Goal: Task Accomplishment & Management: Manage account settings

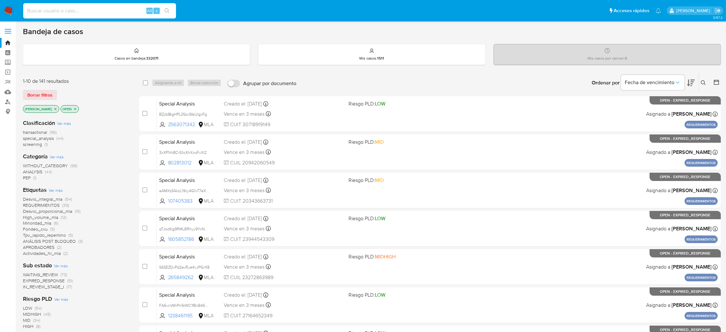
click at [93, 8] on input at bounding box center [99, 11] width 153 height 8
paste input "39343984"
type input "39343984"
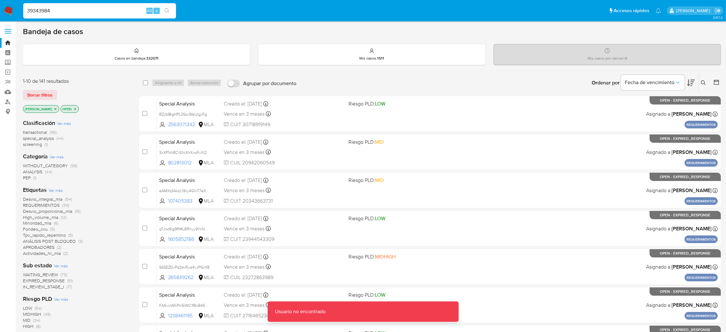
click at [7, 9] on img at bounding box center [8, 10] width 11 height 11
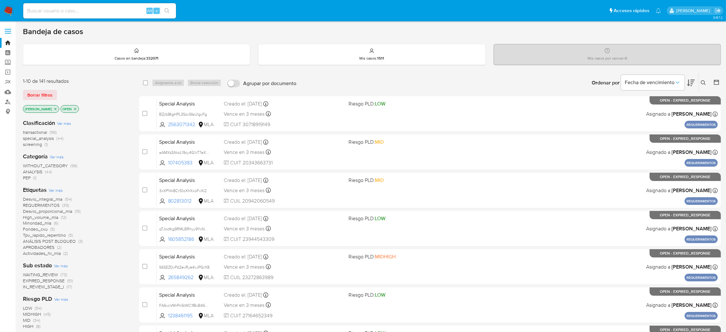
click at [101, 12] on input at bounding box center [99, 11] width 153 height 8
paste input "39343984"
drag, startPoint x: 75, startPoint y: 13, endPoint x: 0, endPoint y: 21, distance: 75.2
click at [0, 21] on nav "Pausado Ver notificaciones 39343984 Alt s Accesos rápidos Presiona las siguient…" at bounding box center [363, 10] width 726 height 21
paste input
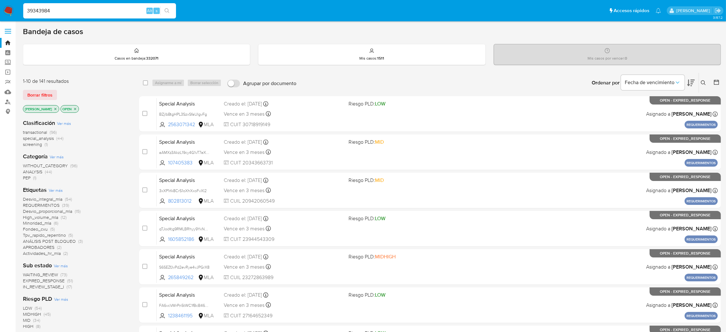
type input "39343984"
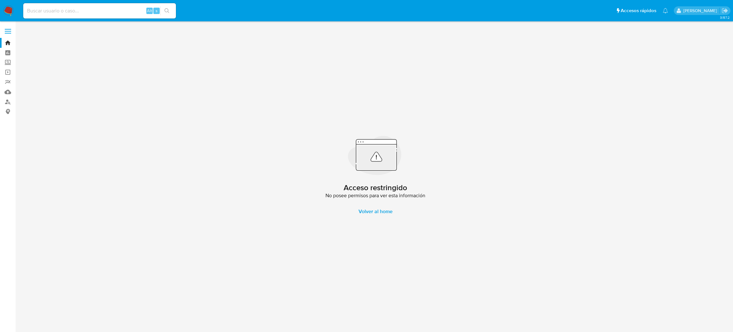
click at [65, 9] on input at bounding box center [99, 11] width 153 height 8
paste input "39343984"
type input "39343984"
click at [10, 8] on img at bounding box center [8, 10] width 11 height 11
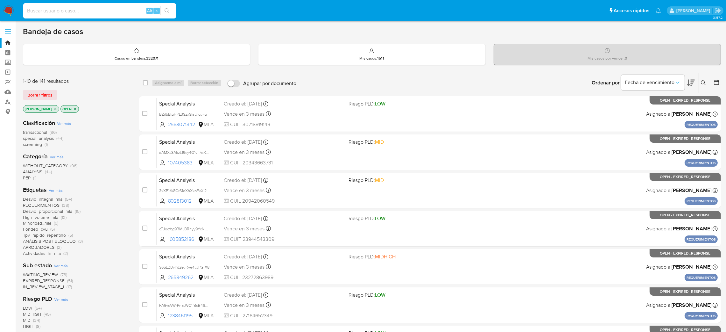
click at [100, 9] on input at bounding box center [99, 11] width 153 height 8
paste input "RqoaH943GgkYd4gBveue8a87"
type input "RqoaH943GgkYd4gBveue8a87"
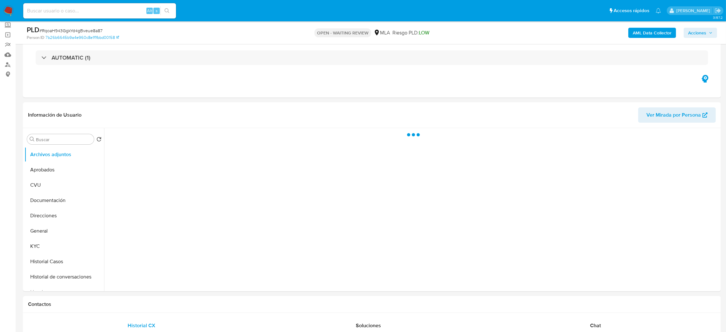
scroll to position [95, 0]
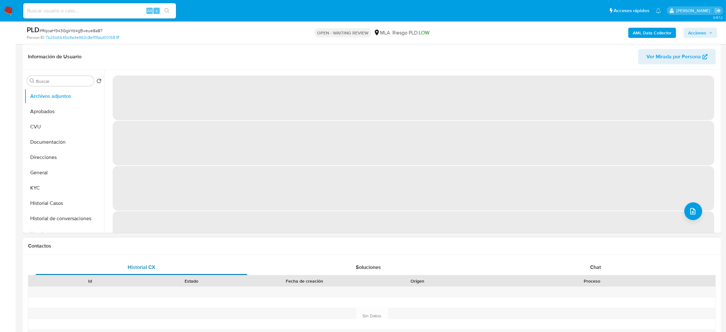
select select "10"
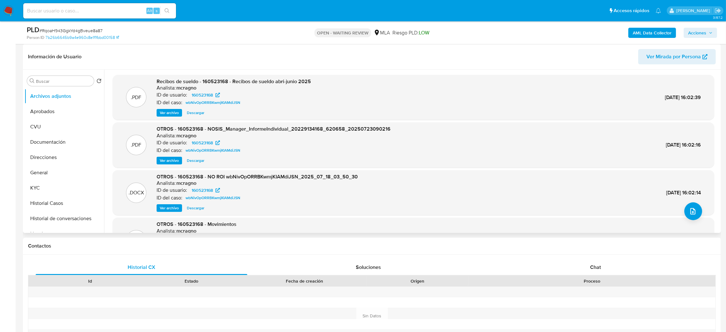
scroll to position [35, 0]
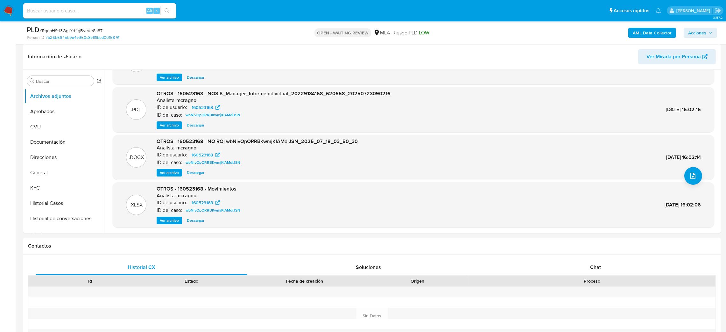
click at [97, 7] on input at bounding box center [99, 11] width 153 height 8
paste input "SrarPqJMTq8NvtQsDbsZfNYp"
type input "SrarPqJMTq8NvtQsDbsZfNYp"
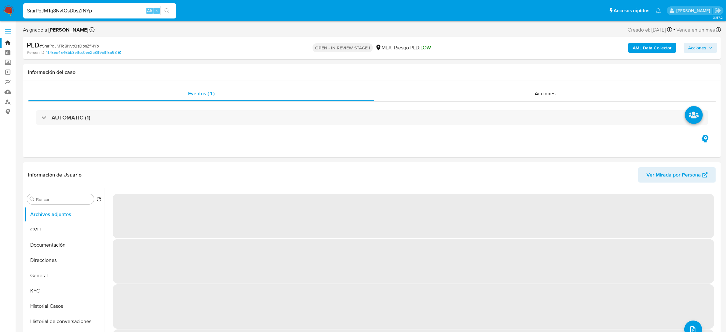
select select "10"
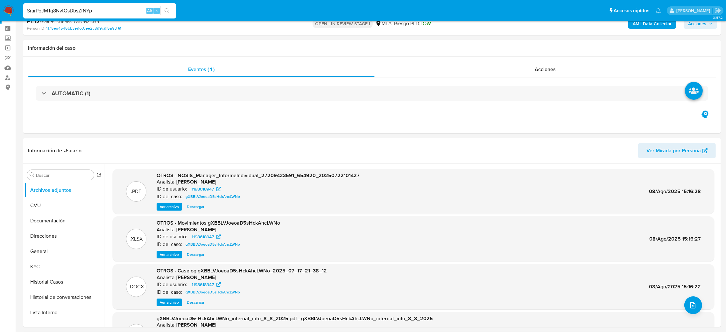
scroll to position [48, 0]
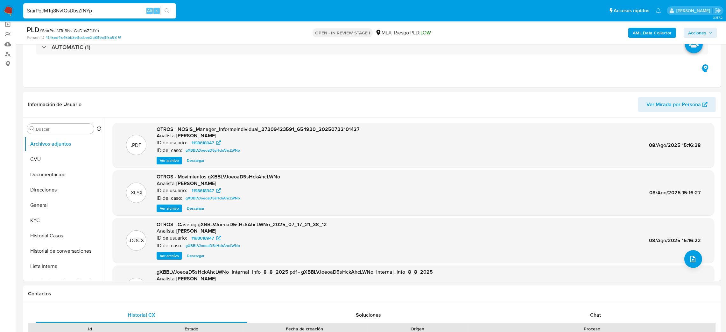
drag, startPoint x: 54, startPoint y: 232, endPoint x: 17, endPoint y: 236, distance: 38.0
click at [54, 233] on button "Historial Casos" at bounding box center [64, 235] width 80 height 15
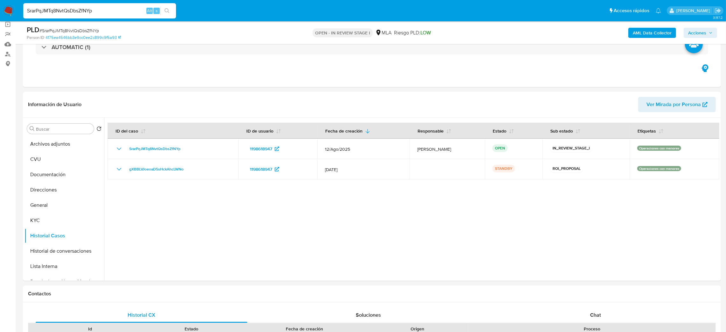
drag, startPoint x: 57, startPoint y: 6, endPoint x: 0, endPoint y: 9, distance: 57.0
click at [0, 9] on nav "Pausado Ver notificaciones SrarPqJMTq8NvtQsDbsZfNYp Alt s Accesos rápidos Presi…" at bounding box center [363, 10] width 726 height 21
paste input "gzKovlXtZANpf2G9jJYXnPTN"
type input "gzKovlXtZANpf2G9jJYXnPTN"
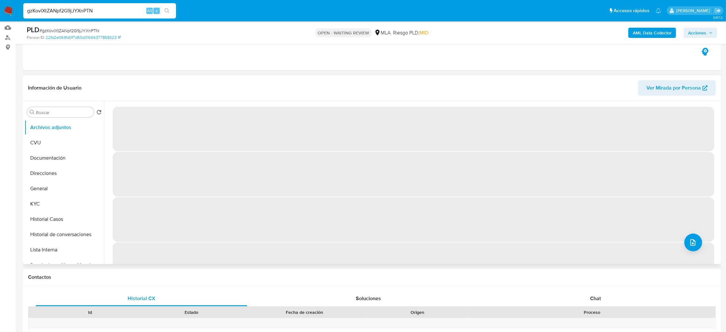
scroll to position [48, 0]
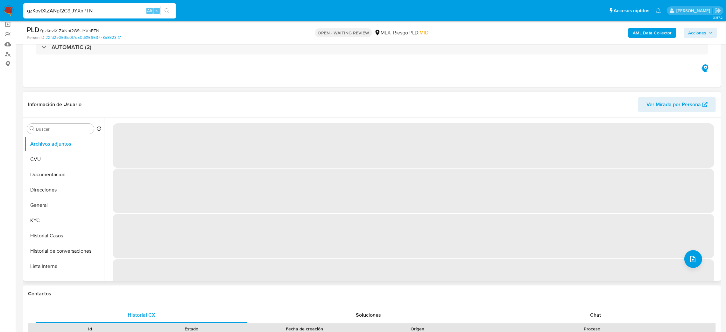
select select "10"
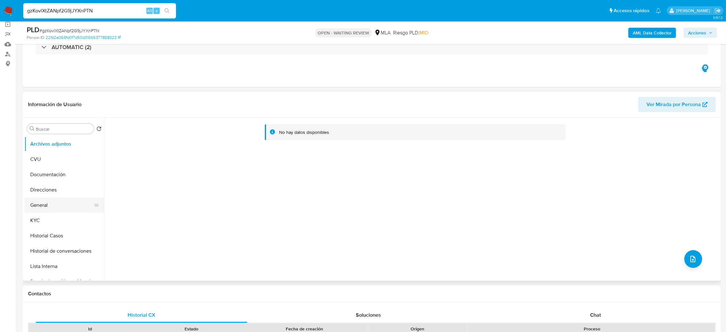
click at [51, 210] on button "General" at bounding box center [61, 204] width 74 height 15
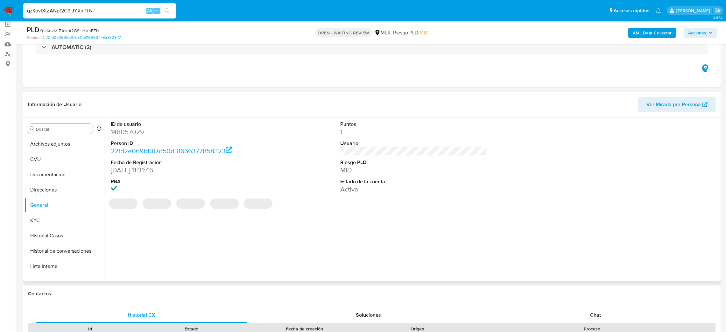
click at [121, 132] on dd "148057029" at bounding box center [184, 131] width 147 height 9
click at [121, 133] on dd "148057029" at bounding box center [184, 131] width 147 height 9
copy dd "148057029"
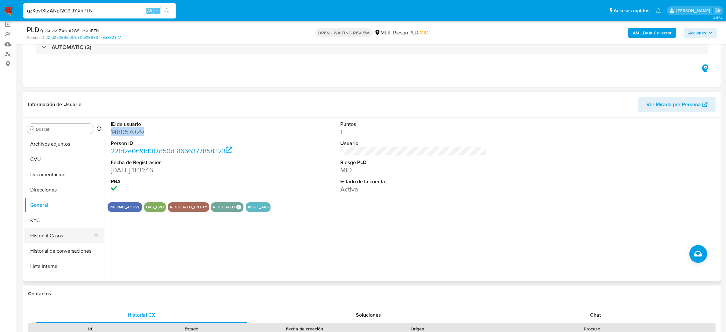
click at [39, 228] on button "Historial Casos" at bounding box center [61, 235] width 74 height 15
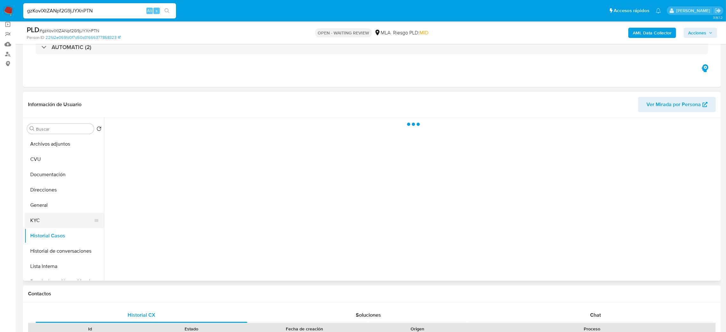
click at [34, 221] on button "KYC" at bounding box center [61, 220] width 74 height 15
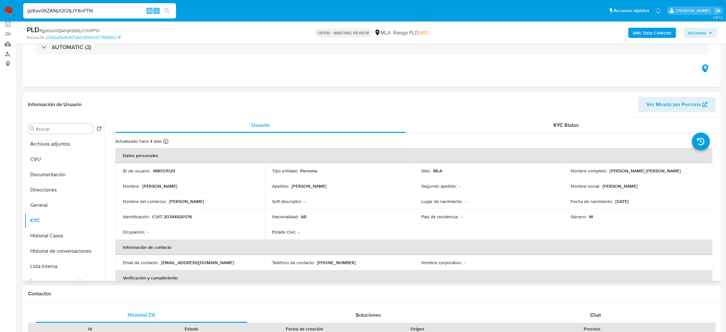
click at [178, 217] on p "CUIT 20344920576" at bounding box center [172, 216] width 40 height 6
copy p "20344920576"
click at [198, 183] on div "Nombre : Matias Alejandro" at bounding box center [190, 186] width 134 height 6
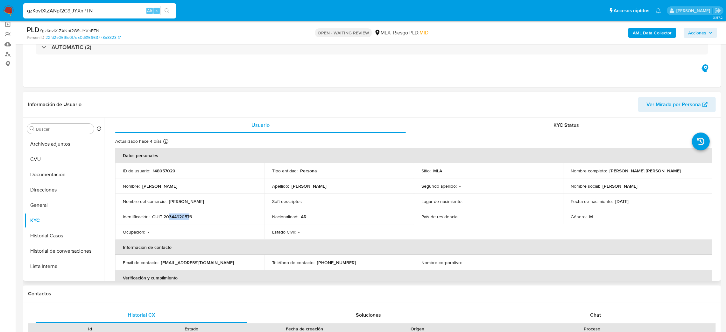
drag, startPoint x: 169, startPoint y: 216, endPoint x: 190, endPoint y: 216, distance: 21.3
click at [190, 216] on p "CUIT 20344920576" at bounding box center [172, 216] width 40 height 6
copy p "34492057"
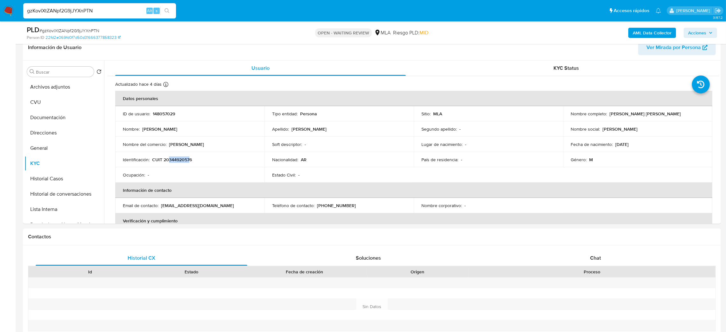
scroll to position [89, 0]
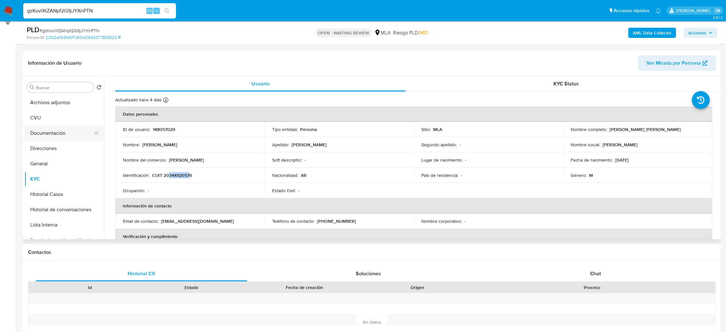
click at [55, 137] on button "Documentación" at bounding box center [61, 132] width 74 height 15
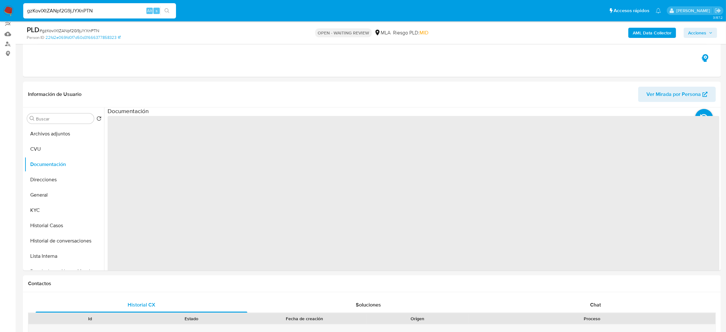
scroll to position [41, 0]
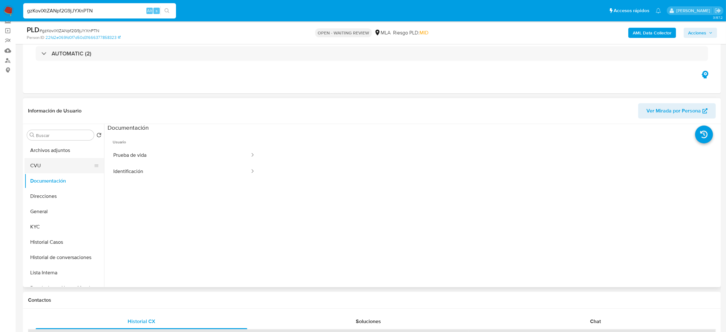
click at [67, 166] on button "CVU" at bounding box center [61, 165] width 74 height 15
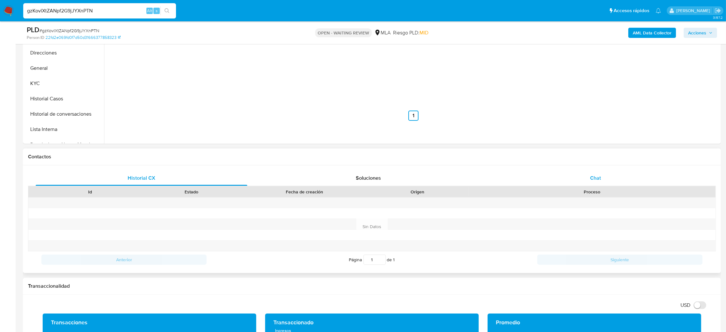
click at [614, 177] on div "Chat" at bounding box center [595, 177] width 212 height 15
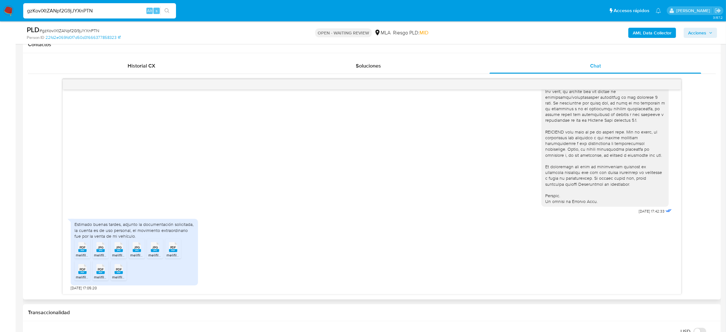
scroll to position [280, 0]
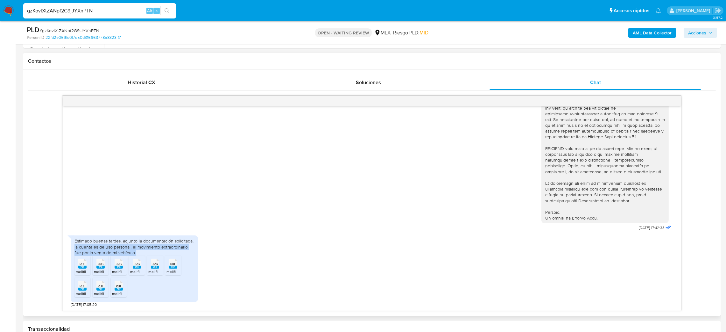
drag, startPoint x: 70, startPoint y: 247, endPoint x: 131, endPoint y: 253, distance: 61.6
click at [131, 253] on div "18/08/2025 17:42:33 Estimado buenas tardes, adjunto la documentación solicitada…" at bounding box center [372, 208] width 618 height 204
copy div "la cuenta es de uso personal, el movimiento extraordinario fue por la venta de …"
click at [131, 253] on div "Estimado buenas tardes, adjunto la documentación solicitada, la cuenta es de us…" at bounding box center [134, 246] width 120 height 17
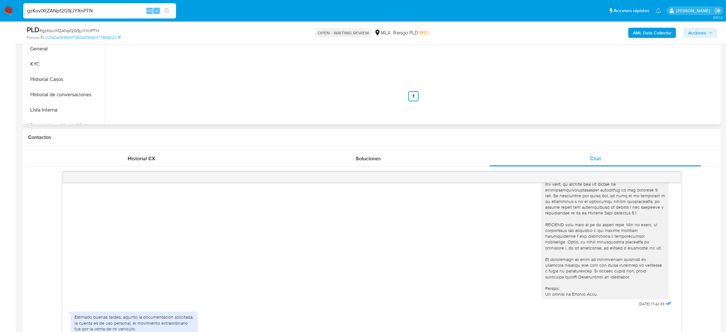
scroll to position [89, 0]
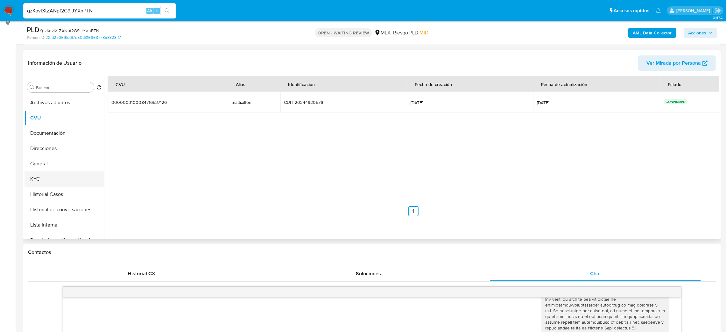
click at [66, 175] on button "KYC" at bounding box center [61, 178] width 74 height 15
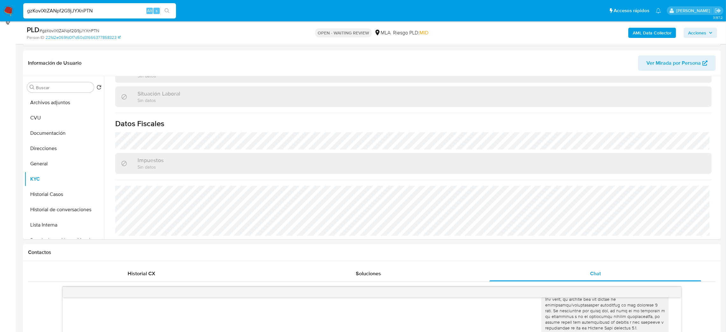
scroll to position [323, 0]
click at [45, 133] on button "Documentación" at bounding box center [61, 132] width 74 height 15
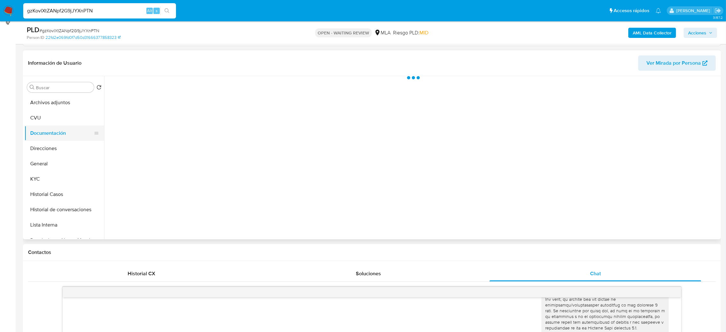
scroll to position [0, 0]
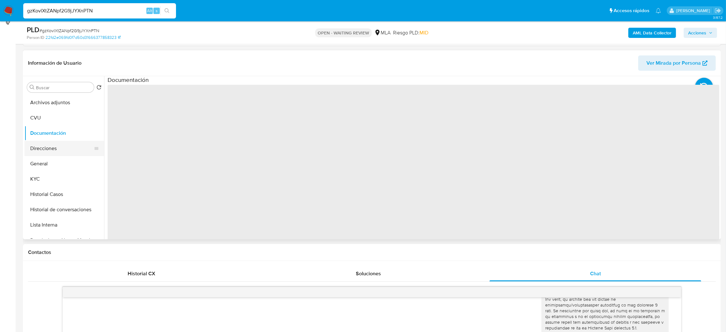
click at [48, 148] on button "Direcciones" at bounding box center [61, 148] width 74 height 15
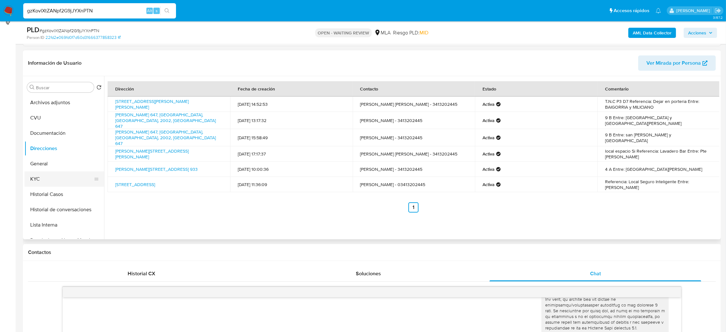
click at [30, 181] on button "KYC" at bounding box center [61, 178] width 74 height 15
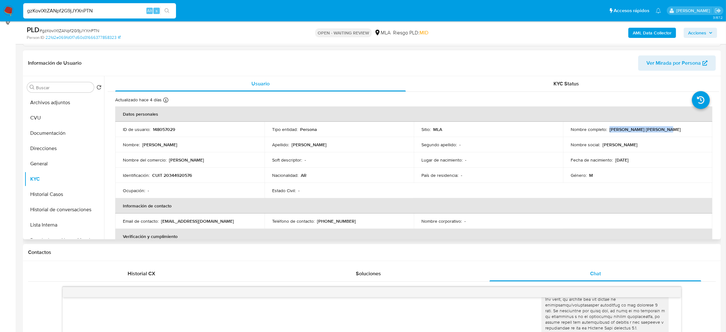
drag, startPoint x: 608, startPoint y: 129, endPoint x: 676, endPoint y: 127, distance: 67.8
click at [676, 127] on div "Nombre completo : Matias Alejandro Alfonso" at bounding box center [637, 129] width 134 height 6
copy p "Matias Alejandro Alfonso"
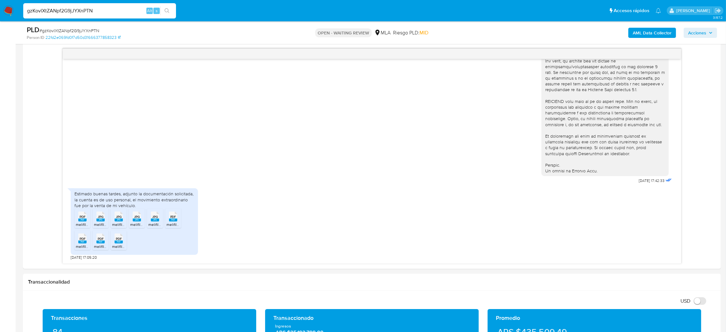
scroll to position [328, 0]
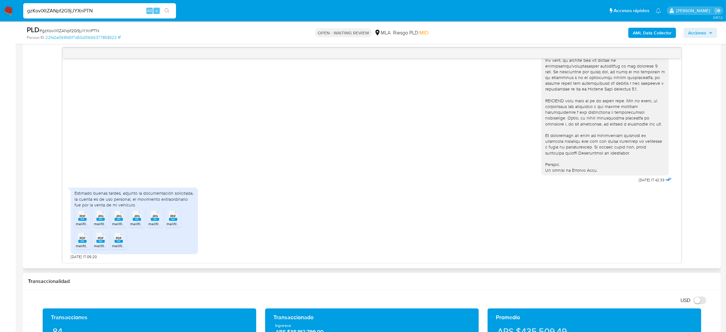
click at [84, 219] on rect at bounding box center [82, 219] width 8 height 3
click at [81, 244] on span "melifile5166820827860727142.pdf" at bounding box center [105, 245] width 58 height 5
click at [98, 244] on span "melifile3380879503430068068.pdf" at bounding box center [124, 245] width 61 height 5
click at [122, 240] on icon at bounding box center [119, 238] width 8 height 10
drag, startPoint x: 173, startPoint y: 219, endPoint x: 184, endPoint y: 219, distance: 10.8
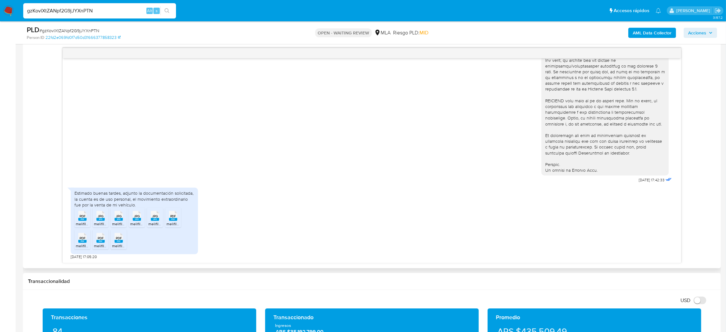
click at [173, 219] on rect at bounding box center [173, 219] width 8 height 3
click at [102, 220] on rect at bounding box center [100, 219] width 8 height 3
drag, startPoint x: 121, startPoint y: 223, endPoint x: 128, endPoint y: 223, distance: 6.4
click at [121, 224] on span "melifile4164094498157884095.jpg" at bounding box center [141, 223] width 59 height 5
drag, startPoint x: 135, startPoint y: 223, endPoint x: 155, endPoint y: 221, distance: 20.2
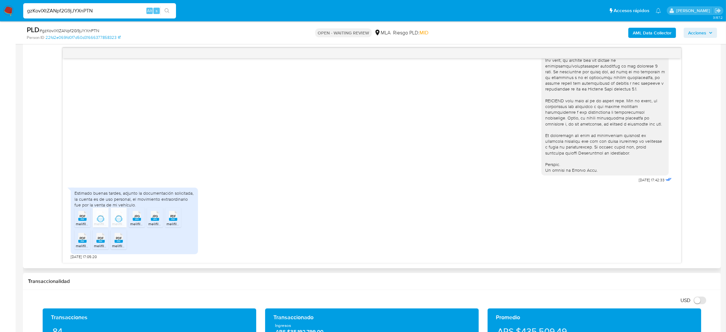
click at [135, 223] on span "melifile8791877084028222436.jpg" at bounding box center [159, 223] width 59 height 5
click at [158, 220] on rect at bounding box center [155, 219] width 8 height 3
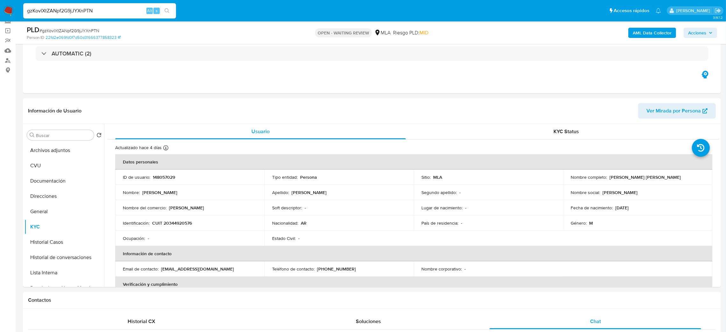
click at [93, 30] on span "# gzKovlXtZANpf2G9jJYXnPTN" at bounding box center [69, 30] width 60 height 6
copy span "gzKovlXtZANpf2G9jJYXnPTN"
click at [5, 9] on img at bounding box center [8, 10] width 11 height 11
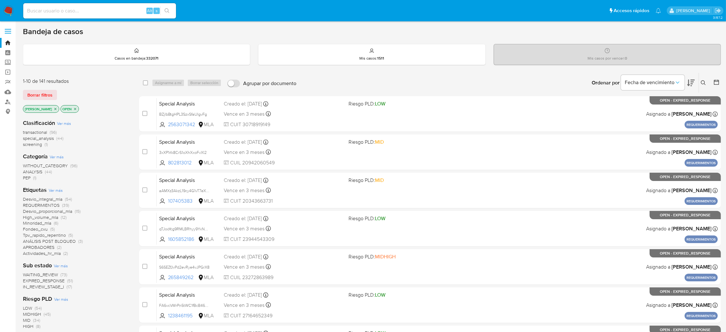
click at [702, 85] on button at bounding box center [704, 83] width 10 height 8
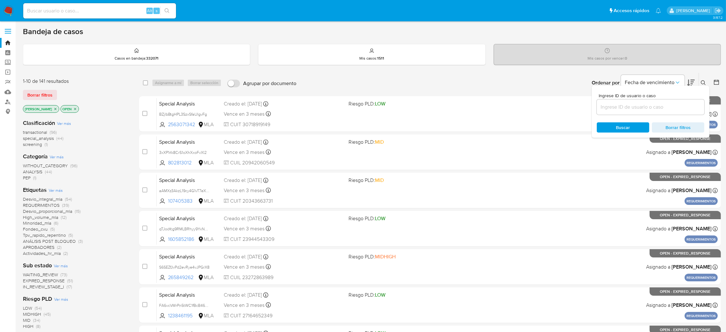
click at [636, 107] on input at bounding box center [651, 107] width 108 height 8
type input "gzKovlXtZANpf2G9jJYXnPTN"
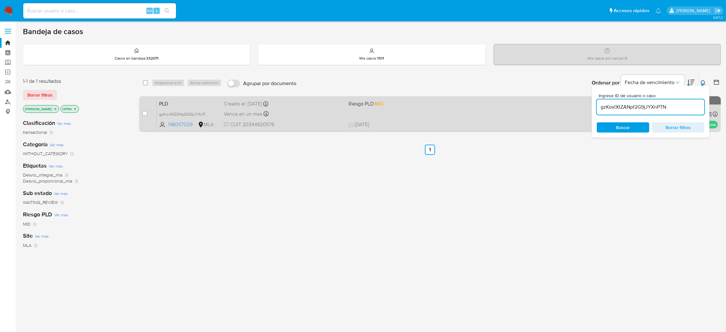
click at [145, 115] on div "case-item-checkbox" at bounding box center [144, 113] width 5 height 6
click at [147, 111] on span at bounding box center [144, 113] width 5 height 5
drag, startPoint x: 146, startPoint y: 114, endPoint x: 156, endPoint y: 97, distance: 19.6
click at [146, 114] on input "checkbox" at bounding box center [144, 113] width 5 height 5
checkbox input "true"
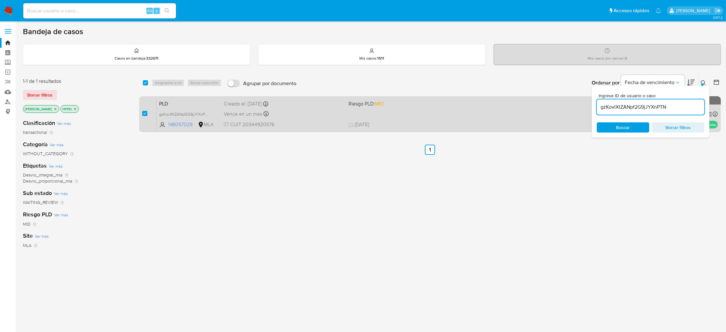
checkbox input "true"
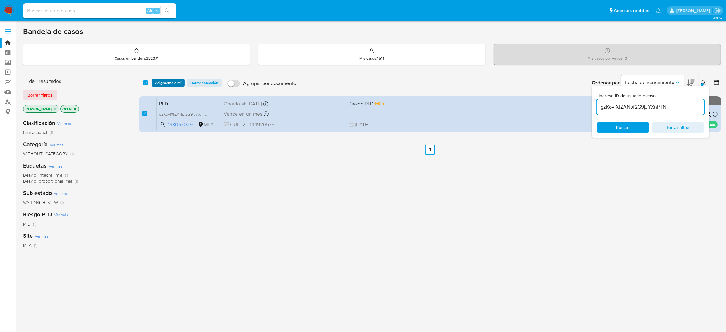
click at [171, 81] on span "Asignarme a mí" at bounding box center [168, 83] width 26 height 6
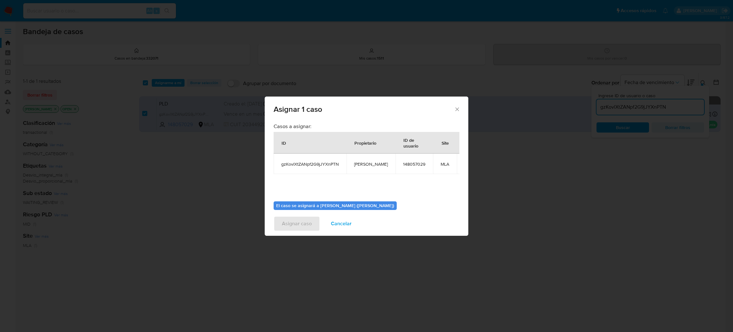
click at [366, 165] on span "[PERSON_NAME]" at bounding box center [371, 164] width 34 height 6
copy span "[PERSON_NAME]"
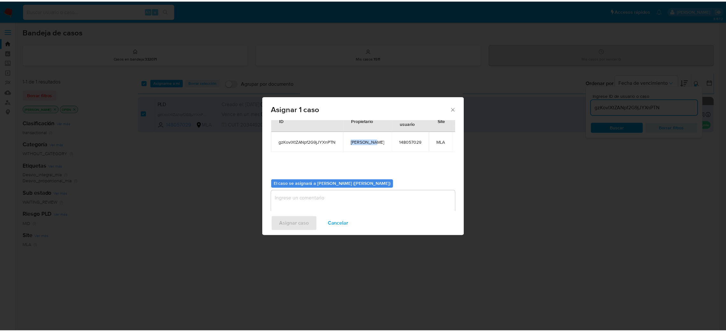
scroll to position [33, 0]
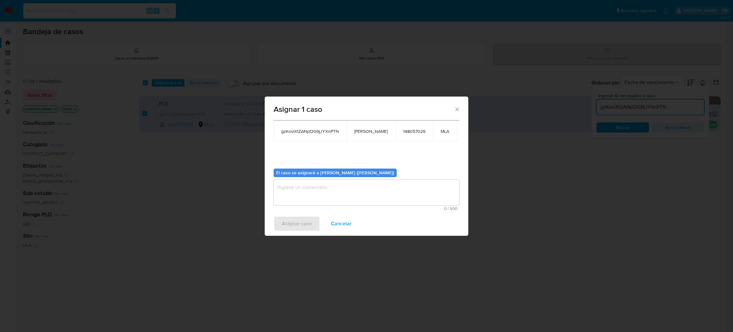
click at [331, 193] on textarea "assign-modal" at bounding box center [367, 191] width 186 height 25
paste textarea "[PERSON_NAME]"
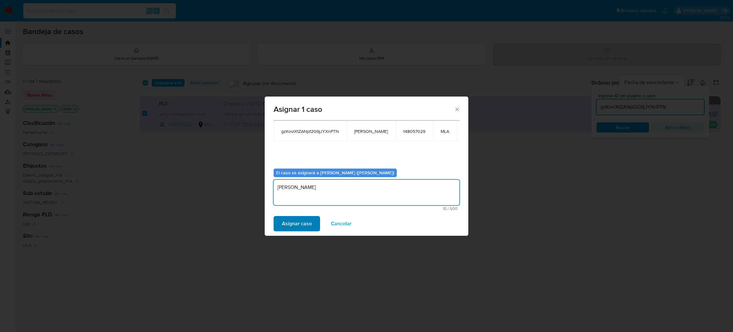
type textarea "[PERSON_NAME]"
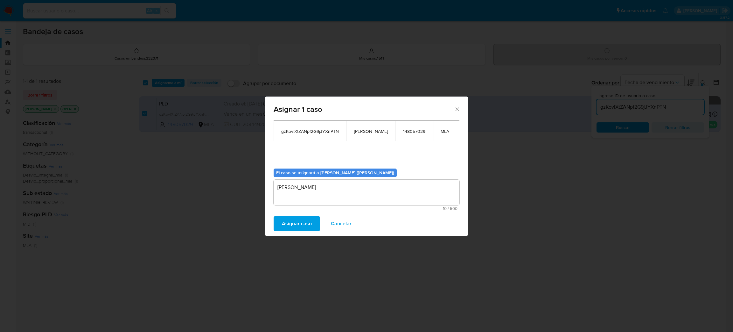
click at [294, 230] on span "Asignar caso" at bounding box center [297, 223] width 30 height 14
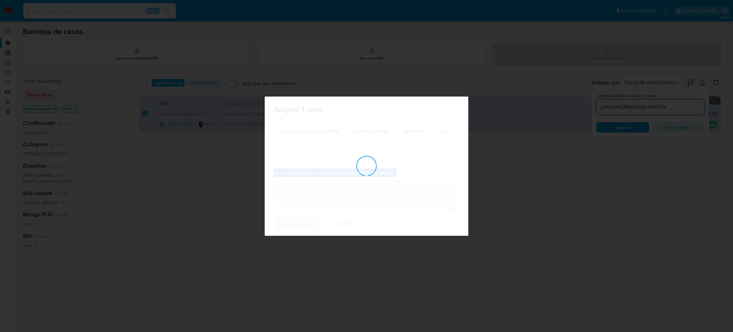
checkbox input "false"
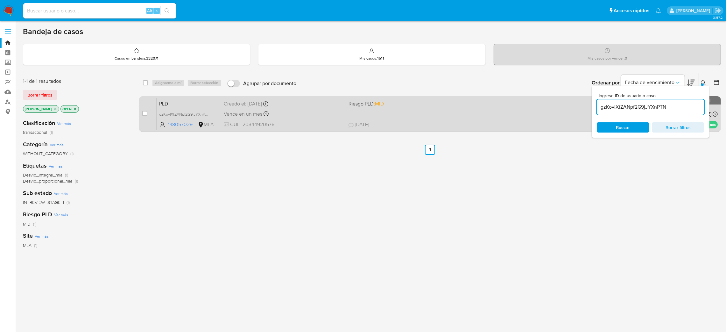
click at [304, 117] on div "Vence en un mes Vence el 14/10/2025 12:10:49" at bounding box center [284, 113] width 120 height 9
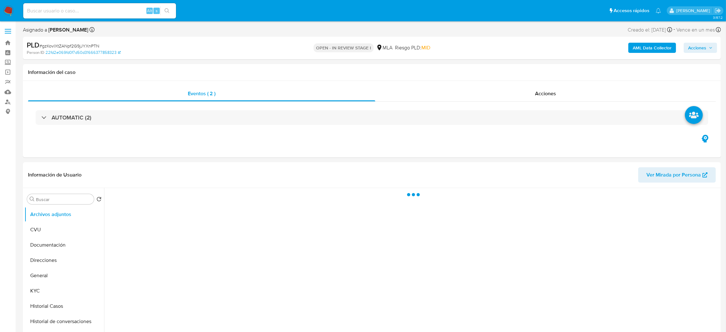
select select "10"
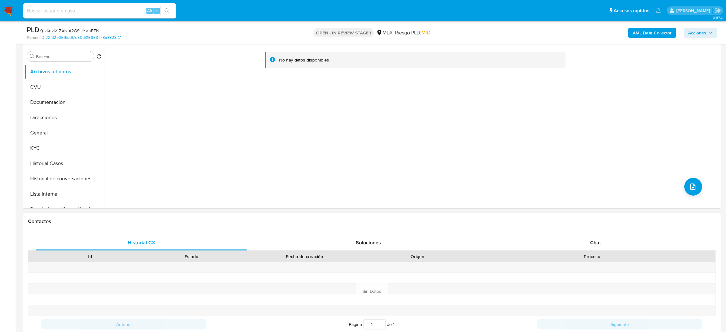
scroll to position [286, 0]
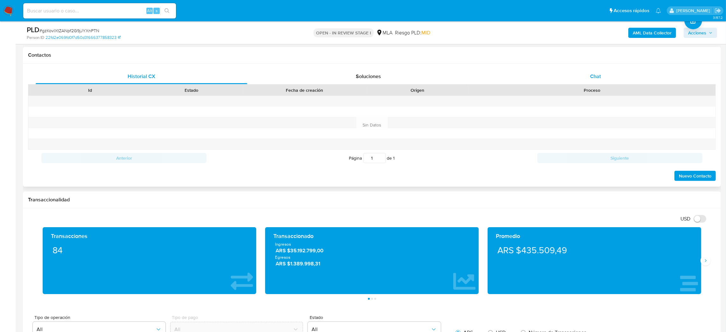
click at [624, 74] on div "Chat" at bounding box center [595, 76] width 212 height 15
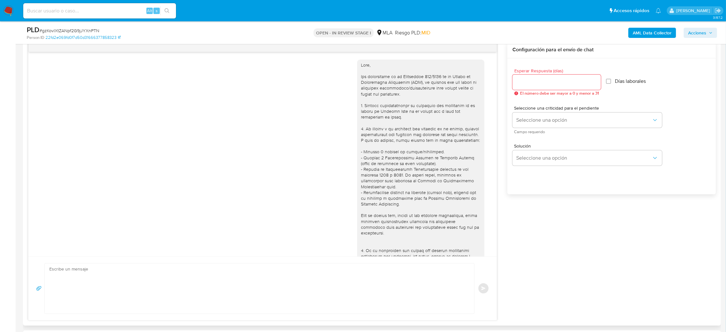
scroll to position [236, 0]
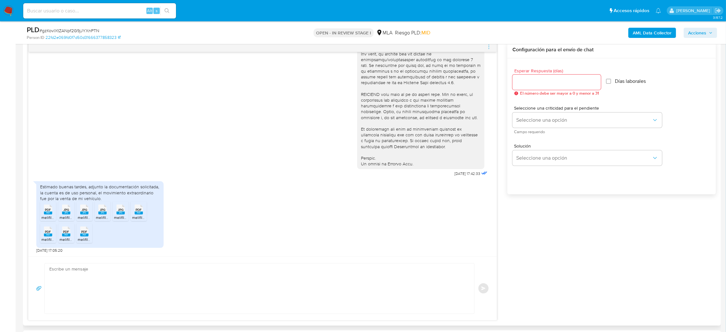
click at [93, 291] on textarea at bounding box center [257, 288] width 417 height 50
paste textarea "Hola, ¡Muchas gracias por tu respuesta! Confirmamos la recepción de la document…"
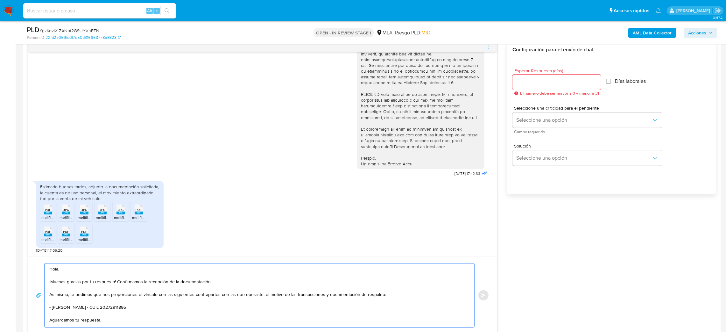
scroll to position [29, 0]
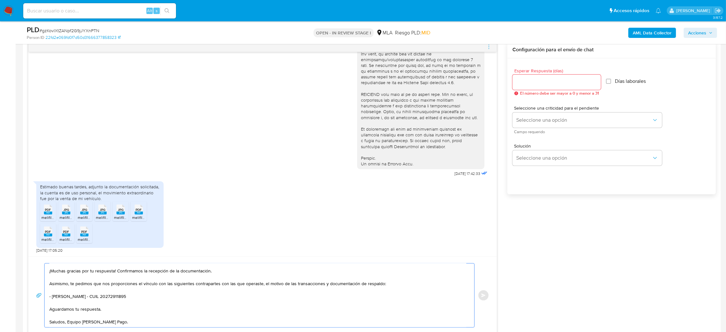
type textarea "Hola, ¡Muchas gracias por tu respuesta! Confirmamos la recepción de la document…"
click at [535, 84] on input "Esperar Respuesta (días)" at bounding box center [556, 82] width 88 height 8
type input "2"
click at [516, 122] on span "Seleccione una opción" at bounding box center [584, 120] width 136 height 6
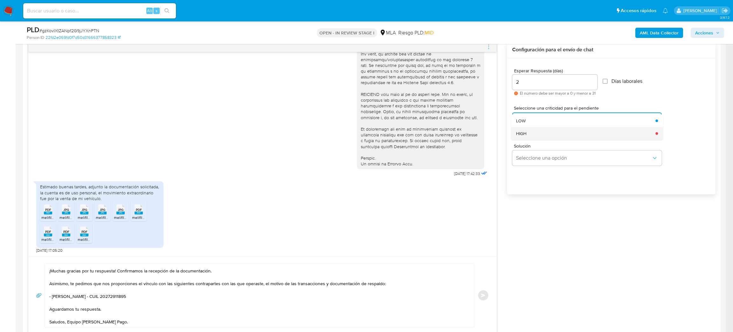
click at [519, 138] on div "HIGH" at bounding box center [584, 133] width 136 height 13
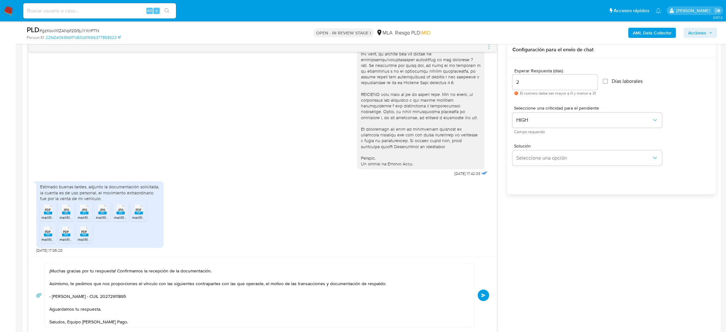
click at [483, 292] on button "Enviar" at bounding box center [483, 294] width 11 height 11
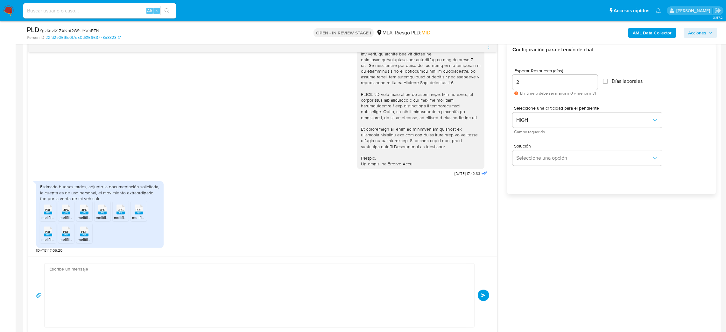
scroll to position [348, 0]
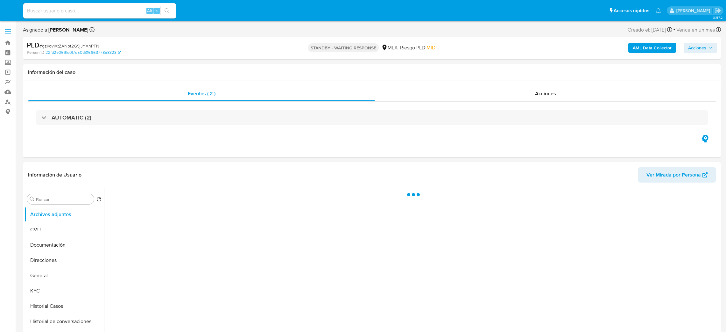
select select "10"
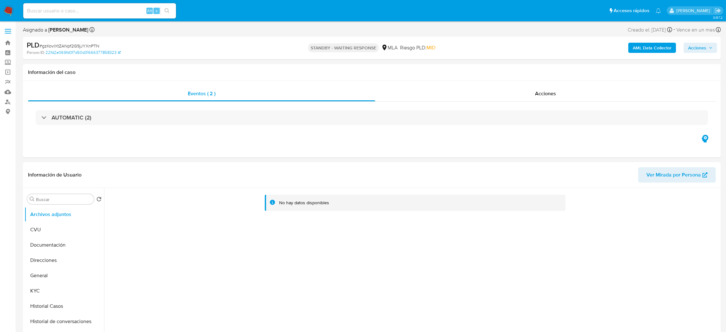
click at [83, 11] on input at bounding box center [99, 11] width 153 height 8
paste input "VcpzgA4tF5uRX36VVOvBtU1P"
type input "VcpzgA4tF5uRX36VVOvBtU1P"
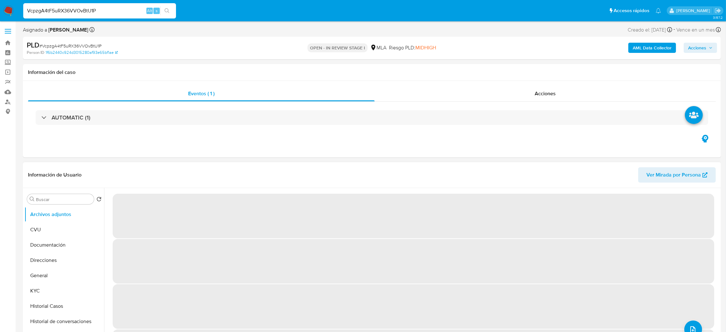
select select "10"
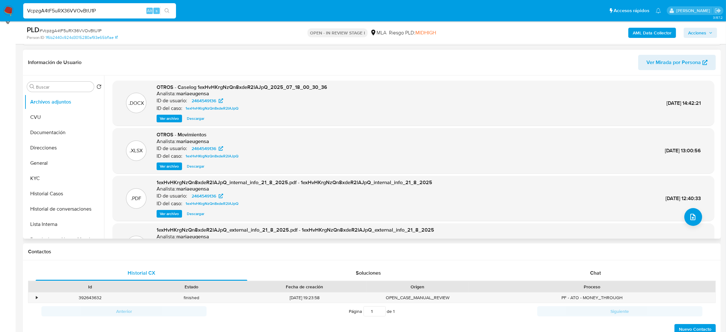
scroll to position [95, 0]
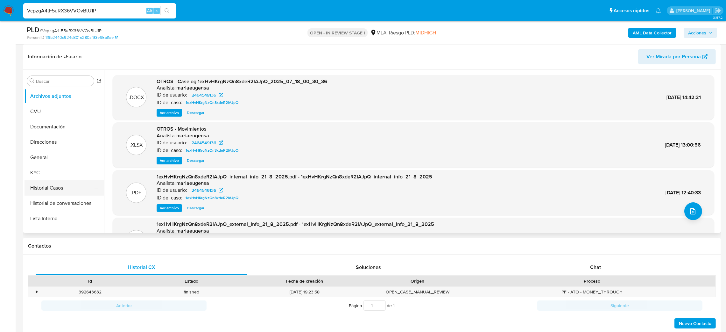
click at [49, 188] on button "Historial Casos" at bounding box center [61, 187] width 74 height 15
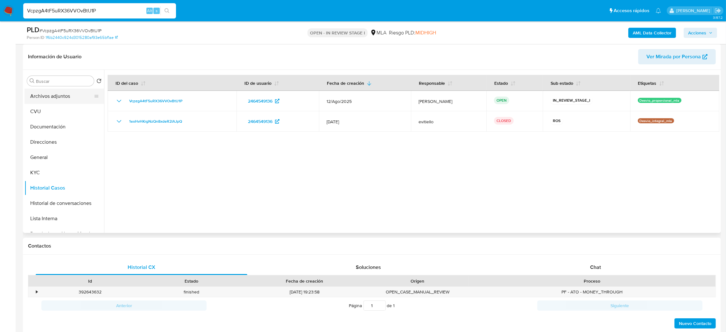
click at [51, 94] on button "Archivos adjuntos" at bounding box center [61, 95] width 74 height 15
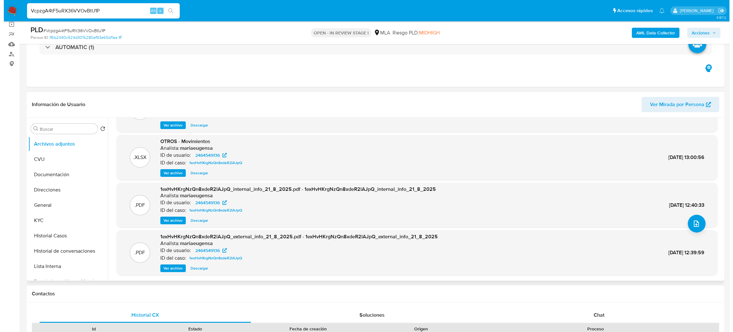
scroll to position [0, 0]
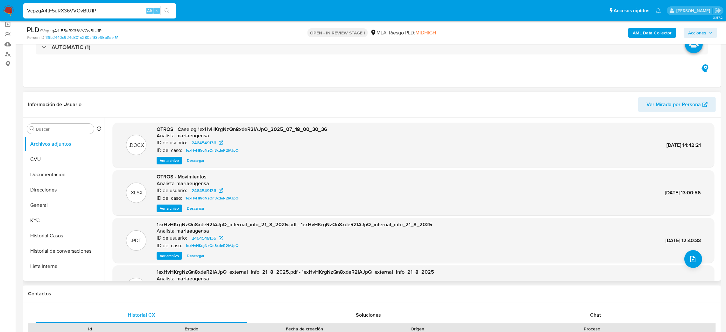
click at [161, 163] on span "Ver archivo" at bounding box center [169, 160] width 19 height 6
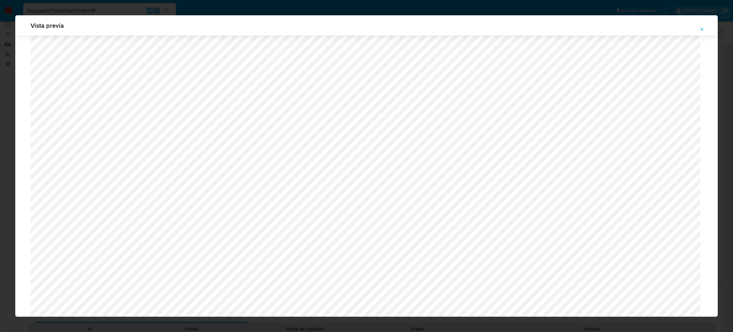
scroll to position [273, 0]
click at [700, 32] on span "Attachment preview" at bounding box center [701, 29] width 5 height 9
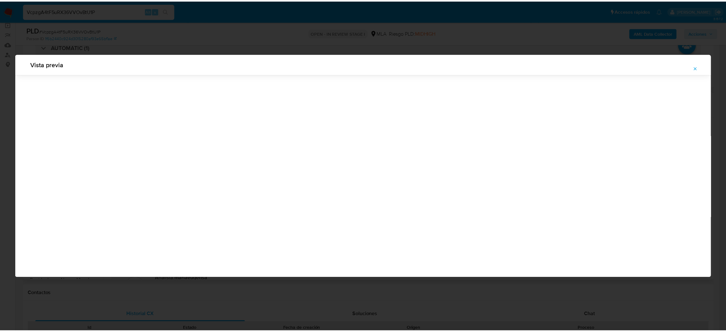
scroll to position [0, 0]
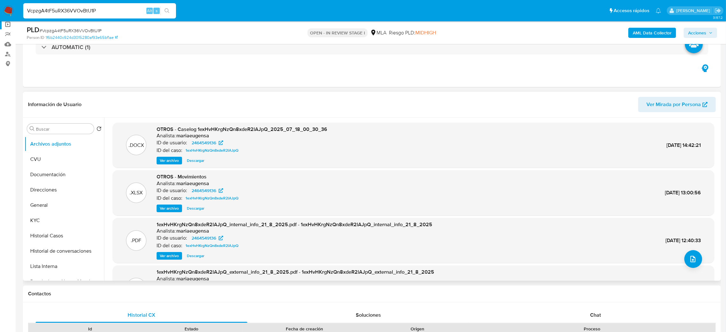
drag, startPoint x: 110, startPoint y: 14, endPoint x: 0, endPoint y: 24, distance: 110.2
paste input "aLNg3nYDqTo4f4Pc11dhBZRB"
type input "aLNg3nYDqTo4f4Pc11dhBZRB"
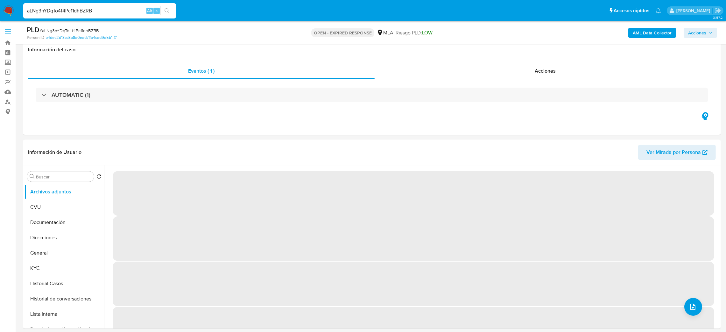
scroll to position [48, 0]
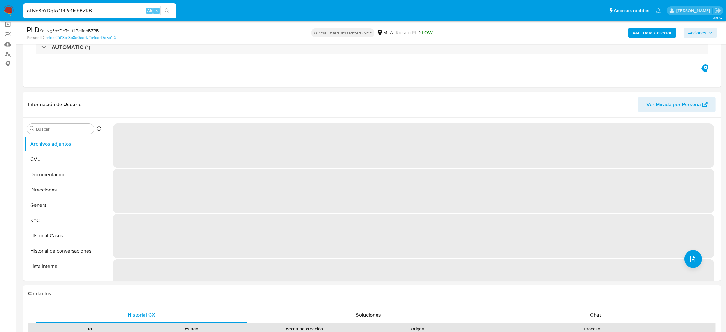
select select "10"
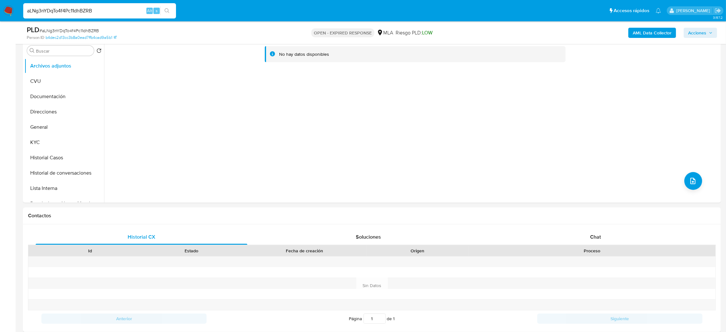
scroll to position [89, 0]
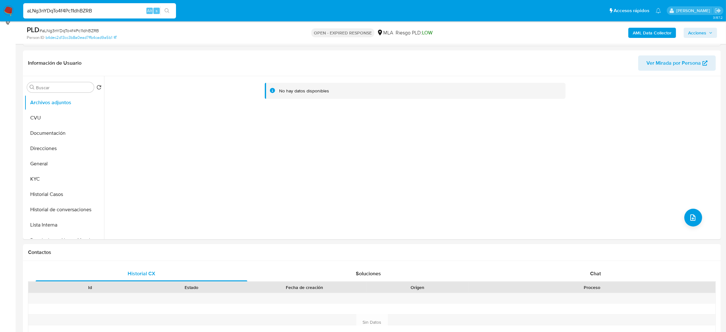
drag, startPoint x: 101, startPoint y: 15, endPoint x: 0, endPoint y: 21, distance: 101.7
click at [0, 21] on nav "Pausado Ver notificaciones aLNg3nYDqTo4f4Pc11dhBZRB Alt s Accesos rápidos Presi…" at bounding box center [363, 10] width 726 height 21
drag, startPoint x: 59, startPoint y: 168, endPoint x: 32, endPoint y: 168, distance: 26.4
click at [59, 168] on button "General" at bounding box center [61, 163] width 74 height 15
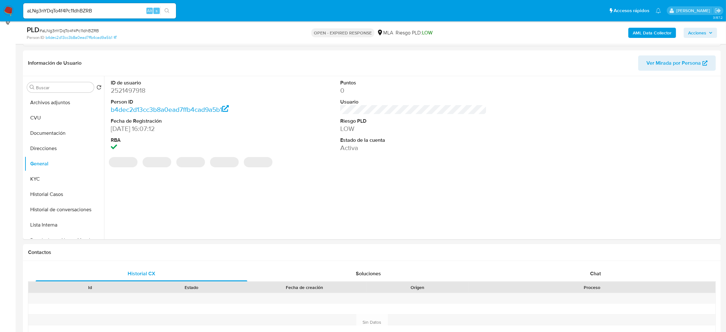
click at [122, 94] on dd "2521497918" at bounding box center [184, 90] width 147 height 9
copy dd "2521497918"
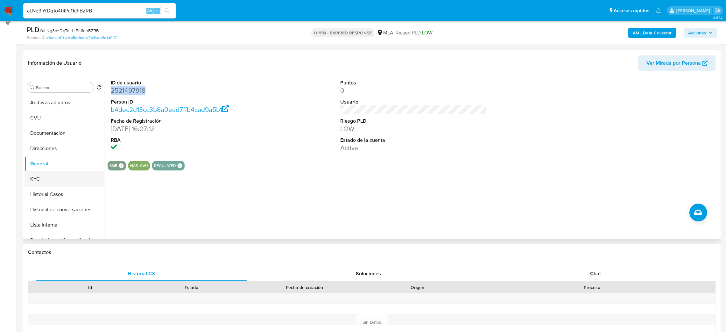
click at [43, 180] on button "KYC" at bounding box center [61, 178] width 74 height 15
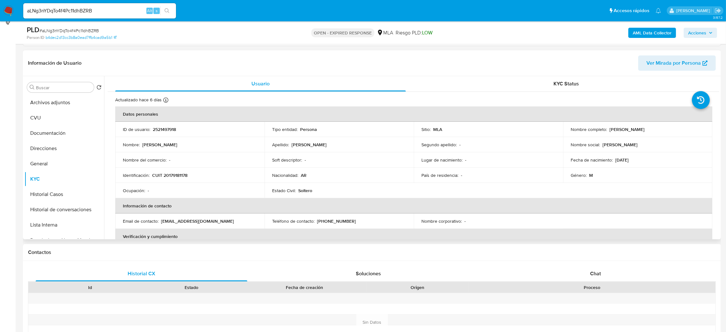
click at [185, 172] on p "CUIT 20179181178" at bounding box center [169, 175] width 35 height 6
copy p "20179181178"
click at [205, 185] on td "Ocupación : -" at bounding box center [189, 190] width 149 height 15
drag, startPoint x: 167, startPoint y: 176, endPoint x: 186, endPoint y: 176, distance: 19.1
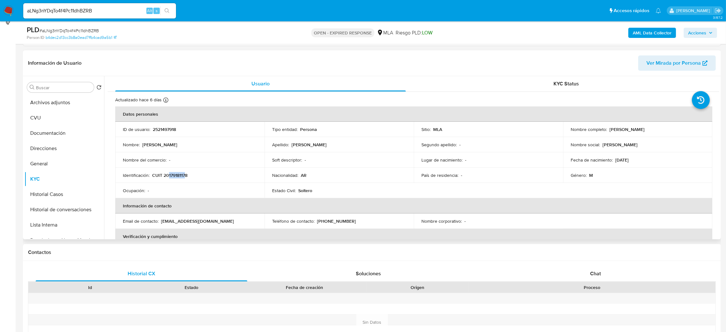
click at [186, 176] on p "CUIT 20179181178" at bounding box center [169, 175] width 35 height 6
copy p "17918117"
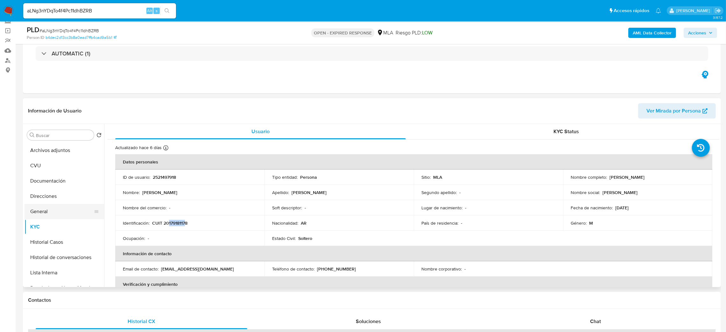
click at [47, 209] on button "General" at bounding box center [61, 211] width 74 height 15
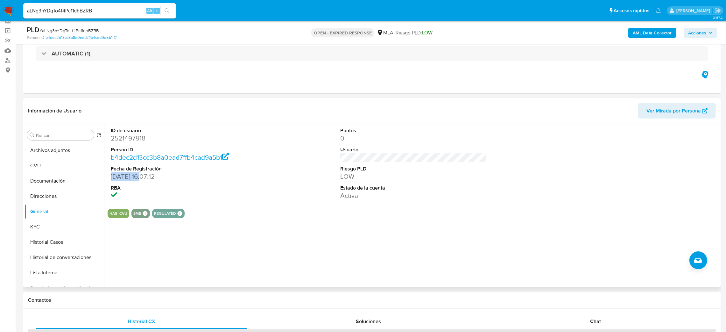
drag, startPoint x: 112, startPoint y: 176, endPoint x: 144, endPoint y: 177, distance: 32.5
click at [144, 177] on dd "26/06/2025 16:07:12" at bounding box center [184, 176] width 147 height 9
copy dd "26/06/2025"
click at [47, 232] on button "KYC" at bounding box center [61, 226] width 74 height 15
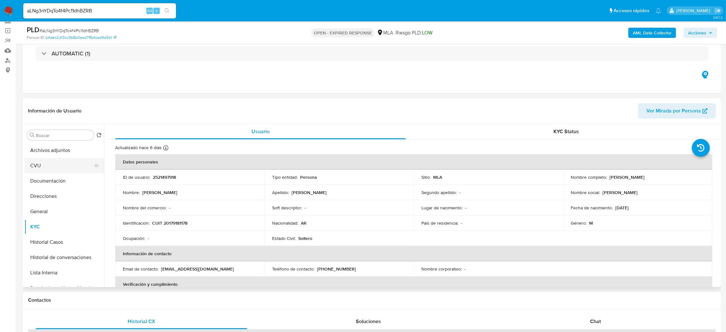
click at [40, 169] on button "CVU" at bounding box center [61, 165] width 74 height 15
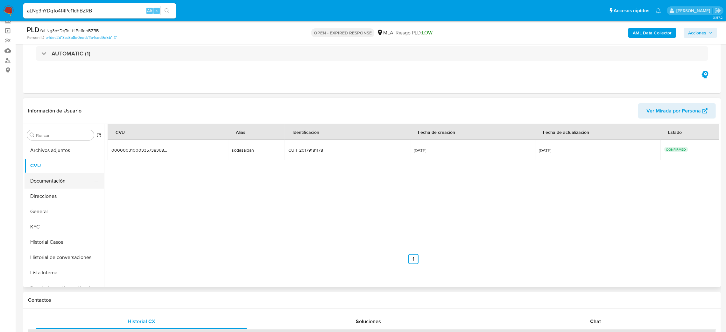
click at [44, 178] on button "Documentación" at bounding box center [61, 180] width 74 height 15
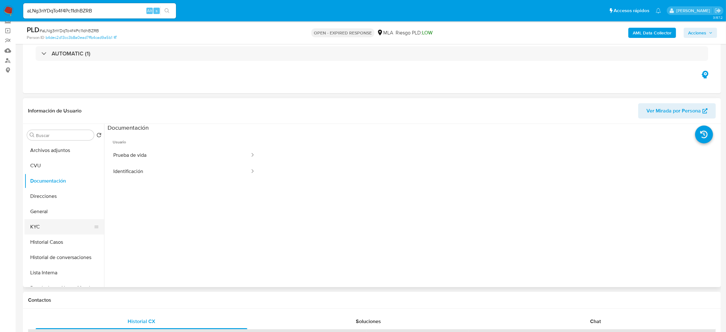
click at [57, 227] on button "KYC" at bounding box center [61, 226] width 74 height 15
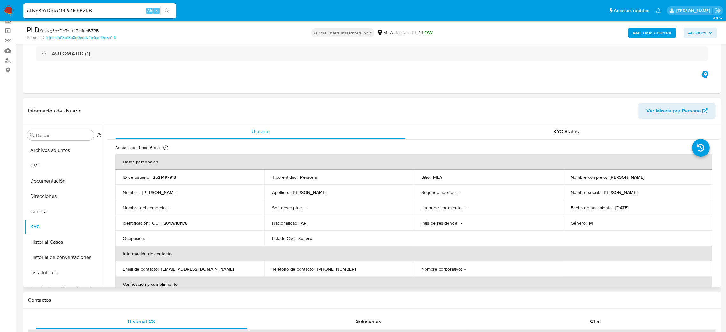
drag, startPoint x: 607, startPoint y: 176, endPoint x: 689, endPoint y: 179, distance: 82.8
click at [689, 179] on div "Nombre completo : Enrique Ricardo Guerreño" at bounding box center [637, 177] width 134 height 6
copy p "Enrique Ricardo Guerreño"
click at [43, 206] on button "General" at bounding box center [61, 211] width 74 height 15
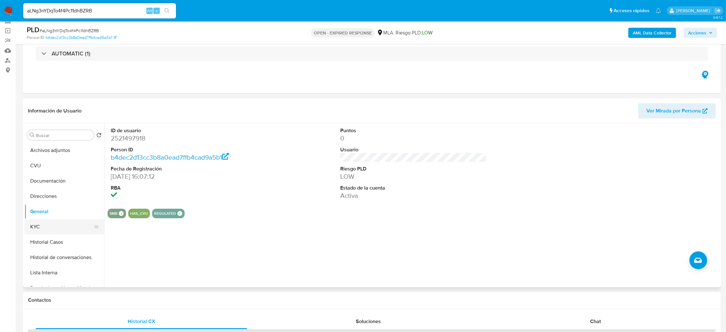
click at [68, 228] on button "KYC" at bounding box center [61, 226] width 74 height 15
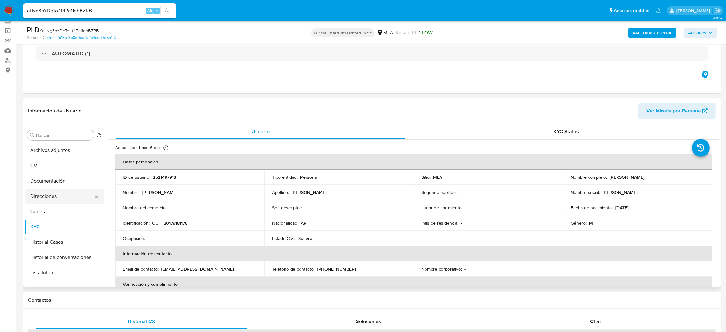
click at [53, 194] on button "Direcciones" at bounding box center [61, 195] width 74 height 15
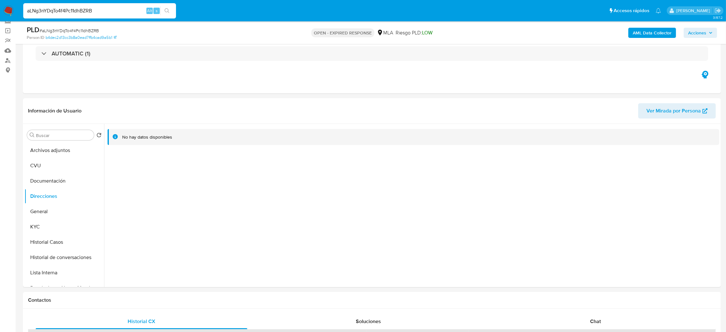
drag, startPoint x: 133, startPoint y: 9, endPoint x: 0, endPoint y: 10, distance: 132.7
click at [0, 10] on nav "Pausado Ver notificaciones aLNg3nYDqTo4f4Pc11dhBZRB Alt s Accesos rápidos Presi…" at bounding box center [363, 10] width 726 height 21
paste input "dYurA4l5JiXrXqict0AC9kZL"
type input "dYurA4l5JiXrXqict0AC9kZL"
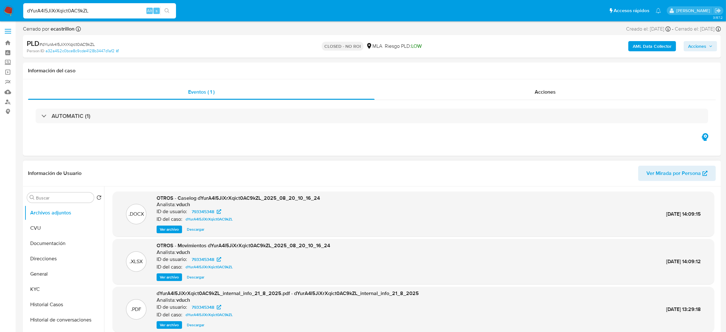
select select "10"
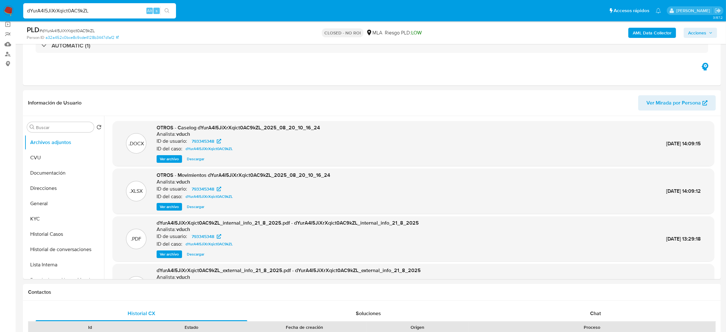
drag, startPoint x: 91, startPoint y: 9, endPoint x: 0, endPoint y: 12, distance: 90.7
click at [0, 12] on nav "Pausado Ver notificaciones dYurA4l5JiXrXqict0AC9kZL Alt s Accesos rápidos Presi…" at bounding box center [363, 10] width 726 height 21
paste input "w60IzXSs0joaWRhH6GtUu5he"
type input "w60IzXSs0joaWRhH6GtUu5he"
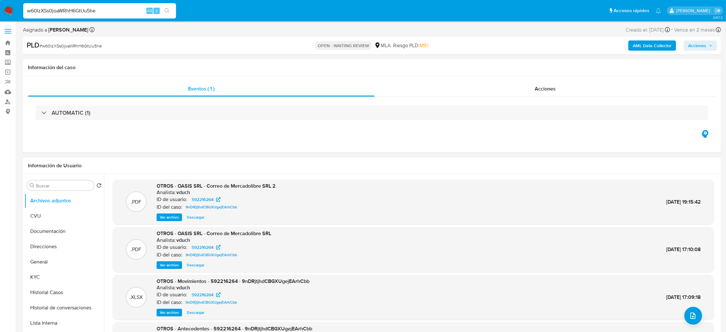
select select "10"
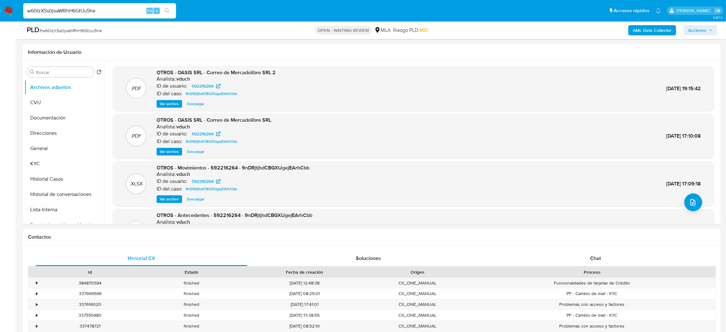
drag, startPoint x: 123, startPoint y: 13, endPoint x: 0, endPoint y: 24, distance: 124.0
paste input "uo6A1B28pwF5w6EQpboyF30D"
type input "uo6A1B28pwF5w6EQpboyF30D"
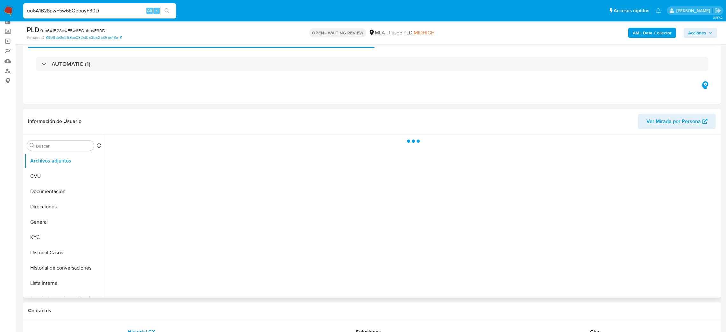
scroll to position [48, 0]
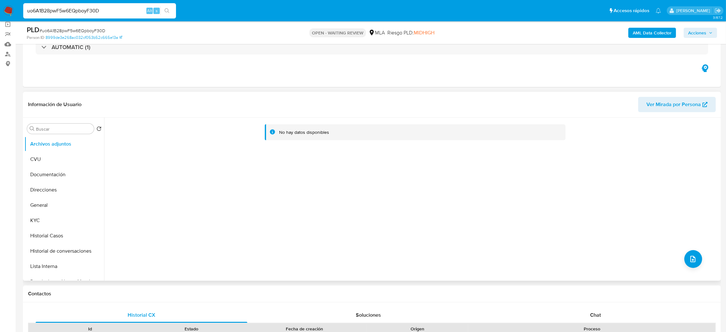
select select "10"
click at [47, 202] on button "General" at bounding box center [61, 204] width 74 height 15
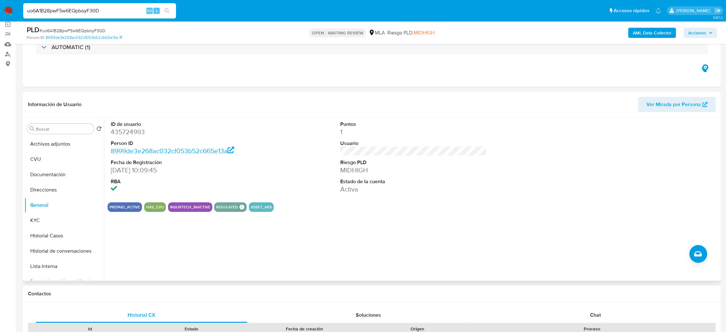
click at [131, 129] on dd "435724993" at bounding box center [184, 131] width 147 height 9
copy dd "435724993"
click at [61, 213] on button "KYC" at bounding box center [61, 220] width 74 height 15
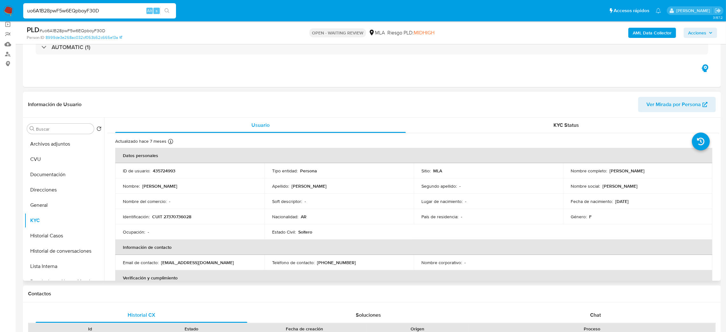
click at [173, 215] on p "CUIT 27370736028" at bounding box center [171, 216] width 39 height 6
copy p "27370736028"
click at [186, 214] on p "CUIT 27370736028" at bounding box center [171, 216] width 39 height 6
drag, startPoint x: 167, startPoint y: 217, endPoint x: 188, endPoint y: 217, distance: 20.4
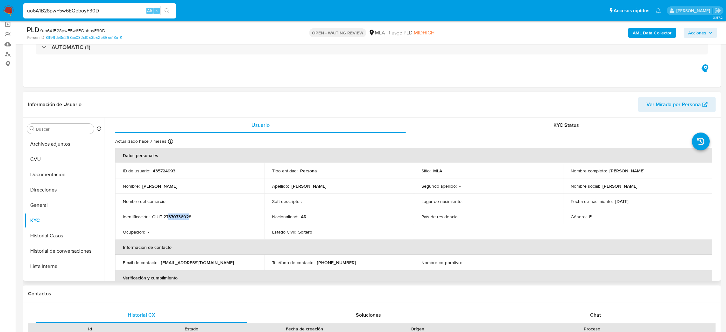
click at [188, 217] on p "CUIT 27370736028" at bounding box center [171, 216] width 39 height 6
copy p "37073602"
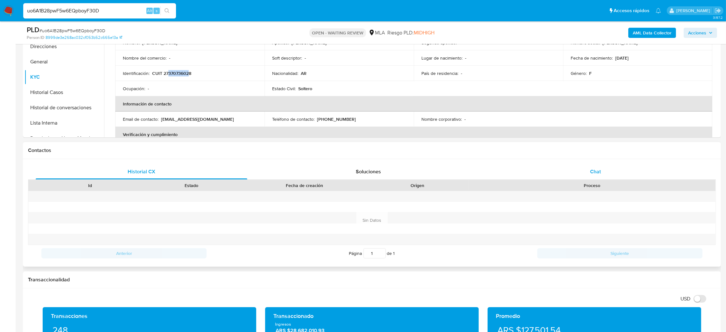
click at [630, 170] on div "Chat" at bounding box center [595, 171] width 212 height 15
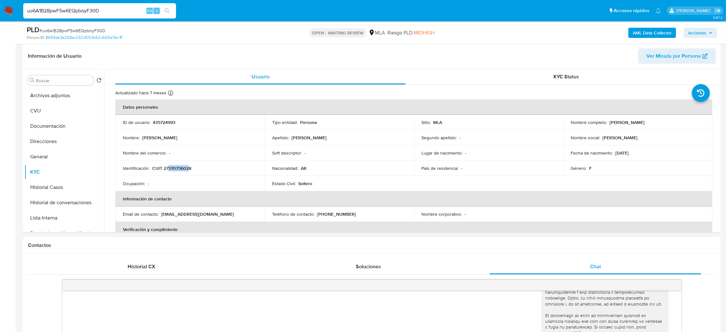
scroll to position [95, 0]
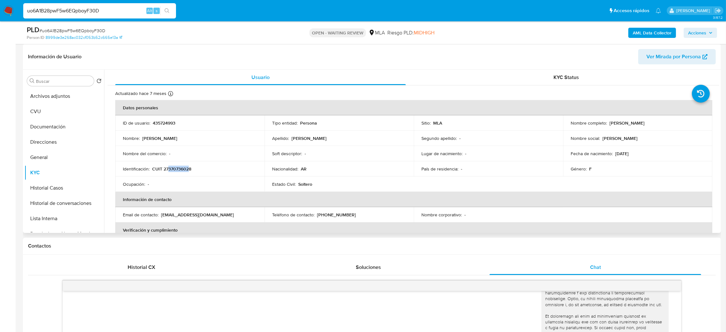
drag, startPoint x: 606, startPoint y: 120, endPoint x: 677, endPoint y: 125, distance: 71.4
click at [677, 125] on div "Nombre completo : Macarena Simon" at bounding box center [637, 123] width 134 height 6
copy div "Macarena Simon"
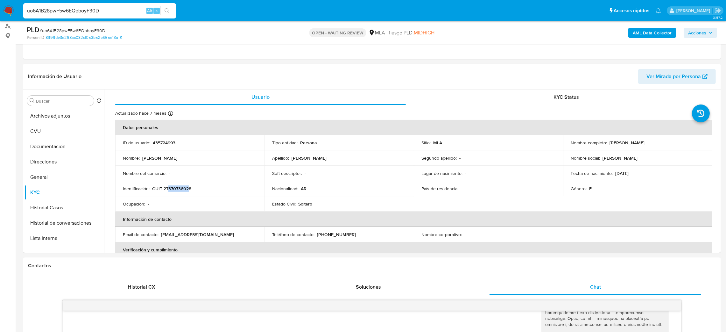
scroll to position [0, 0]
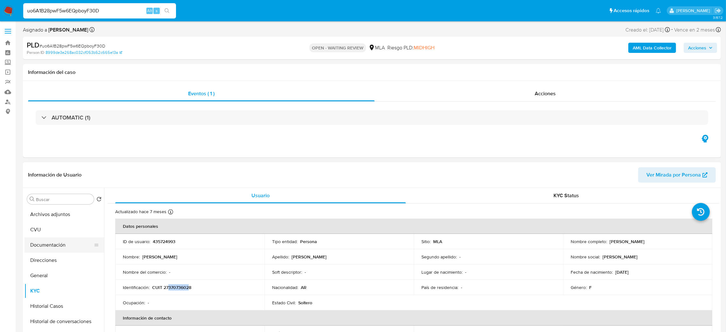
click at [34, 246] on button "Documentación" at bounding box center [61, 244] width 74 height 15
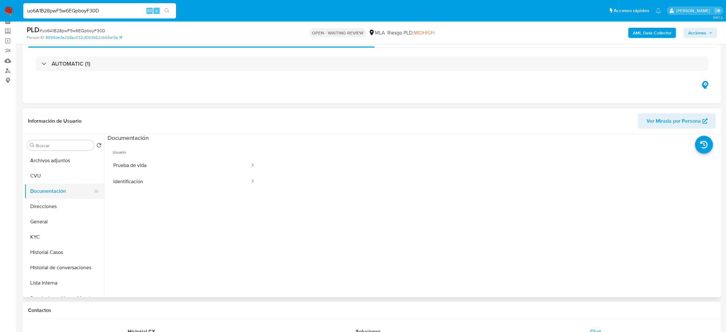
scroll to position [48, 0]
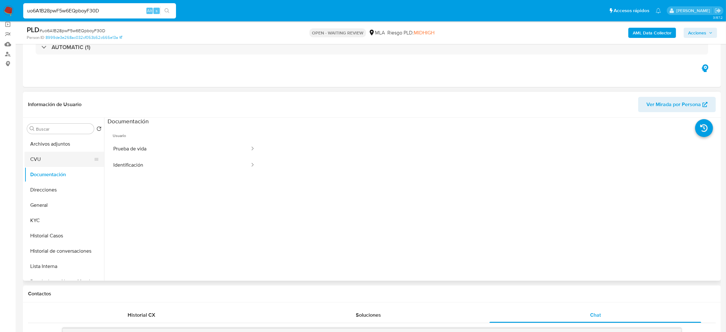
click at [42, 159] on button "CVU" at bounding box center [61, 158] width 74 height 15
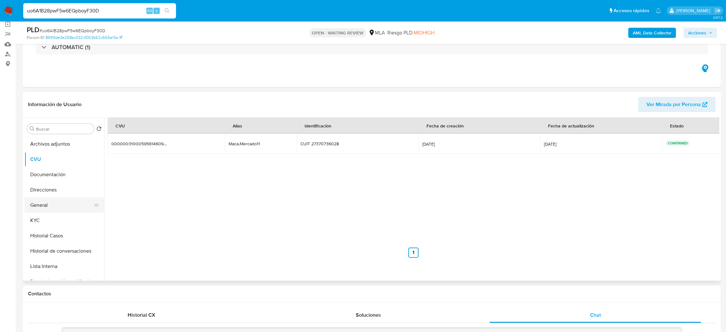
click at [46, 207] on button "General" at bounding box center [61, 204] width 74 height 15
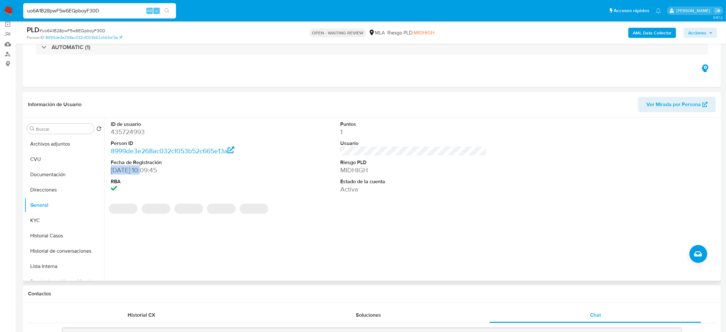
drag, startPoint x: 143, startPoint y: 170, endPoint x: 109, endPoint y: 169, distance: 33.1
click at [109, 169] on div "ID de usuario 435724993 Person ID 8999de3e268ac032cf053b52c665e13a Fecha de Reg…" at bounding box center [184, 157] width 153 height 80
copy dd "25/01/2021"
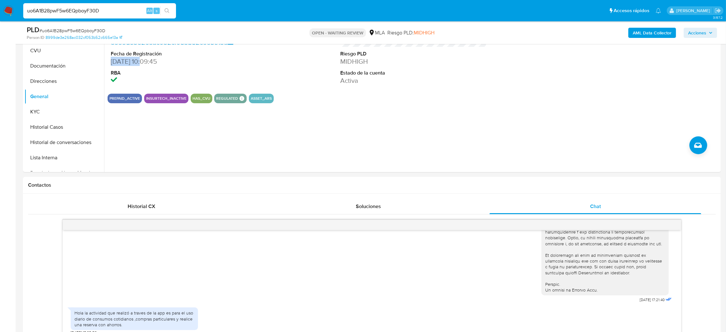
scroll to position [286, 0]
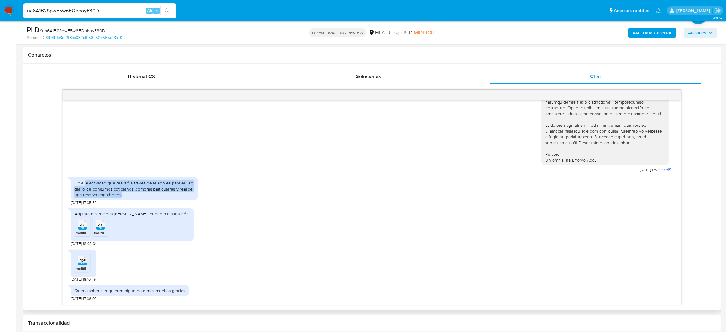
drag, startPoint x: 125, startPoint y: 192, endPoint x: 85, endPoint y: 185, distance: 41.5
click at [85, 185] on div "Hola la actividad que realizó a traves de la app es para el uso diario de consu…" at bounding box center [134, 188] width 120 height 17
click at [78, 229] on icon "PDF" at bounding box center [82, 224] width 8 height 11
click at [106, 228] on div "PDF PDF" at bounding box center [100, 224] width 13 height 12
click at [85, 264] on rect at bounding box center [82, 263] width 8 height 3
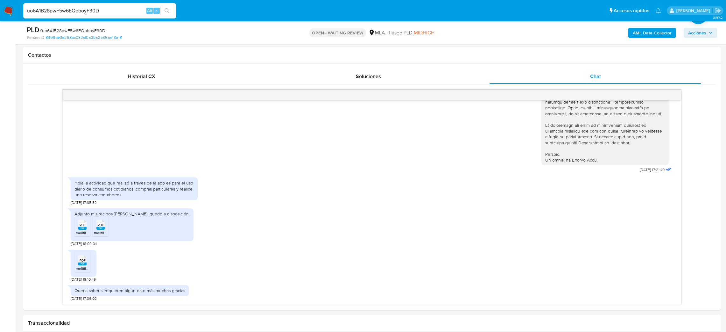
scroll to position [95, 0]
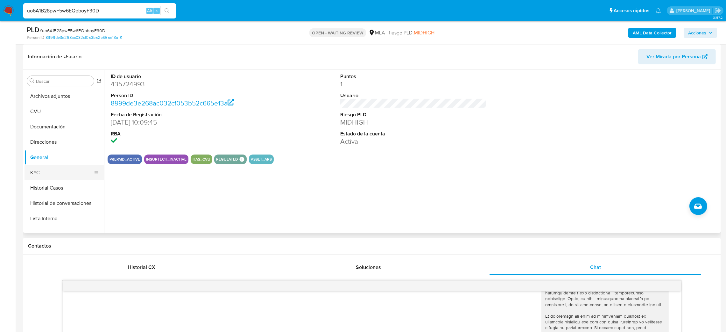
click at [40, 173] on button "KYC" at bounding box center [61, 172] width 74 height 15
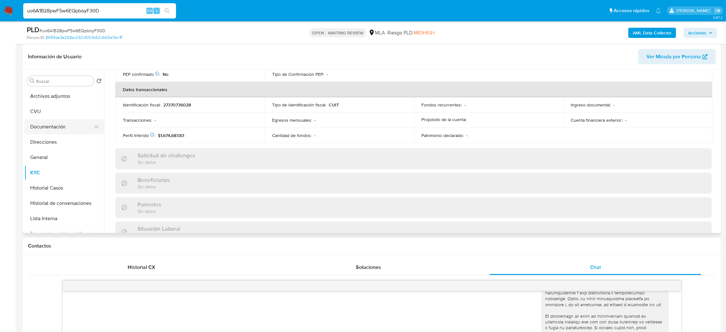
scroll to position [186, 0]
click at [60, 139] on button "Direcciones" at bounding box center [61, 141] width 74 height 15
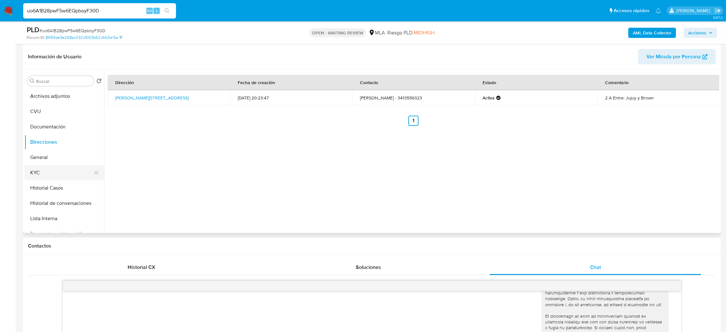
click at [61, 170] on button "KYC" at bounding box center [61, 172] width 74 height 15
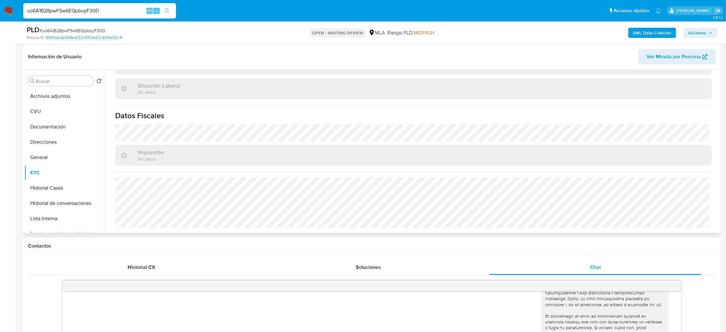
scroll to position [329, 0]
click at [52, 142] on button "Direcciones" at bounding box center [61, 141] width 74 height 15
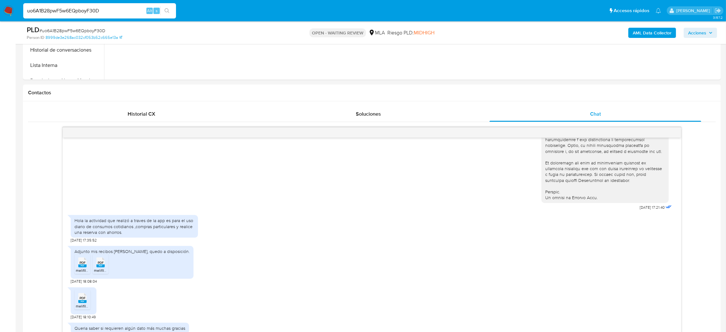
scroll to position [286, 0]
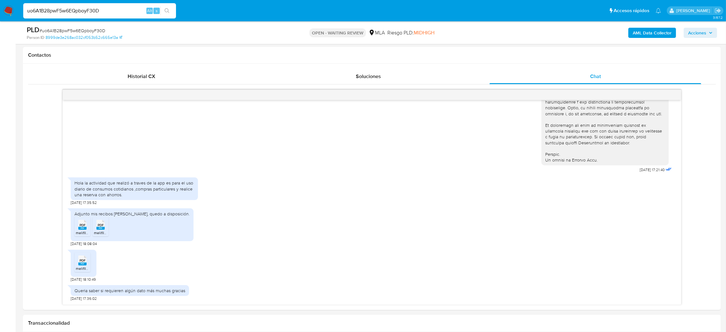
click at [87, 30] on span "# uo6A1B28pwF5w6EQpboyF30D" at bounding box center [72, 30] width 66 height 6
click at [7, 9] on img at bounding box center [8, 10] width 11 height 11
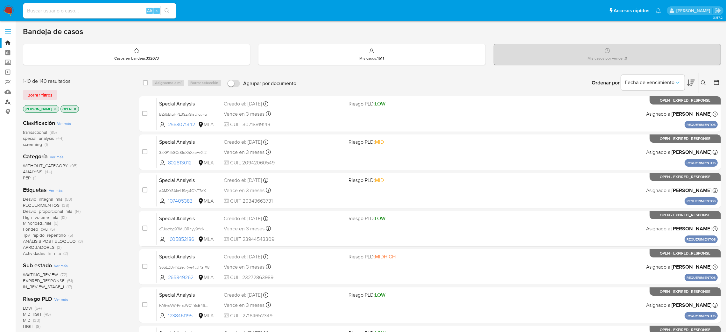
click at [5, 100] on link "Buscador de personas" at bounding box center [38, 102] width 76 height 10
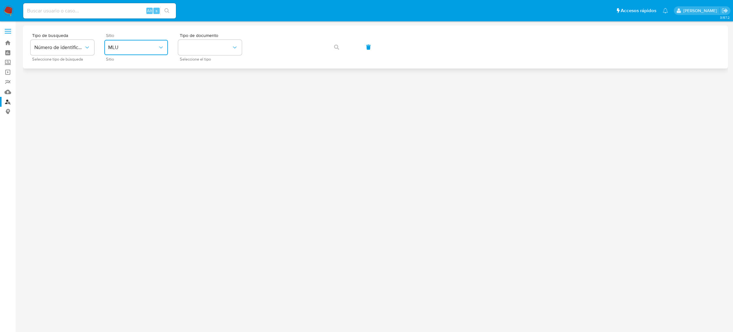
click at [127, 49] on span "MLU" at bounding box center [133, 47] width 50 height 6
click at [132, 77] on div "MLA" at bounding box center [134, 79] width 52 height 15
click at [213, 38] on span "Tipo de documento" at bounding box center [212, 35] width 64 height 4
click at [210, 52] on button "identificationType" at bounding box center [210, 47] width 64 height 15
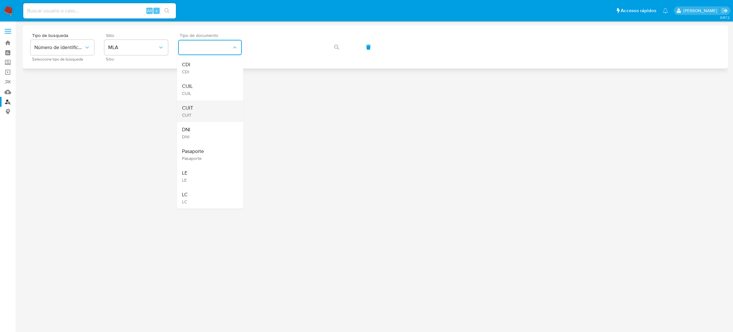
click at [212, 108] on div "CUIT CUIT" at bounding box center [208, 111] width 52 height 22
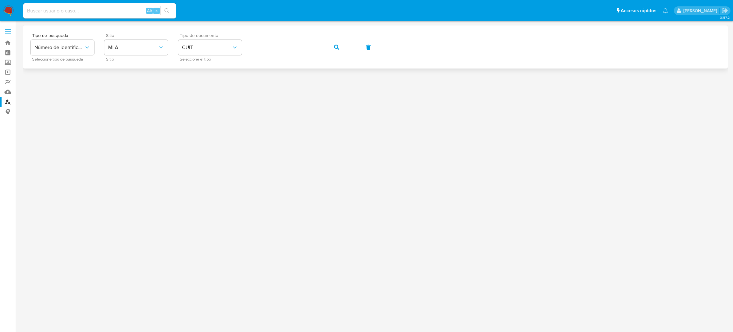
click at [325, 43] on div "Tipo de busqueda Número de identificación Seleccione tipo de búsqueda Sitio MLA…" at bounding box center [376, 47] width 690 height 28
click at [335, 47] on icon "button" at bounding box center [336, 47] width 5 height 5
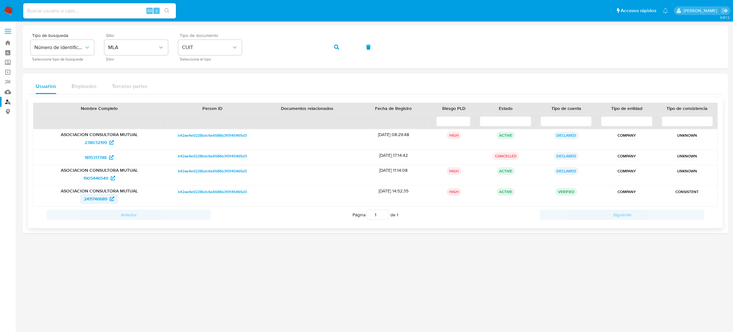
click at [97, 200] on span "2411746689" at bounding box center [95, 198] width 23 height 10
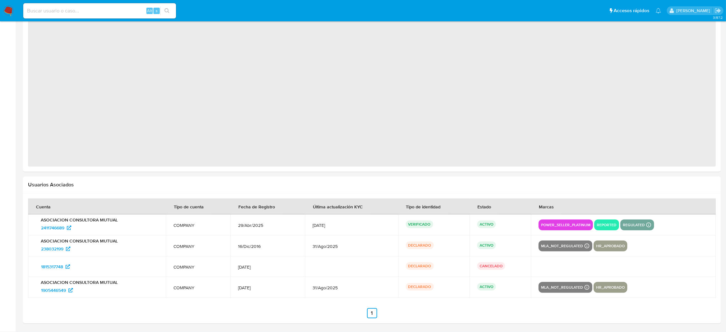
select select "10"
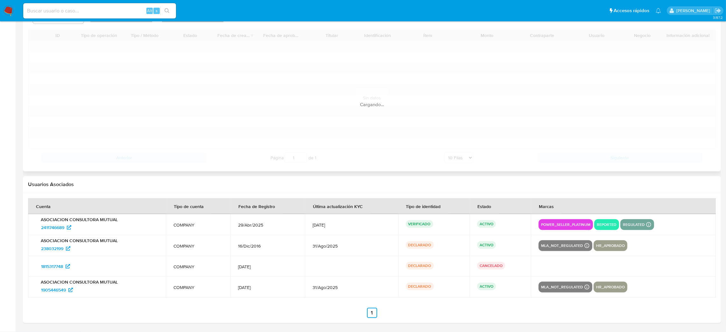
scroll to position [664, 0]
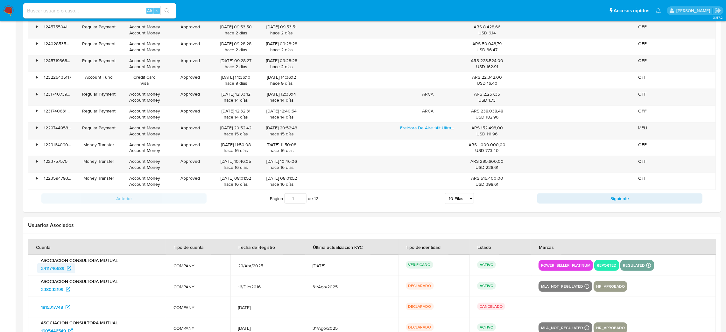
click at [50, 270] on span "2411746689" at bounding box center [52, 268] width 23 height 10
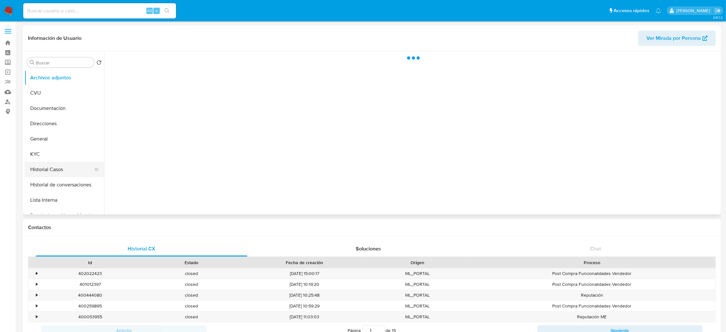
click at [56, 165] on button "Historial Casos" at bounding box center [61, 169] width 74 height 15
select select "10"
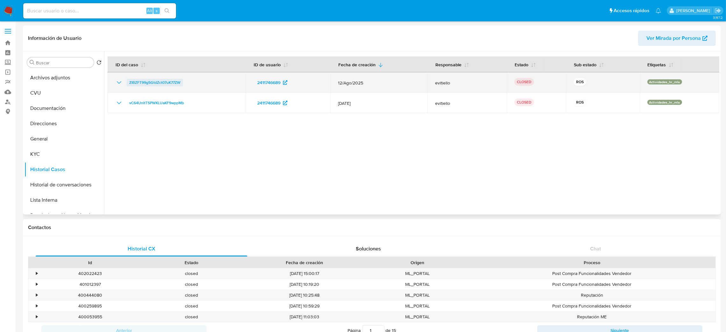
click at [145, 82] on span "ZIBZFT99g5GtdZct07uK77ZW" at bounding box center [154, 83] width 51 height 8
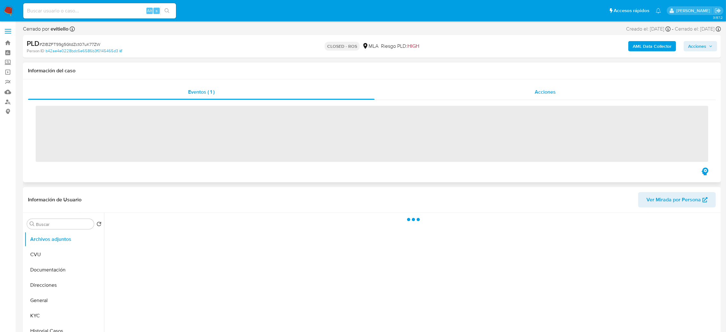
click at [599, 88] on div "Acciones" at bounding box center [544, 91] width 341 height 15
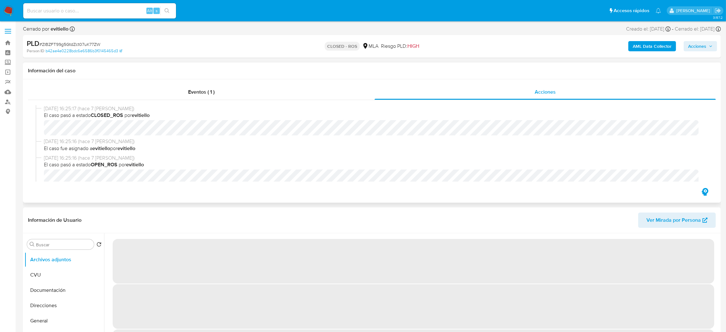
select select "10"
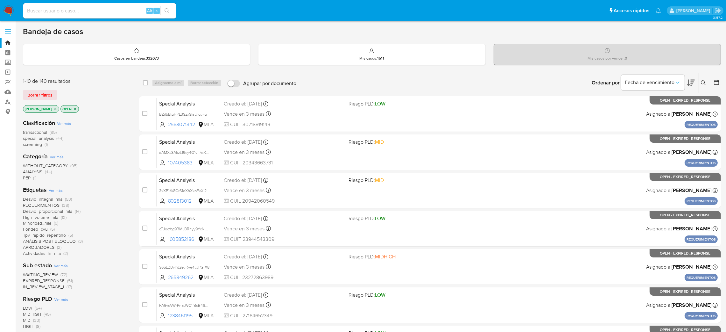
click at [703, 84] on icon at bounding box center [703, 82] width 5 height 5
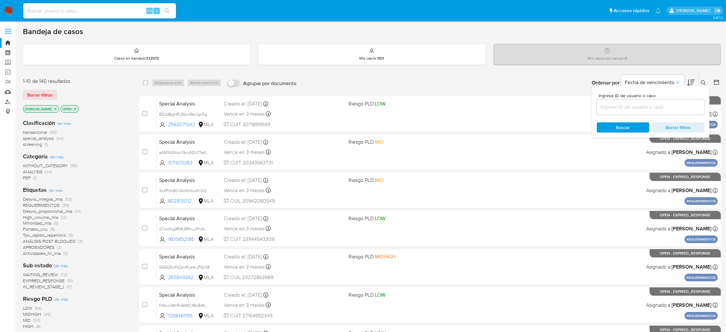
click at [646, 108] on input at bounding box center [651, 107] width 108 height 8
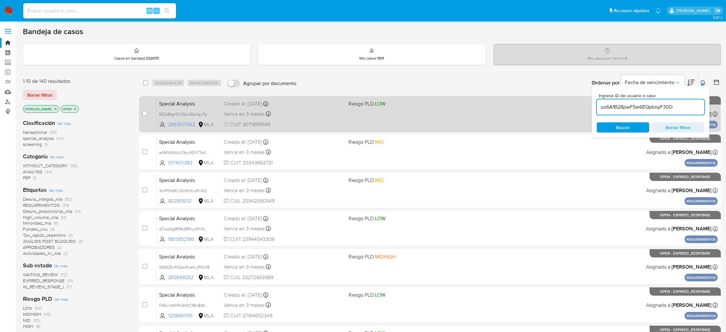
type input "uo6A1B28pwF5w6EQpboyF30D"
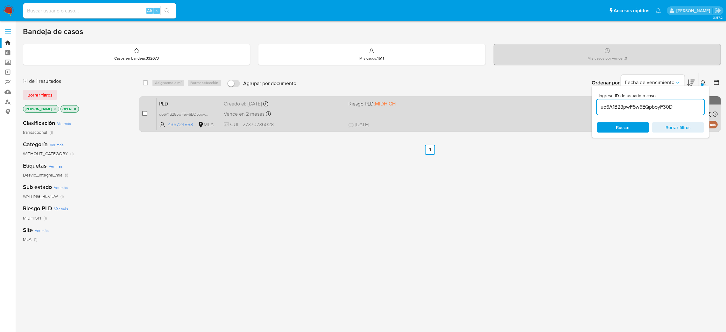
click at [147, 112] on input "checkbox" at bounding box center [144, 113] width 5 height 5
checkbox input "true"
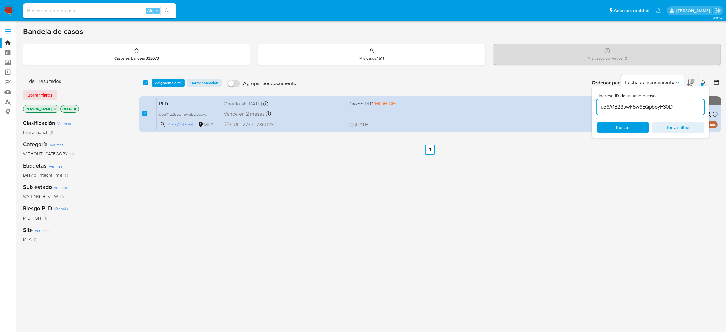
click at [174, 75] on div "select-all-cases-checkbox Asignarme a mí Borrar selección Agrupar por documento…" at bounding box center [430, 83] width 582 height 20
click at [171, 82] on span "Asignarme a mí" at bounding box center [168, 83] width 26 height 6
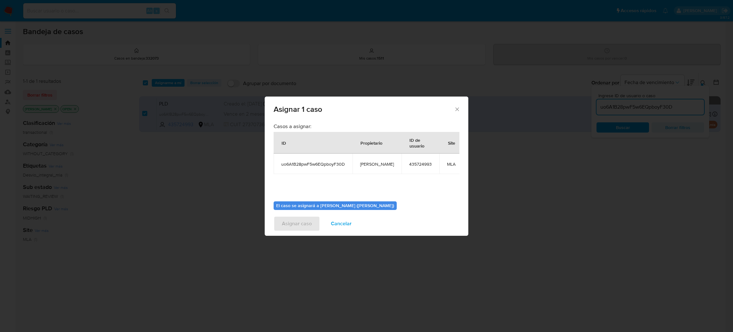
click at [367, 166] on span "[PERSON_NAME]" at bounding box center [377, 164] width 34 height 6
copy span "[PERSON_NAME]"
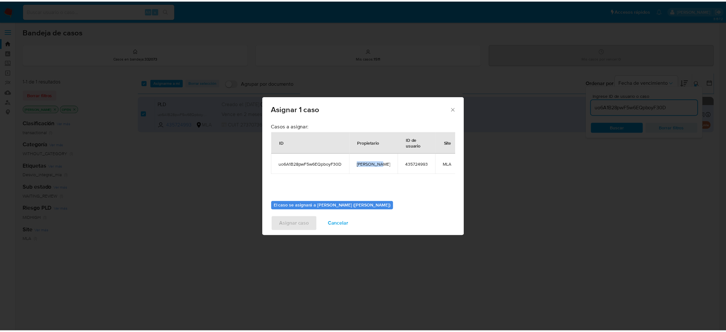
scroll to position [33, 0]
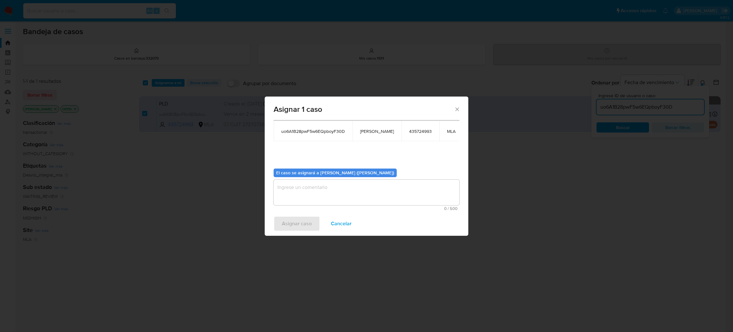
click at [320, 194] on textarea "assign-modal" at bounding box center [367, 191] width 186 height 25
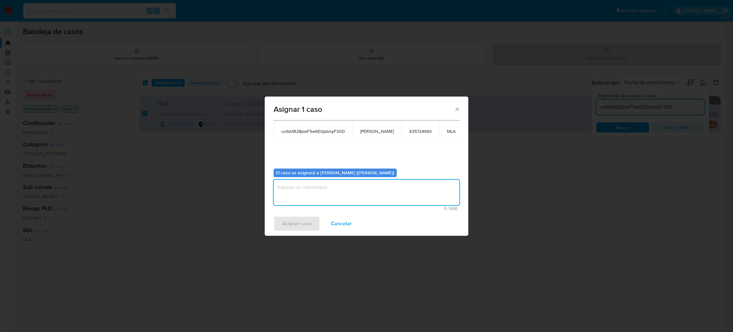
paste textarea "[PERSON_NAME]"
type textarea "[PERSON_NAME]"
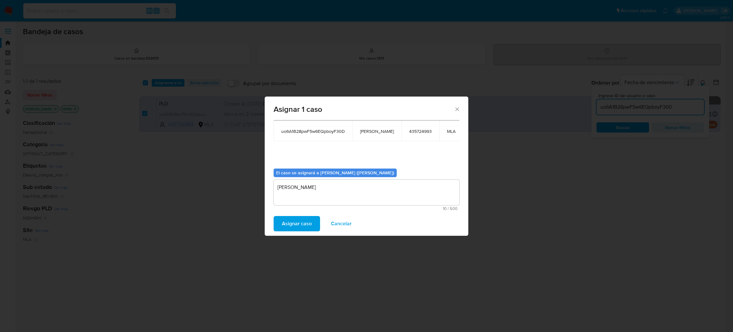
click at [293, 226] on span "Asignar caso" at bounding box center [297, 223] width 30 height 14
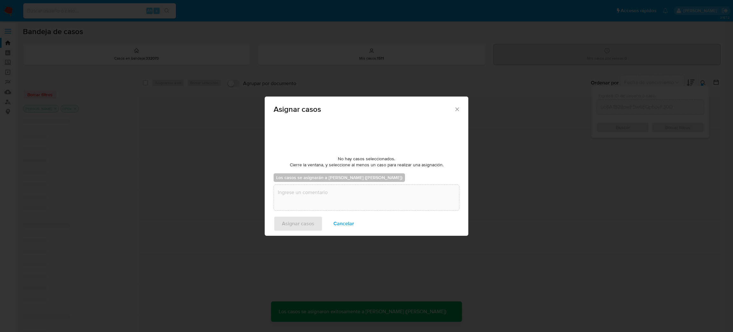
checkbox input "false"
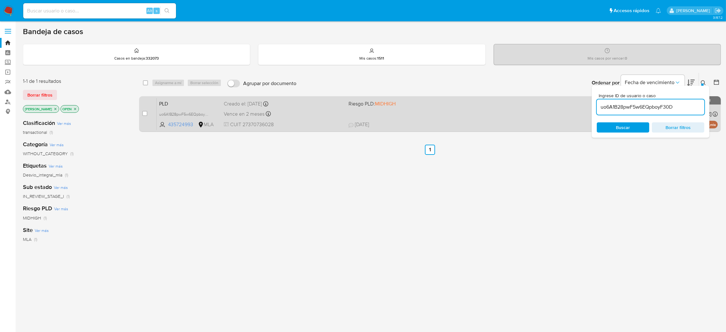
click at [317, 106] on div "Creado el: 12/08/2025 Creado el: 12/08/2025 12:24:58" at bounding box center [284, 103] width 120 height 7
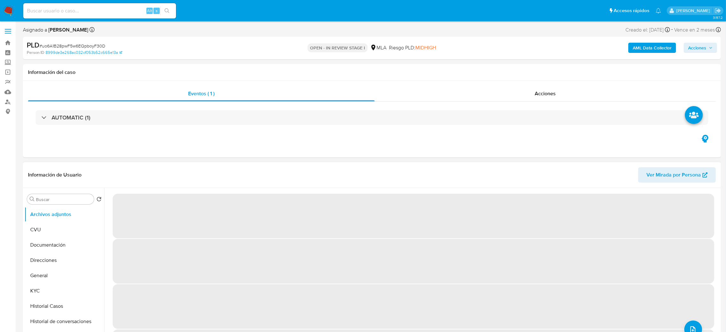
select select "10"
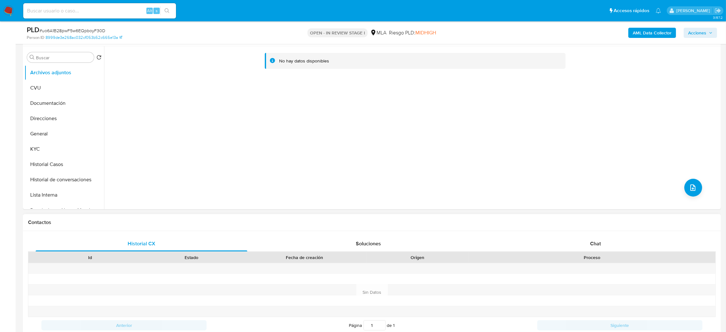
scroll to position [191, 0]
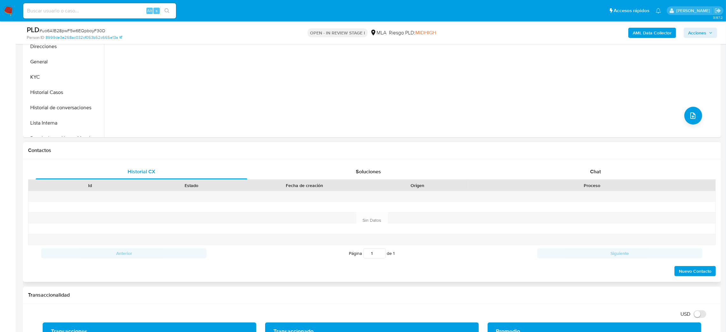
drag, startPoint x: 594, startPoint y: 171, endPoint x: 544, endPoint y: 156, distance: 51.7
click at [591, 169] on span "Chat" at bounding box center [595, 171] width 11 height 7
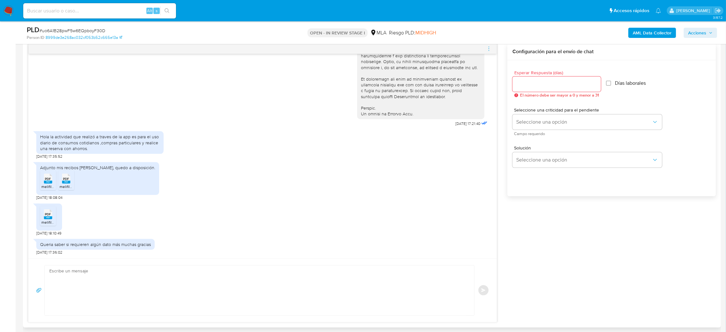
scroll to position [334, 0]
click at [90, 286] on textarea at bounding box center [257, 288] width 417 height 50
paste textarea "Hola, ¡Muchas gracias por tu respuesta! Confirmamos la recepción de la document…"
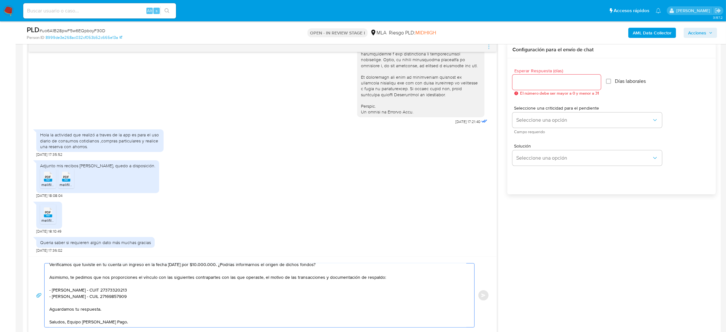
scroll to position [286, 0]
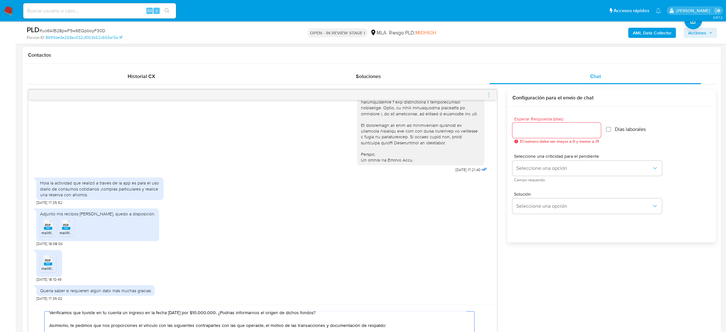
type textarea "Hola, ¡Muchas gracias por tu respuesta! Confirmamos la recepción de la document…"
click at [521, 130] on input "Esperar Respuesta (días)" at bounding box center [556, 130] width 88 height 8
type input "3"
click at [520, 165] on span "Seleccione una opción" at bounding box center [584, 168] width 136 height 6
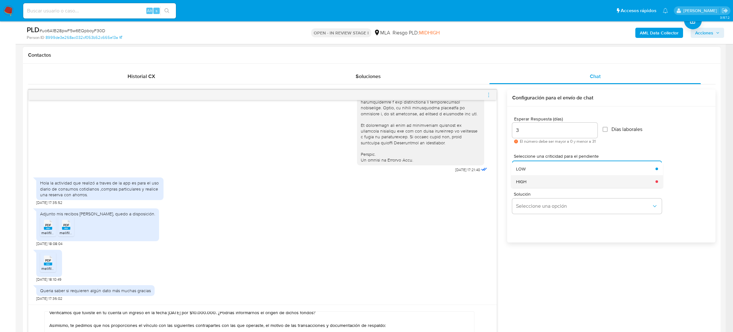
click at [524, 181] on span "HIGH" at bounding box center [521, 181] width 10 height 6
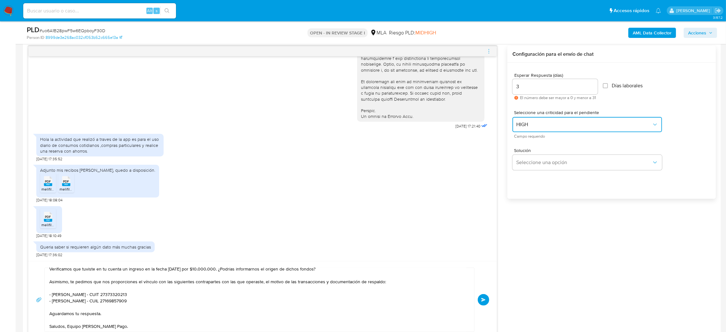
scroll to position [382, 0]
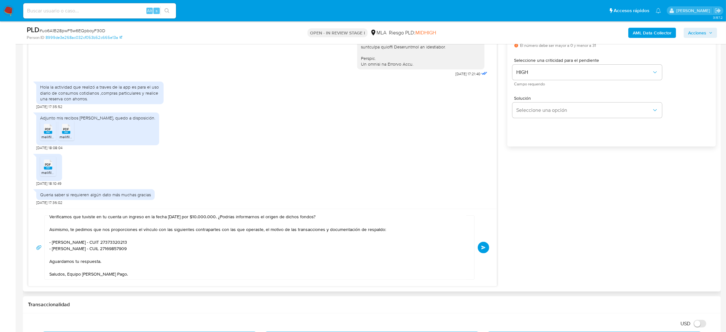
click at [485, 248] on span "Enviar" at bounding box center [483, 247] width 4 height 4
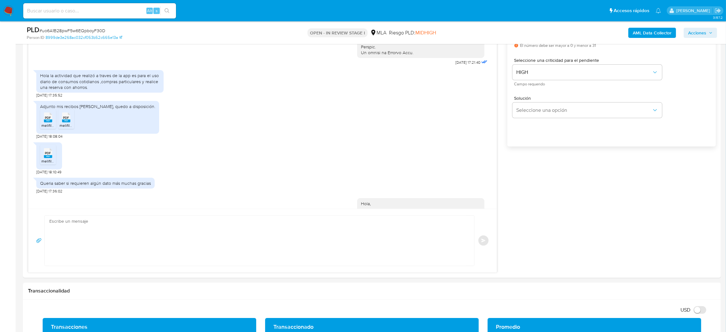
scroll to position [417, 0]
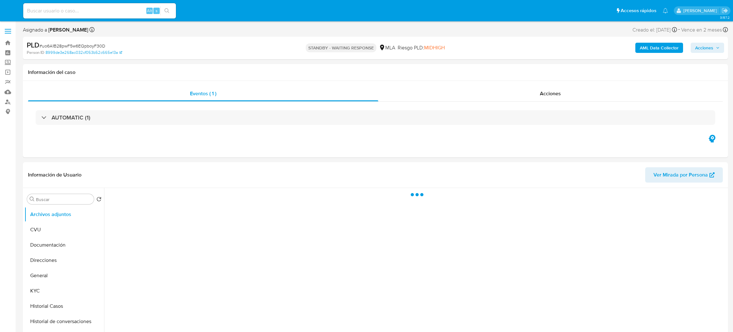
select select "10"
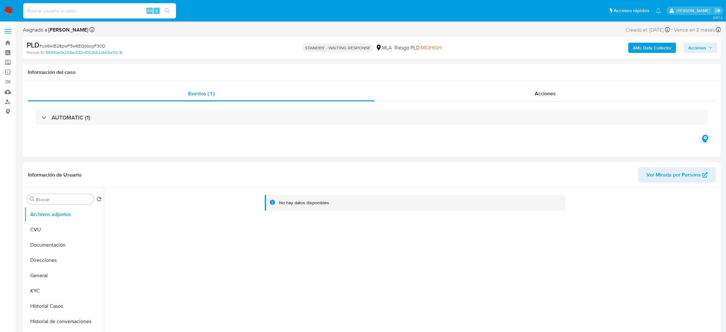
click at [121, 7] on input at bounding box center [99, 11] width 153 height 8
paste input "XkfxOFAwChbKDCFk1ZuvkxAS"
type input "XkfxOFAwChbKDCFk1ZuvkxAS"
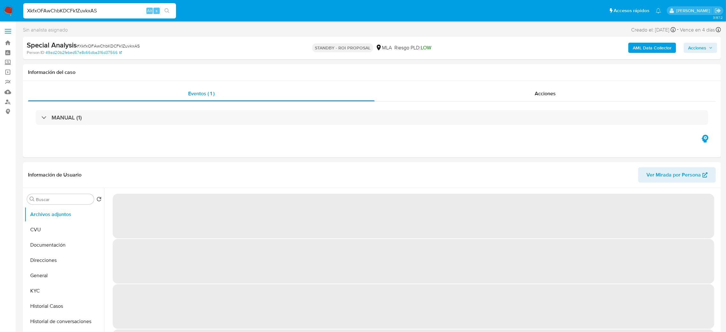
select select "10"
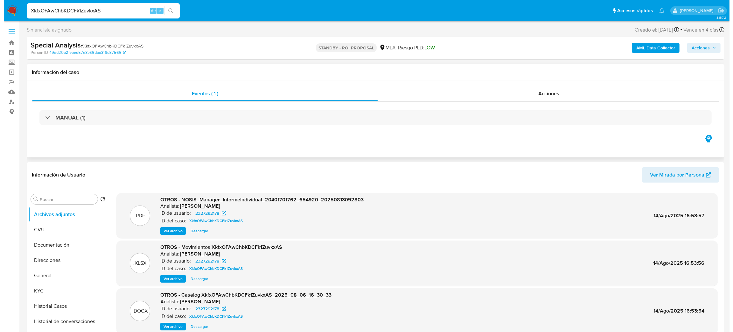
scroll to position [48, 0]
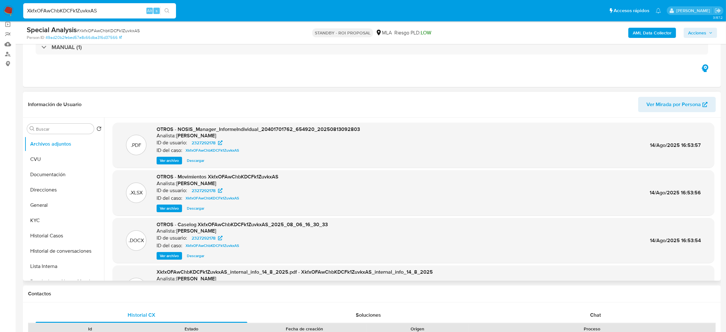
click at [165, 260] on div ".DOCX OTROS - Caselog XkfxOFAwChbKDCFk1ZuvkxAS_2025_08_06_16_30_33 Analista: am…" at bounding box center [413, 240] width 601 height 45
click at [165, 255] on span "Ver archivo" at bounding box center [169, 255] width 19 height 6
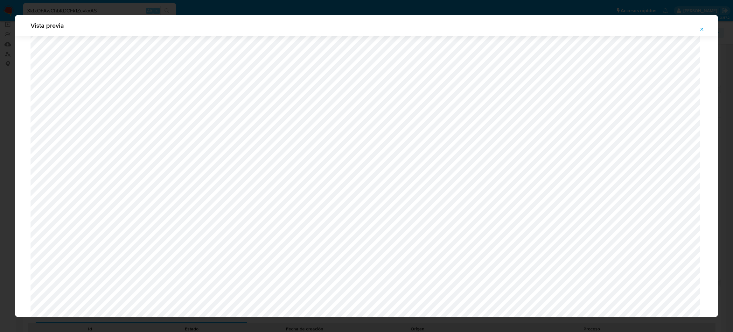
scroll to position [321, 0]
click at [703, 28] on icon "Attachment preview" at bounding box center [701, 29] width 5 height 5
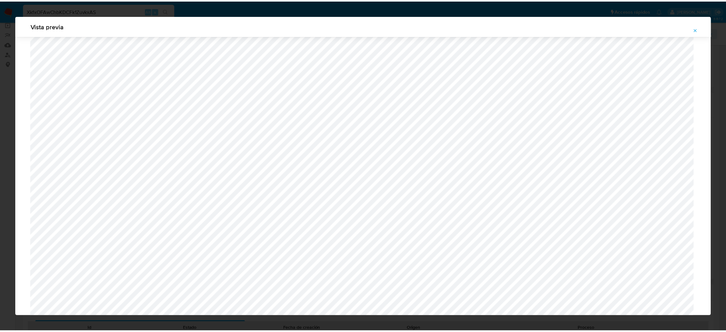
scroll to position [0, 0]
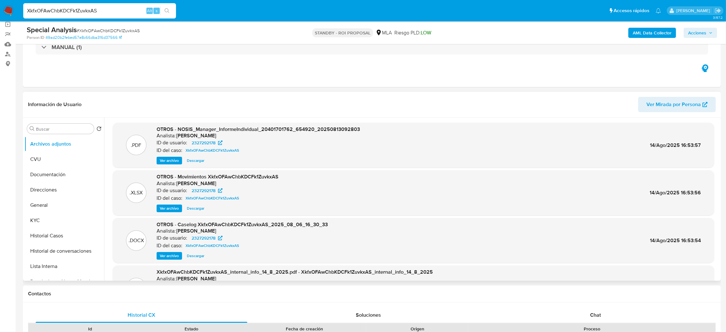
drag, startPoint x: 104, startPoint y: 13, endPoint x: 0, endPoint y: 18, distance: 103.8
click at [0, 18] on nav "Pausado Ver notificaciones XkfxOFAwChbKDCFk1ZuvkxAS Alt s Accesos rápidos Presi…" at bounding box center [363, 10] width 726 height 21
paste input "10JcIJpsWpRv2x6zmGnhqWyR"
type input "10JcIJpsWpRv2x6zmGnhqWyR"
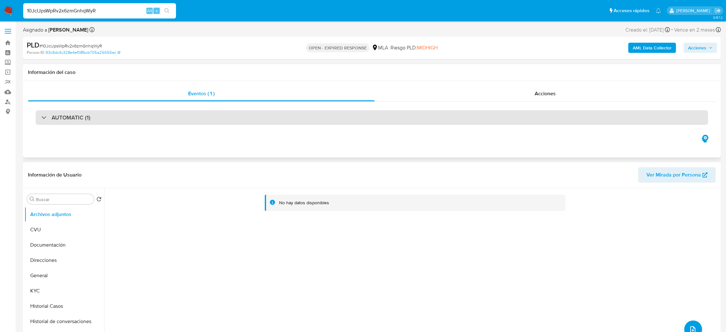
select select "10"
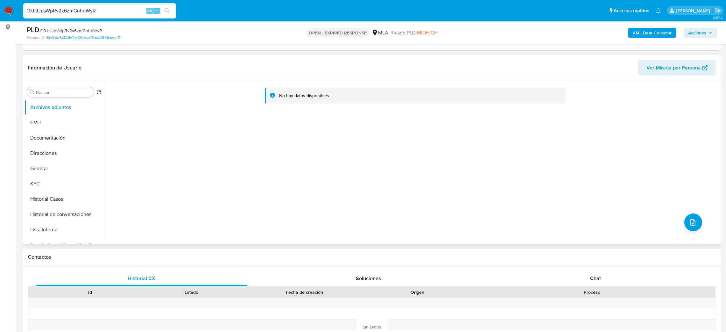
scroll to position [95, 0]
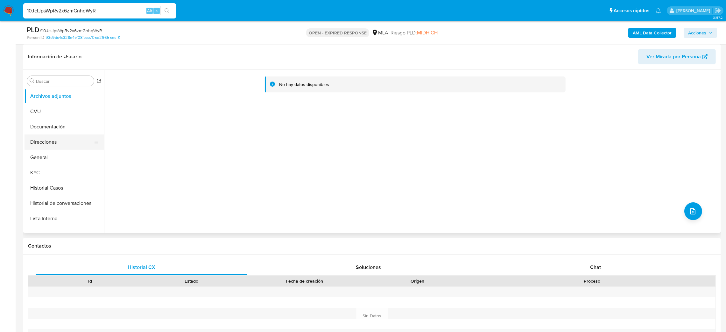
click at [62, 146] on button "Direcciones" at bounding box center [61, 141] width 74 height 15
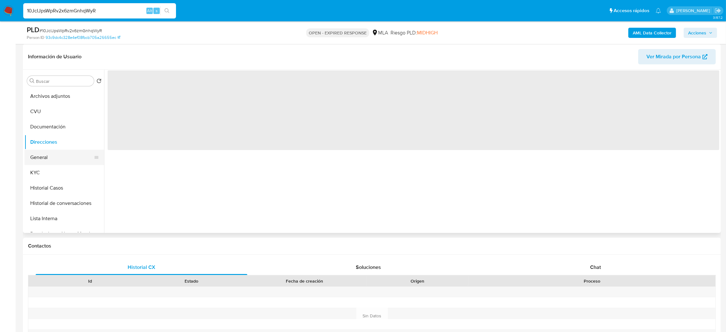
click at [61, 154] on button "General" at bounding box center [61, 157] width 74 height 15
click at [122, 89] on span "‌" at bounding box center [414, 110] width 612 height 80
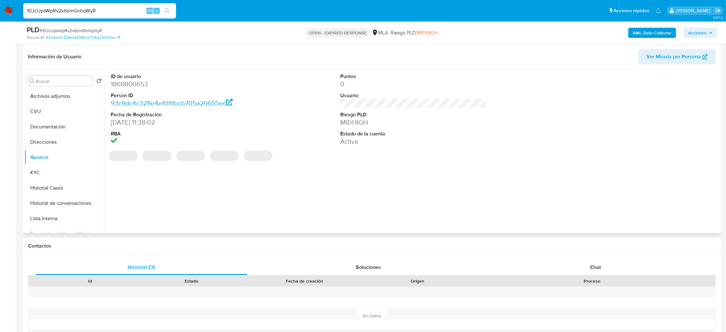
click at [122, 85] on dd "1868800653" at bounding box center [184, 84] width 147 height 9
click at [122, 84] on dd "1868800653" at bounding box center [184, 84] width 147 height 9
copy dd "1868800653"
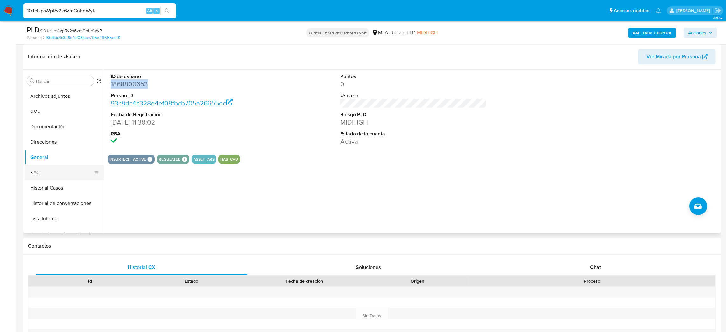
click at [44, 174] on button "KYC" at bounding box center [61, 172] width 74 height 15
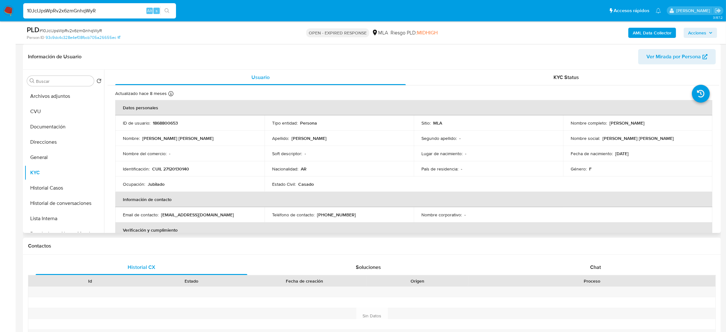
click at [178, 167] on p "CUIL 27120130140" at bounding box center [170, 169] width 37 height 6
click at [178, 166] on p "CUIL 27120130140" at bounding box center [170, 169] width 37 height 6
copy p "27120130140"
click at [167, 177] on td "Ocupación : Jubilado" at bounding box center [189, 183] width 149 height 15
drag, startPoint x: 167, startPoint y: 169, endPoint x: 185, endPoint y: 169, distance: 17.5
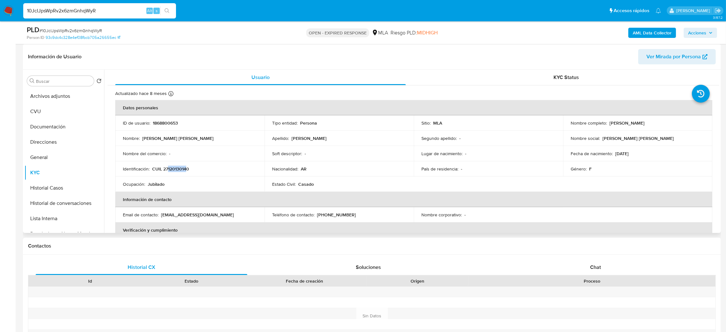
click at [185, 169] on p "CUIL 27120130140" at bounding box center [170, 169] width 37 height 6
copy p "12013014"
click at [177, 179] on td "Ocupación : Jubilado" at bounding box center [189, 183] width 149 height 15
click at [178, 167] on p "CUIL 27120130140" at bounding box center [170, 169] width 37 height 6
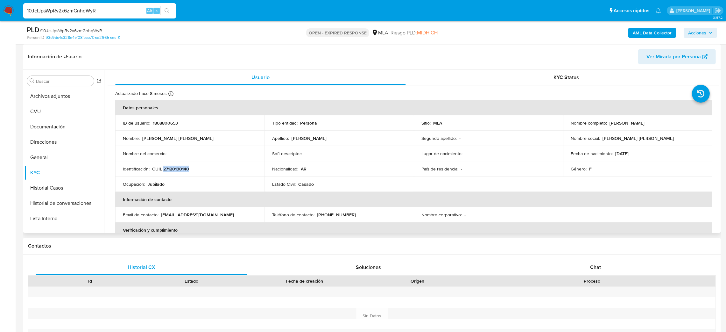
copy p "27120130140"
click at [190, 165] on td "Identificación : CUIL 27120130140" at bounding box center [189, 168] width 149 height 15
click at [184, 169] on p "CUIL 27120130140" at bounding box center [170, 169] width 37 height 6
copy p "27120130140"
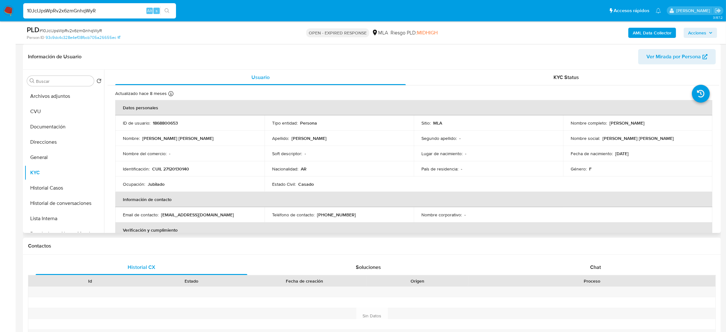
click at [203, 179] on td "Ocupación : Jubilado" at bounding box center [189, 183] width 149 height 15
click at [183, 166] on p "CUIL 27120130140" at bounding box center [170, 169] width 37 height 6
copy p "27120130140"
click at [43, 120] on button "Documentación" at bounding box center [61, 126] width 74 height 15
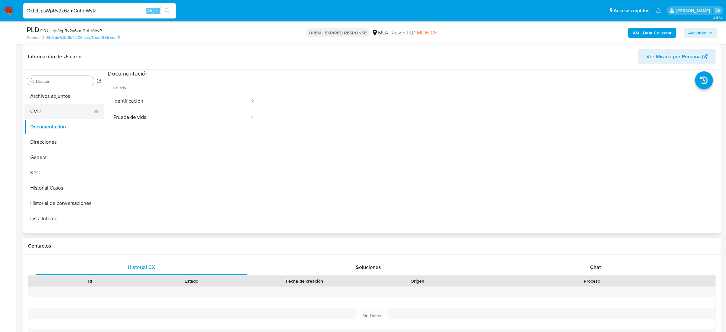
click at [46, 113] on button "CVU" at bounding box center [61, 111] width 74 height 15
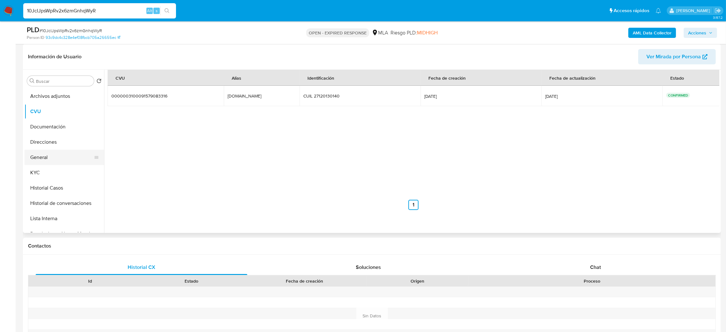
click at [50, 155] on button "General" at bounding box center [61, 157] width 74 height 15
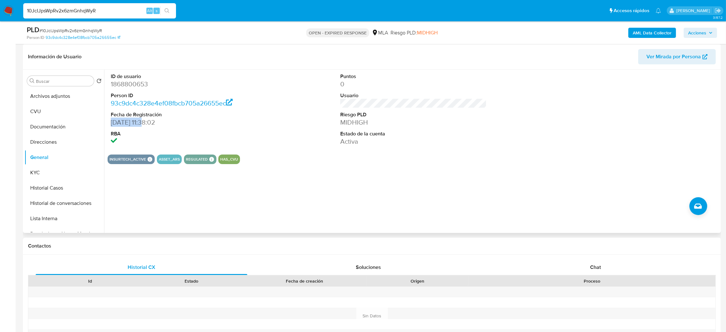
drag, startPoint x: 111, startPoint y: 124, endPoint x: 147, endPoint y: 124, distance: 36.3
click at [147, 123] on dd "23/06/2024 11:38:02" at bounding box center [184, 122] width 147 height 9
copy dd "23/06/2024"
click at [26, 171] on button "KYC" at bounding box center [61, 172] width 74 height 15
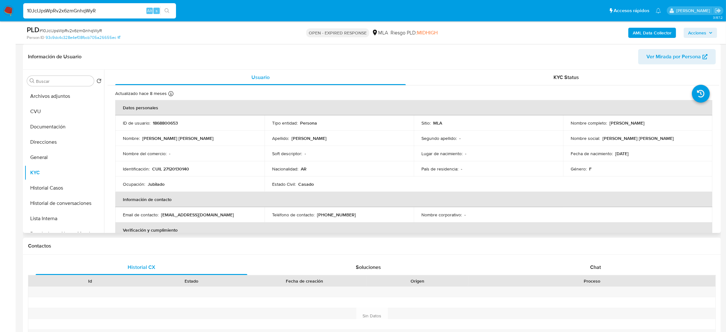
click at [173, 173] on td "Identificación : CUIL 27120130140" at bounding box center [189, 168] width 149 height 15
click at [173, 169] on p "CUIL 27120130140" at bounding box center [170, 169] width 37 height 6
copy p "27120130140"
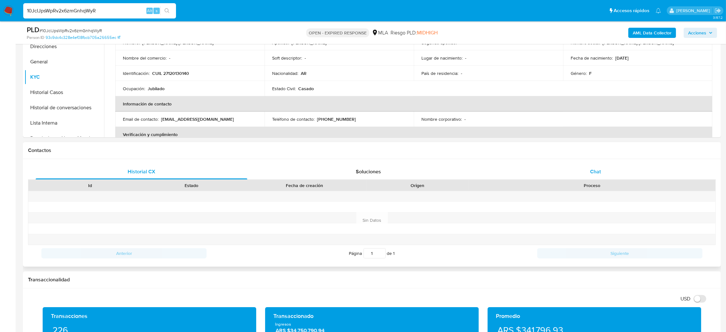
click at [602, 171] on div "Chat" at bounding box center [595, 171] width 212 height 15
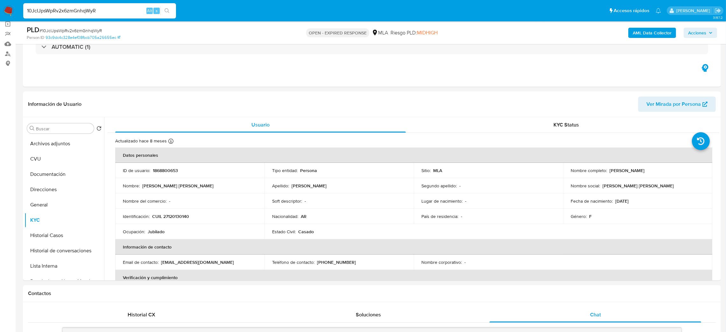
scroll to position [48, 0]
click at [43, 189] on button "Direcciones" at bounding box center [61, 189] width 74 height 15
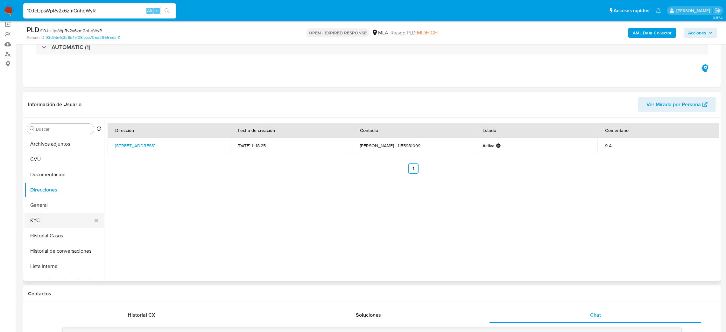
click at [71, 216] on button "KYC" at bounding box center [61, 220] width 74 height 15
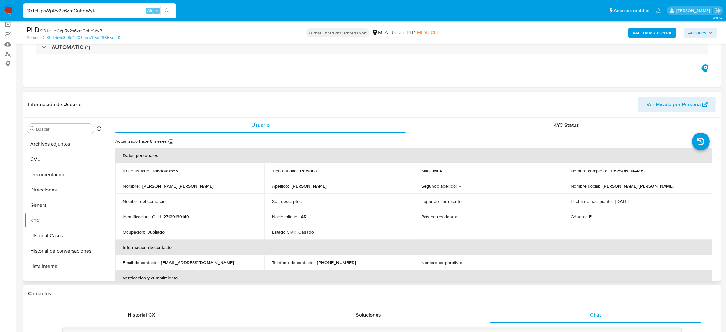
drag, startPoint x: 608, startPoint y: 171, endPoint x: 681, endPoint y: 167, distance: 72.4
click at [681, 167] on td "Nombre completo : Alicia Mabel Pettinato" at bounding box center [637, 170] width 149 height 15
copy p "Alicia Mabel Pettinato"
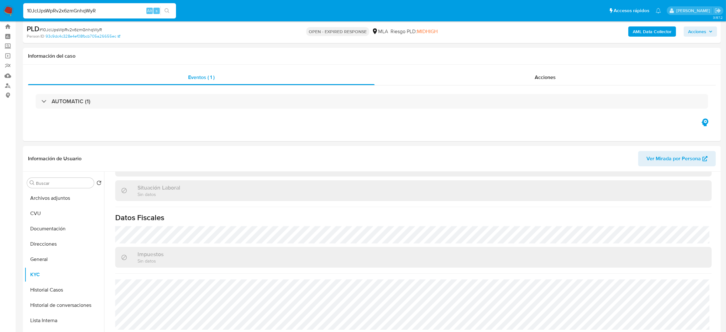
scroll to position [0, 0]
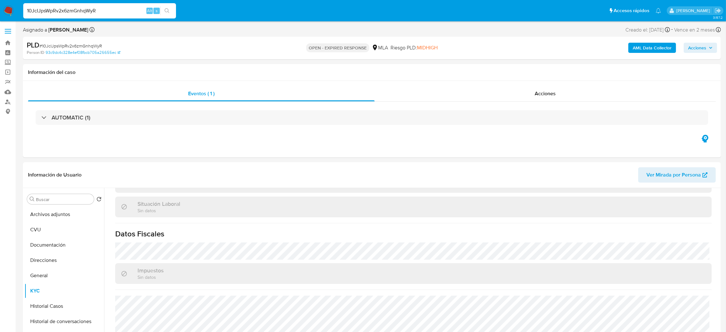
click at [70, 43] on span "# 10JcIJpsWpRv2x6zmGnhqWyR" at bounding box center [70, 46] width 62 height 6
copy span "10JcIJpsWpRv2x6zmGnhqWyR"
click at [10, 11] on img at bounding box center [8, 10] width 11 height 11
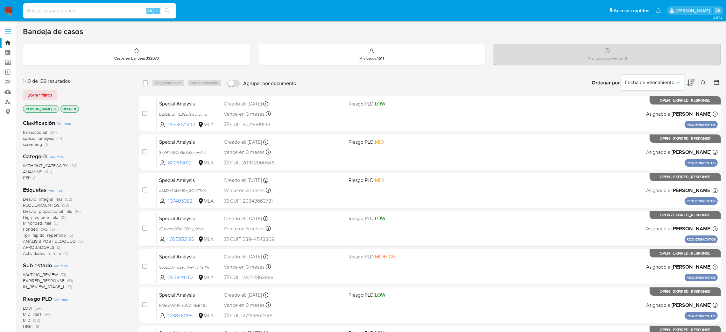
click at [704, 85] on button at bounding box center [704, 83] width 10 height 8
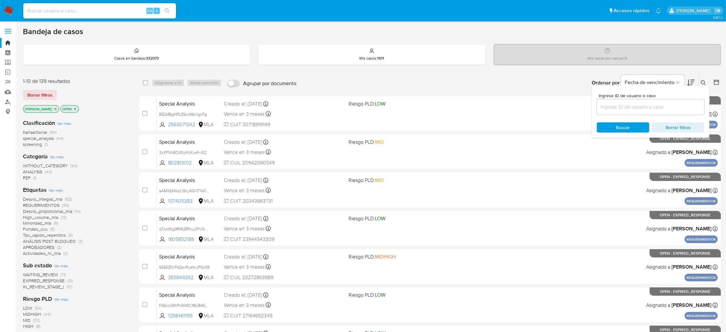
click at [657, 106] on input at bounding box center [651, 107] width 108 height 8
type input "10JcIJpsWpRv2x6zmGnhqWyR"
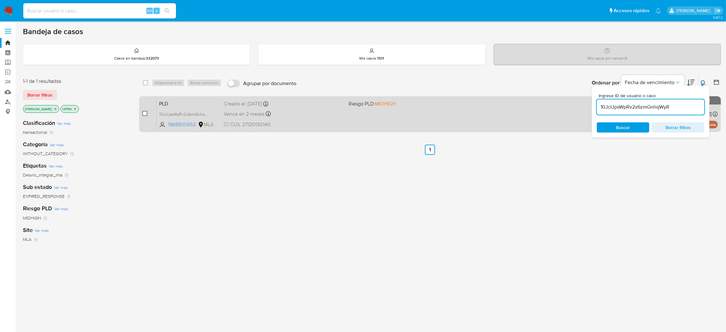
click at [143, 112] on input "checkbox" at bounding box center [144, 113] width 5 height 5
checkbox input "true"
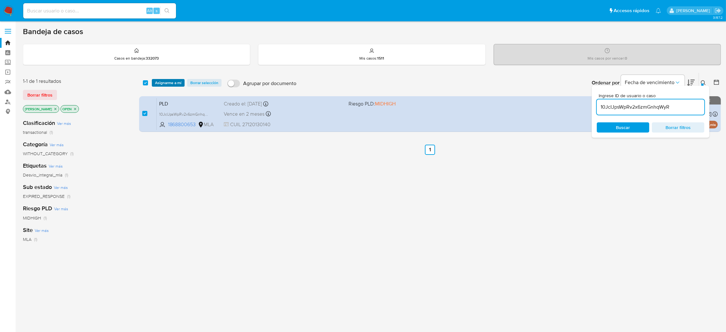
click at [162, 84] on span "Asignarme a mí" at bounding box center [168, 83] width 26 height 6
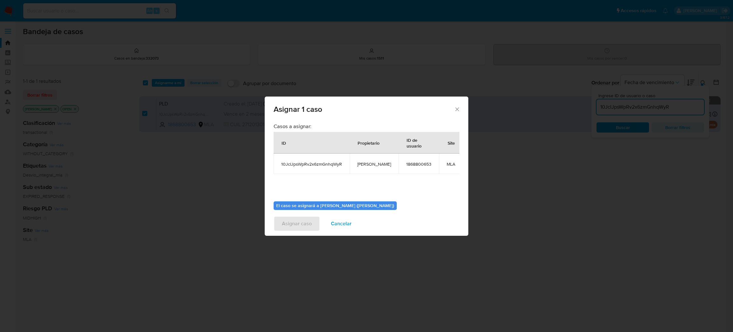
click at [359, 163] on span "[PERSON_NAME]" at bounding box center [374, 164] width 34 height 6
click at [359, 162] on span "[PERSON_NAME]" at bounding box center [374, 164] width 34 height 6
copy span "[PERSON_NAME]"
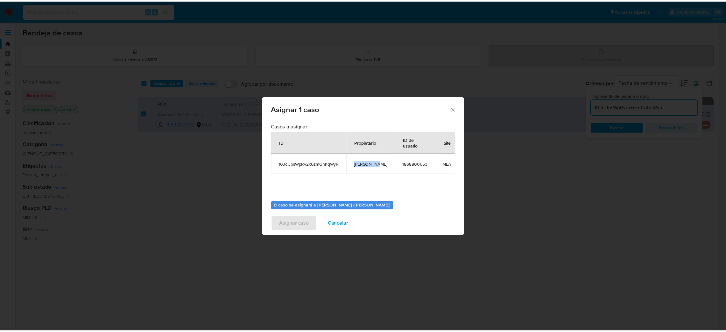
scroll to position [33, 0]
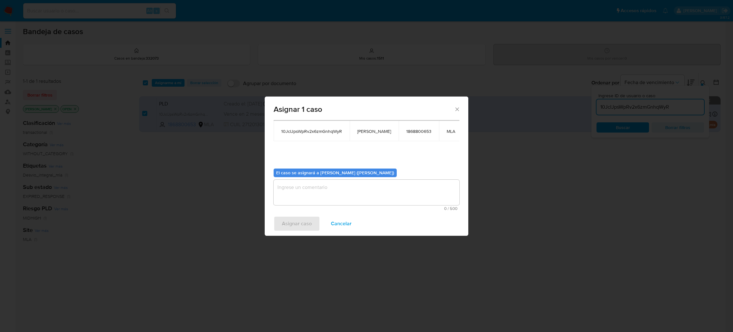
click at [320, 189] on textarea "assign-modal" at bounding box center [367, 191] width 186 height 25
paste textarea "[PERSON_NAME]"
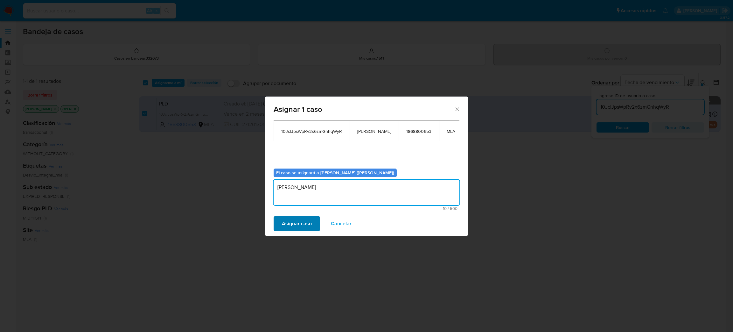
type textarea "[PERSON_NAME]"
click at [301, 219] on span "Asignar caso" at bounding box center [297, 223] width 30 height 14
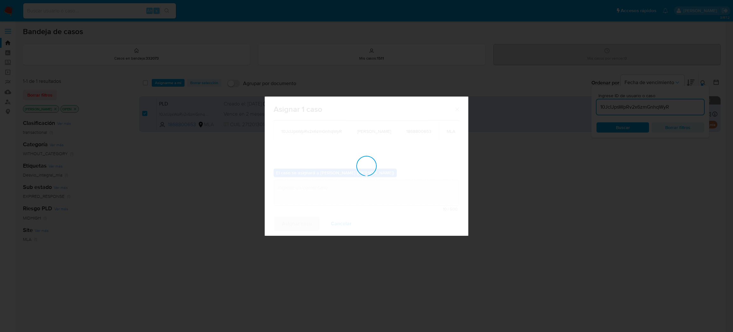
checkbox input "false"
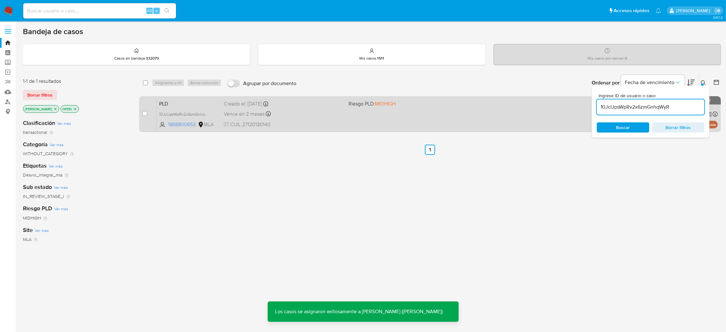
drag, startPoint x: 184, startPoint y: 93, endPoint x: 183, endPoint y: 98, distance: 5.2
click at [184, 93] on div "select-all-cases-checkbox Asignarme a mí Borrar selección Agrupar por documento…" at bounding box center [430, 104] width 582 height 62
click at [183, 99] on span "PLD" at bounding box center [189, 103] width 60 height 8
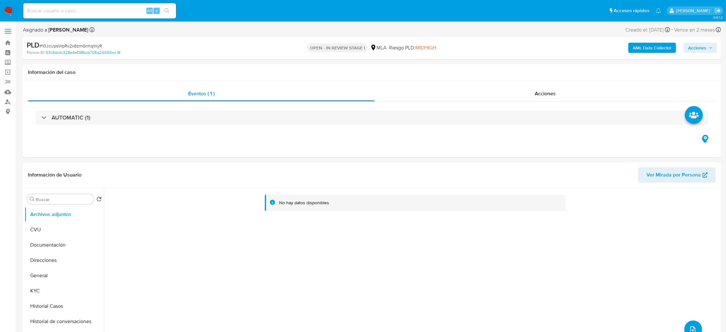
select select "10"
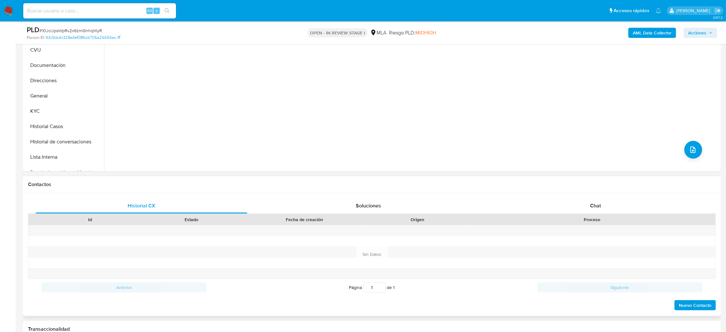
scroll to position [286, 0]
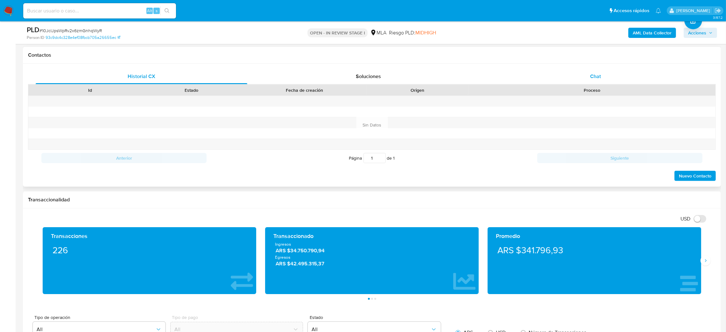
click at [635, 73] on div "Chat" at bounding box center [595, 76] width 212 height 15
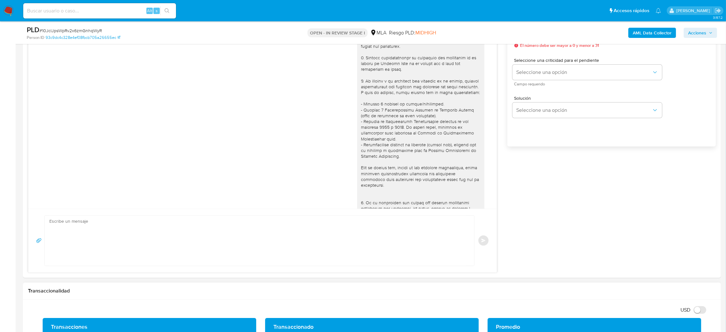
scroll to position [296, 0]
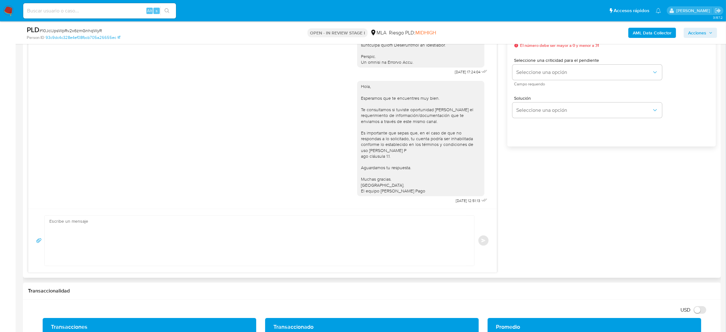
click at [114, 241] on textarea at bounding box center [257, 240] width 417 height 50
paste textarea "Hola, Esperamos que te encuentres muy bien. Te consultamos si tuviste oportunid…"
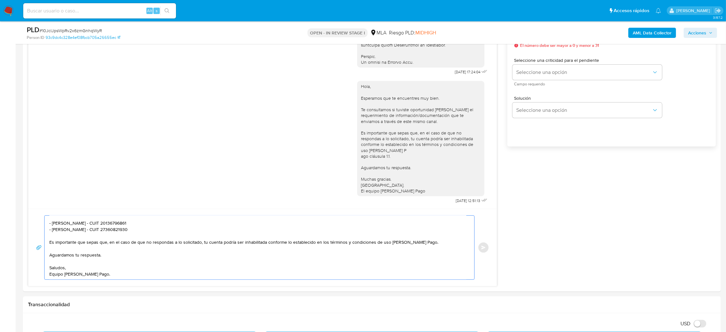
scroll to position [334, 0]
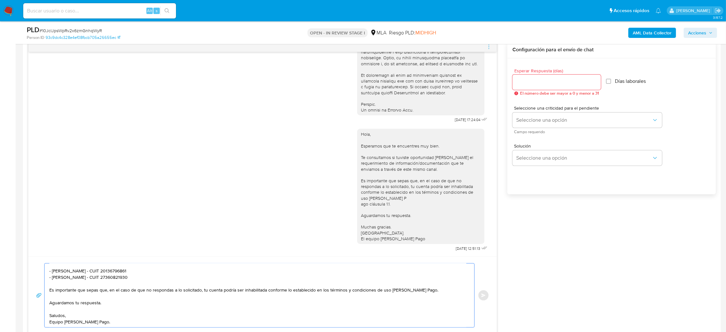
type textarea "Hola, Esperamos que te encuentres muy bien. Te consultamos si tuviste oportunid…"
click at [534, 82] on input "Esperar Respuesta (días)" at bounding box center [556, 82] width 88 height 8
type input "3"
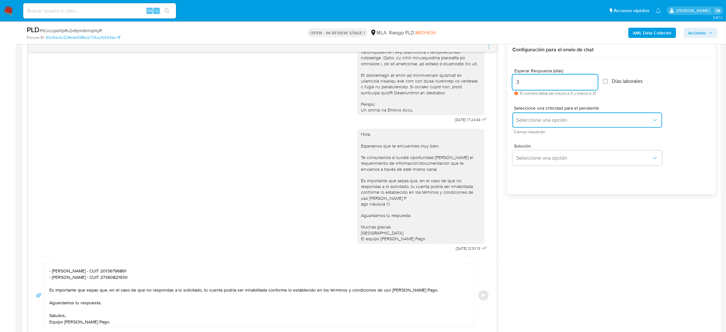
click at [526, 121] on span "Seleccione una opción" at bounding box center [584, 120] width 136 height 6
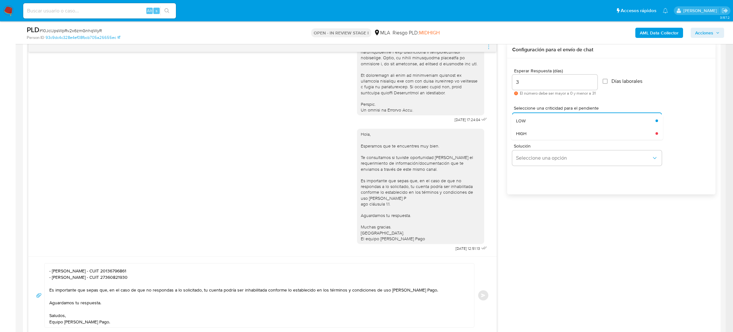
click at [528, 139] on div "HIGH" at bounding box center [584, 133] width 136 height 13
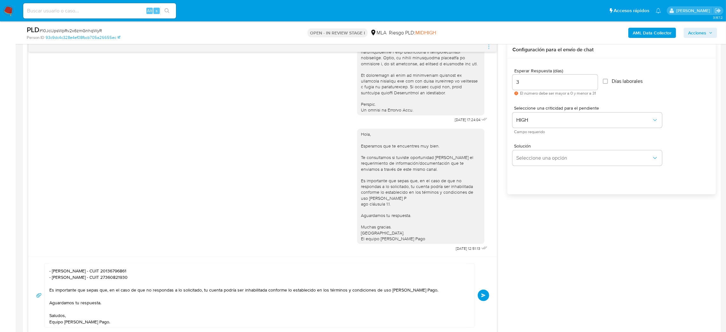
click at [486, 299] on button "Enviar" at bounding box center [483, 294] width 11 height 11
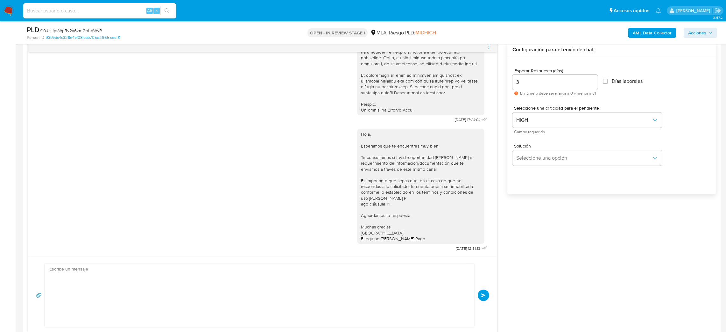
scroll to position [0, 0]
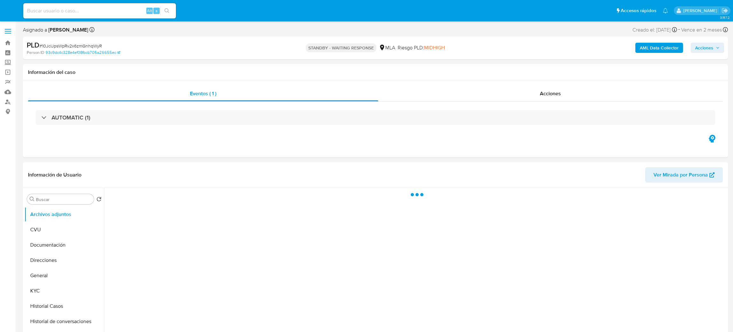
select select "10"
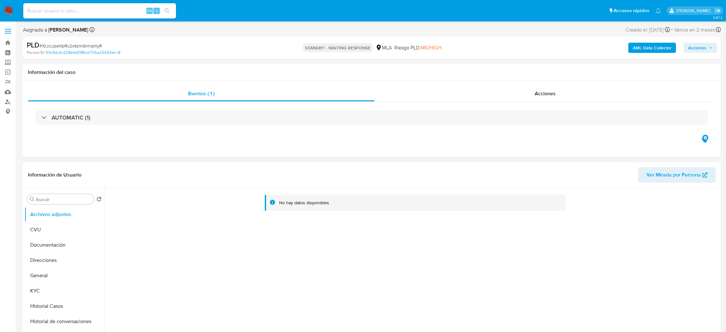
click at [140, 9] on input at bounding box center [99, 11] width 153 height 8
paste input "Ht4DYGqDxTe0cF4I4pmvHaLb"
type input "Ht4DYGqDxTe0cF4I4pmvHaLb"
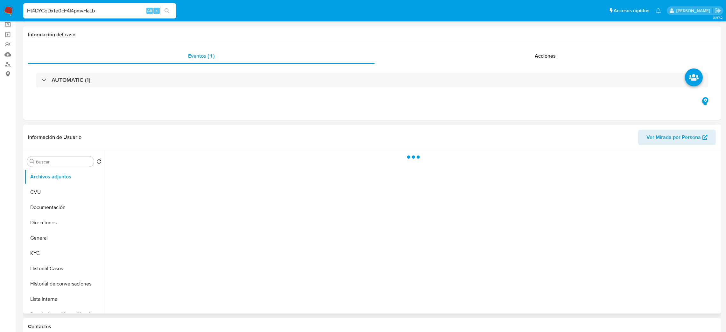
scroll to position [95, 0]
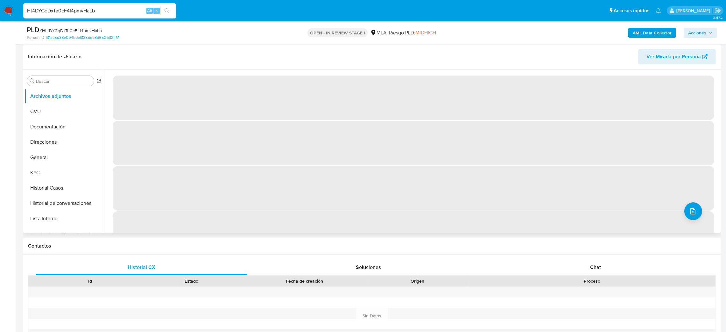
select select "10"
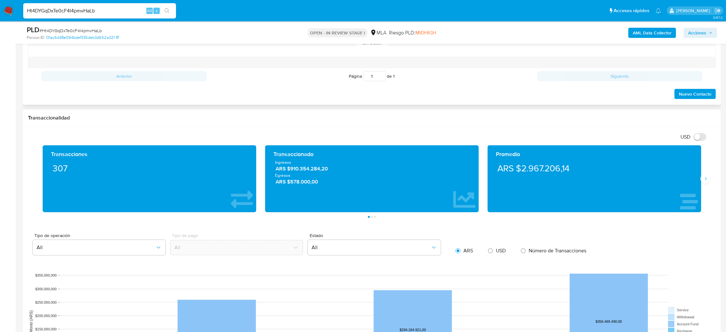
scroll to position [314, 0]
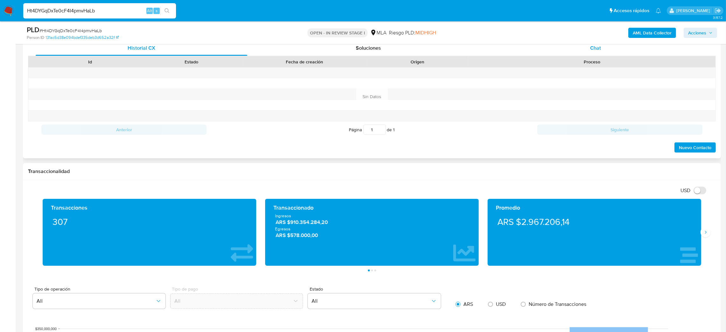
click at [598, 51] on span "Chat" at bounding box center [595, 47] width 11 height 7
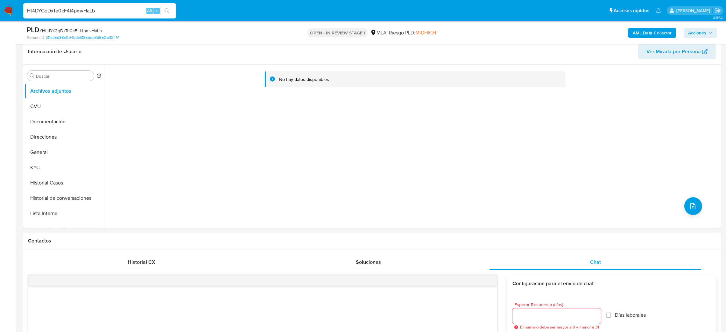
scroll to position [24, 0]
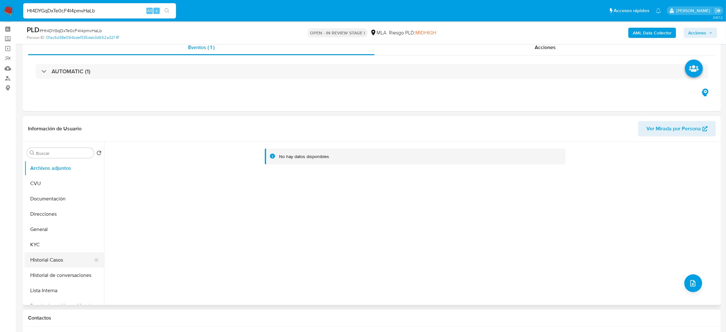
click at [57, 260] on button "Historial Casos" at bounding box center [61, 259] width 74 height 15
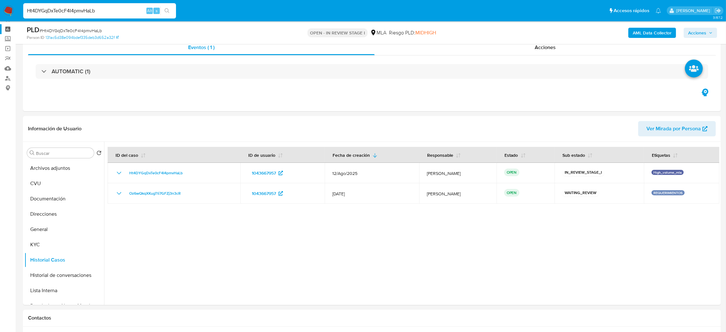
drag, startPoint x: 120, startPoint y: 10, endPoint x: 0, endPoint y: 30, distance: 121.3
paste input "di5KOP7EJjixEyIGwNPThF2H"
type input "di5KOP7EJjixEyIGwNPThF2H"
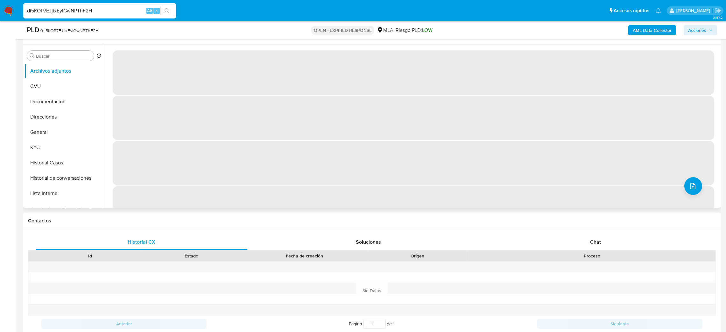
scroll to position [48, 0]
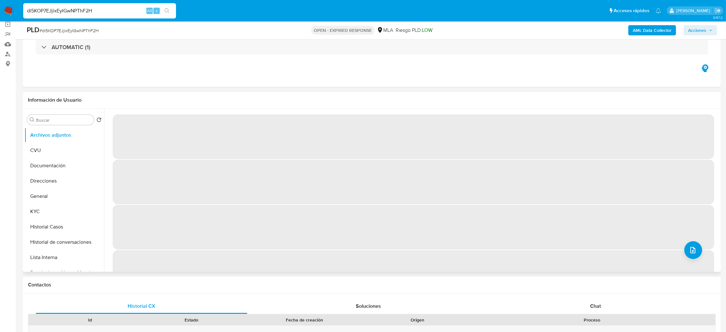
select select "10"
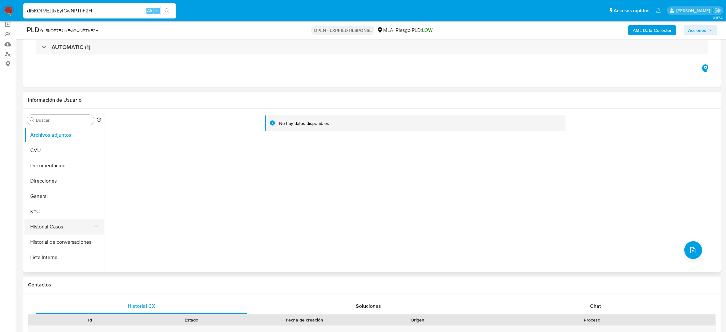
drag, startPoint x: 38, startPoint y: 228, endPoint x: 39, endPoint y: 224, distance: 4.1
click at [38, 228] on button "Historial Casos" at bounding box center [61, 226] width 74 height 15
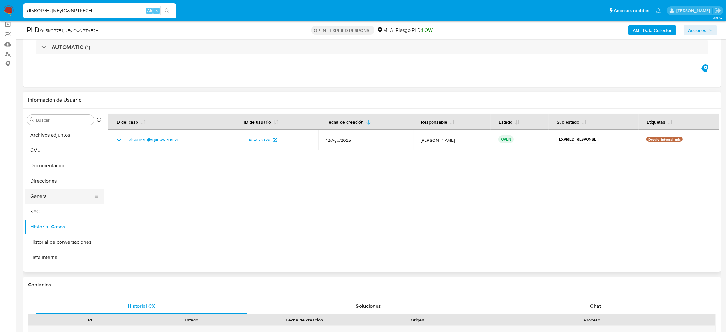
click at [43, 196] on button "General" at bounding box center [61, 195] width 74 height 15
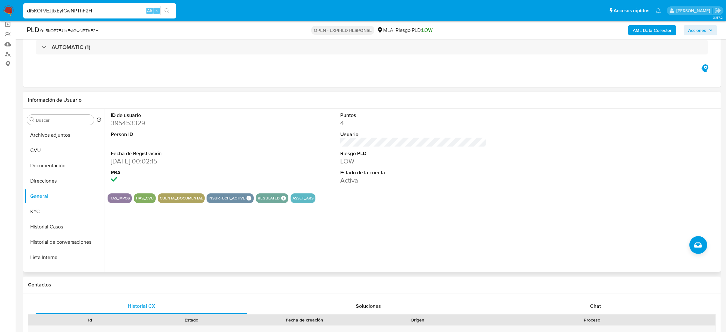
click at [127, 121] on dd "395453329" at bounding box center [184, 122] width 147 height 9
copy dd "395453329"
click at [50, 209] on button "KYC" at bounding box center [61, 211] width 74 height 15
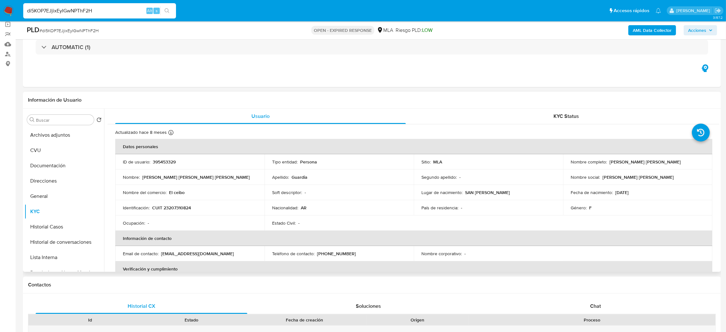
click at [180, 208] on p "CUIT 23207310824" at bounding box center [171, 208] width 39 height 6
copy p "23207310824"
click at [172, 192] on p "El ceibo" at bounding box center [177, 192] width 16 height 6
drag, startPoint x: 168, startPoint y: 209, endPoint x: 189, endPoint y: 209, distance: 21.0
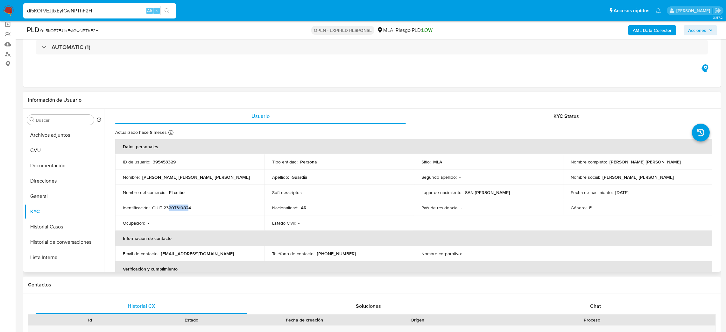
click at [189, 209] on p "CUIT 23207310824" at bounding box center [171, 208] width 39 height 6
copy p "20731082"
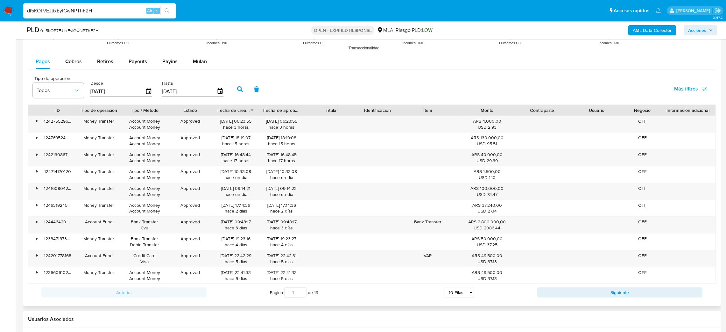
scroll to position [707, 0]
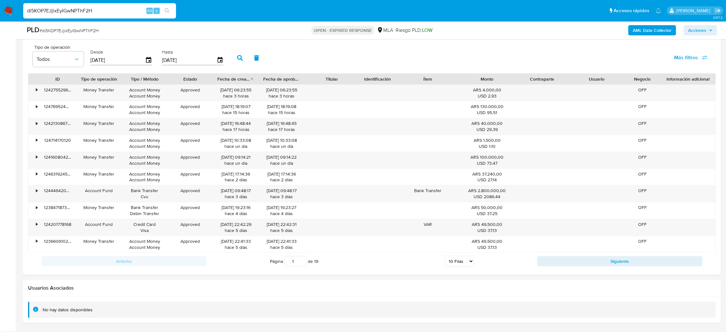
click at [139, 314] on div "No hay datos disponibles" at bounding box center [372, 309] width 688 height 16
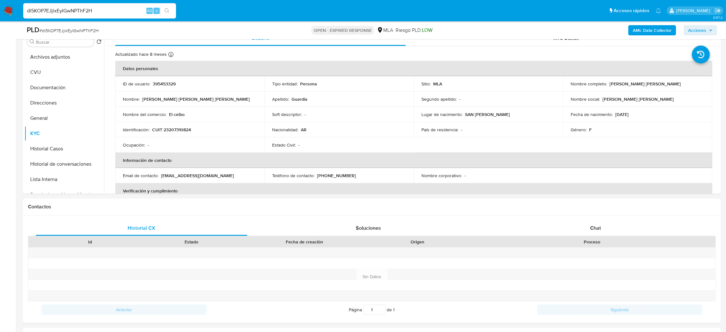
scroll to position [39, 0]
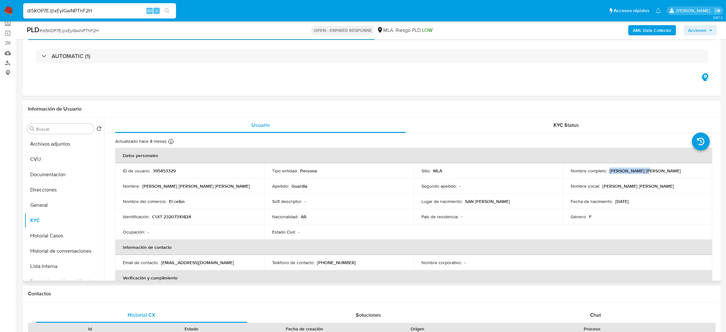
drag, startPoint x: 607, startPoint y: 171, endPoint x: 630, endPoint y: 172, distance: 23.6
click at [639, 172] on p "[PERSON_NAME]" at bounding box center [644, 171] width 71 height 6
click at [630, 172] on p "[PERSON_NAME]" at bounding box center [644, 171] width 71 height 6
drag, startPoint x: 608, startPoint y: 171, endPoint x: 707, endPoint y: 172, distance: 99.3
click at [707, 172] on td "Nombre completo : Adriana Elizabeth Ramona Guardia" at bounding box center [637, 170] width 149 height 15
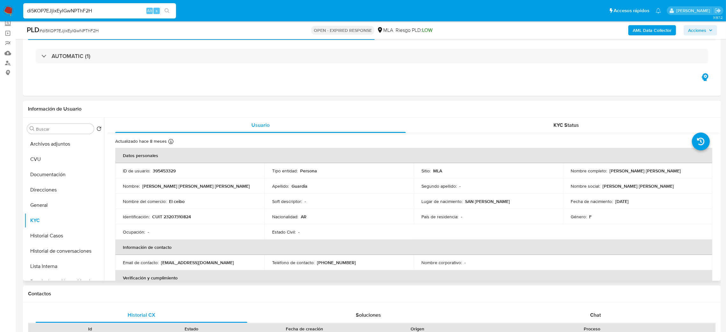
copy p "[PERSON_NAME]"
click at [173, 202] on p "El ceibo" at bounding box center [177, 201] width 16 height 6
click at [173, 201] on p "El ceibo" at bounding box center [177, 201] width 16 height 6
copy div "Nombre del comercio : El ceibo"
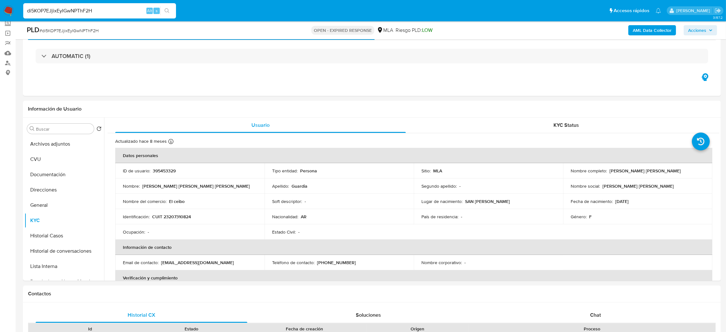
click at [53, 157] on button "CVU" at bounding box center [61, 158] width 74 height 15
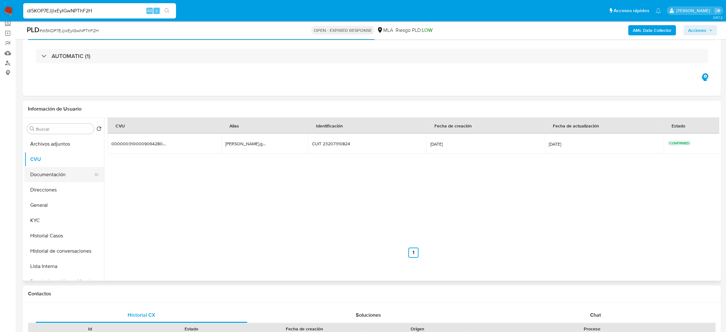
click at [59, 175] on button "Documentación" at bounding box center [61, 174] width 74 height 15
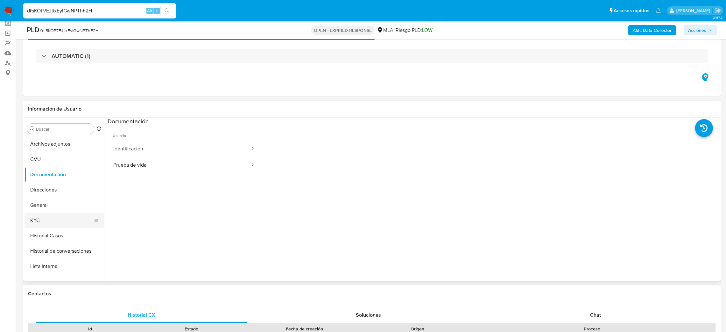
click at [60, 221] on button "KYC" at bounding box center [61, 220] width 74 height 15
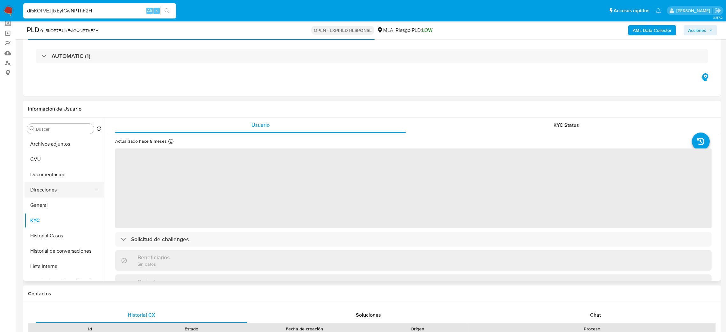
click at [54, 193] on button "Direcciones" at bounding box center [61, 189] width 74 height 15
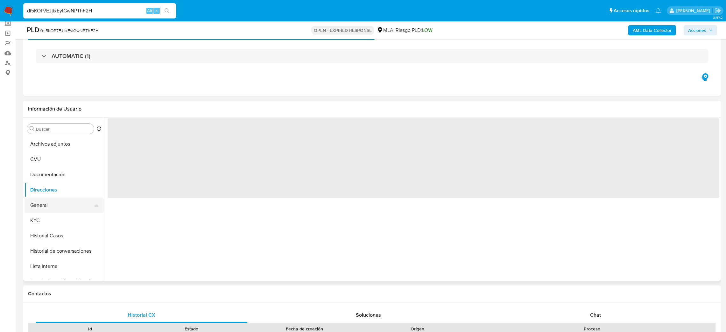
click at [51, 205] on button "General" at bounding box center [61, 204] width 74 height 15
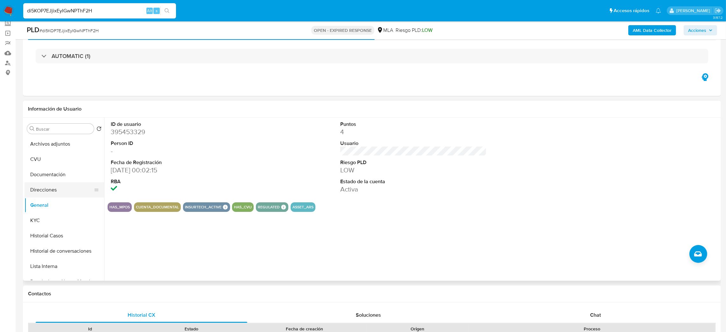
click at [49, 189] on button "Direcciones" at bounding box center [61, 189] width 74 height 15
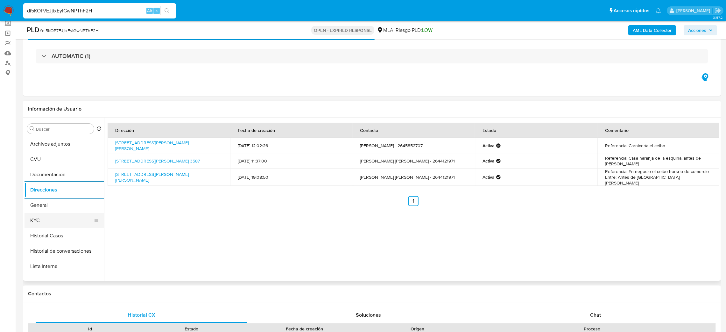
click at [43, 215] on button "KYC" at bounding box center [61, 220] width 74 height 15
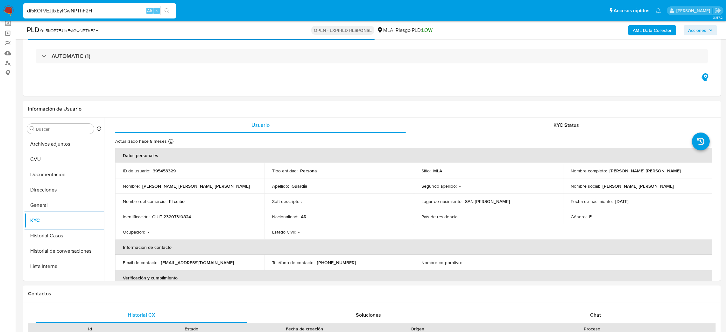
click at [77, 30] on span "# di5KOP7EJjixEyIGwNPThF2H" at bounding box center [68, 30] width 59 height 6
copy span "di5KOP7EJjixEyIGwNPThF2H"
click at [7, 10] on img at bounding box center [8, 10] width 11 height 11
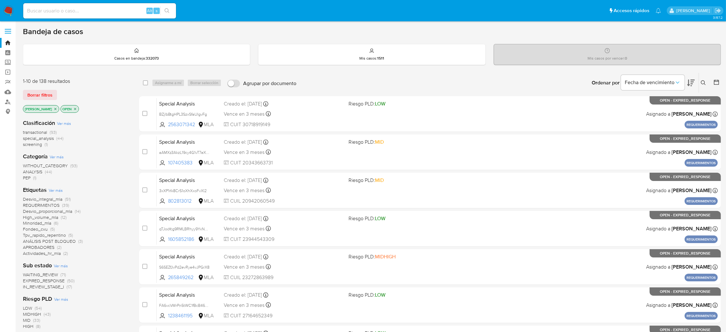
click at [704, 84] on icon at bounding box center [703, 82] width 5 height 5
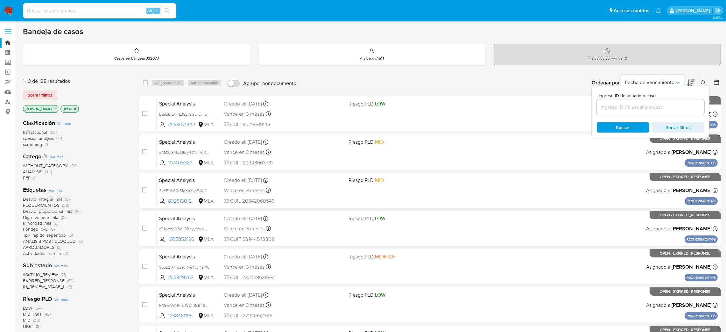
click at [626, 107] on input at bounding box center [651, 107] width 108 height 8
type input "di5KOP7EJjixEyIGwNPThF2H"
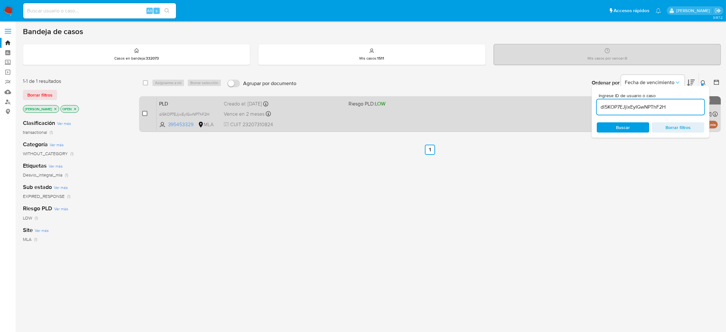
click at [146, 112] on input "checkbox" at bounding box center [144, 113] width 5 height 5
checkbox input "true"
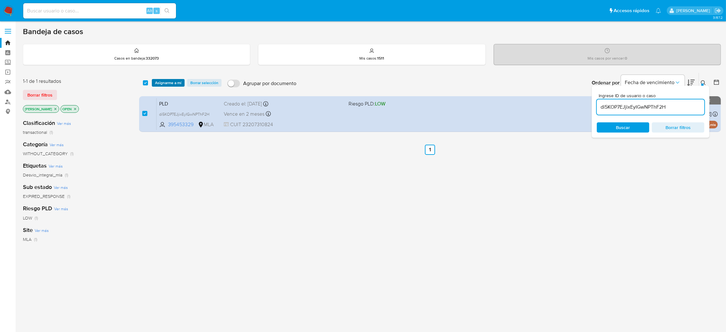
click at [182, 84] on button "Asignarme a mí" at bounding box center [168, 83] width 33 height 8
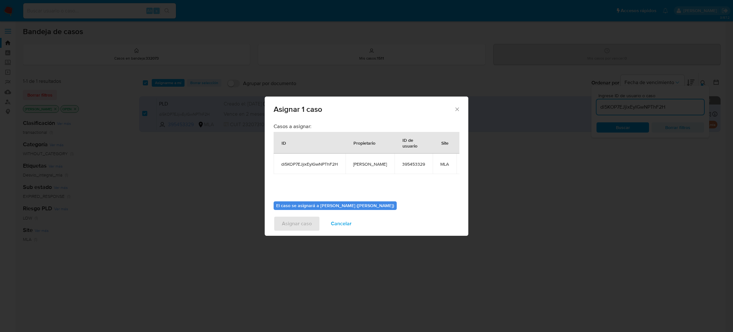
click at [368, 167] on span "[PERSON_NAME]" at bounding box center [370, 164] width 34 height 6
copy span "[PERSON_NAME]"
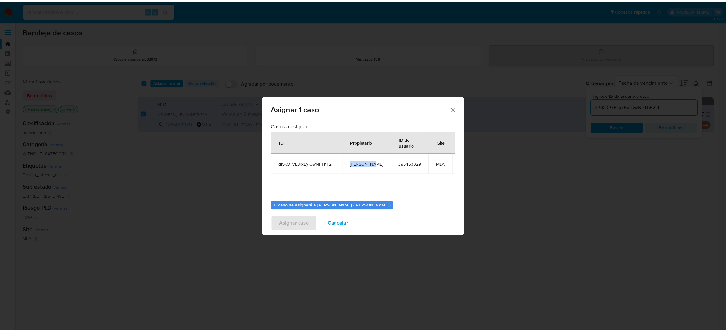
scroll to position [33, 0]
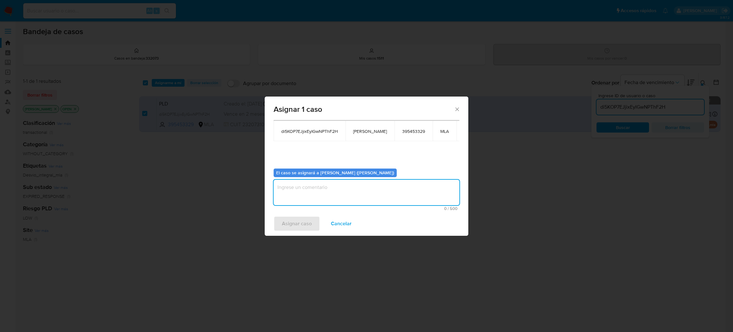
click at [327, 186] on textarea "assign-modal" at bounding box center [367, 191] width 186 height 25
paste textarea "[PERSON_NAME]"
type textarea "[PERSON_NAME]"
click at [291, 227] on span "Asignar caso" at bounding box center [297, 223] width 30 height 14
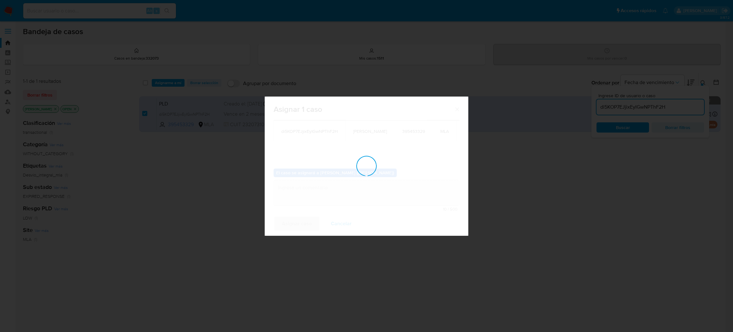
checkbox input "false"
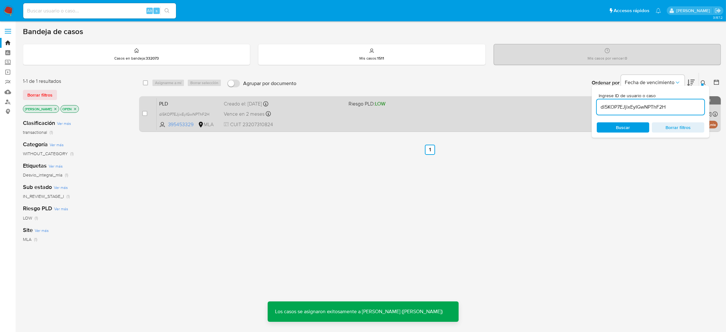
click at [300, 114] on div "Vence en 2 meses Vence el 29/10/2025 12:24:44" at bounding box center [284, 113] width 120 height 9
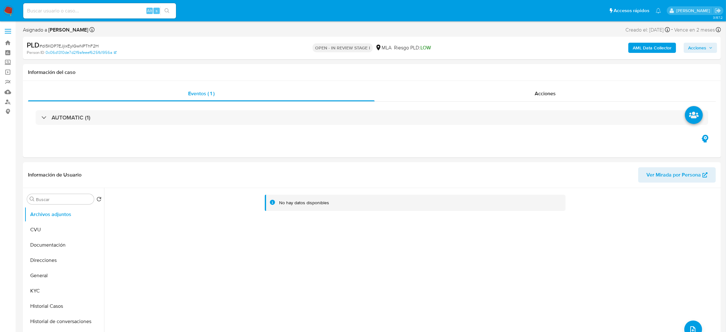
select select "10"
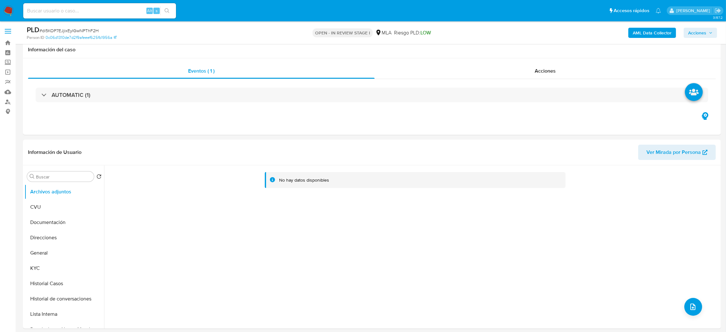
scroll to position [191, 0]
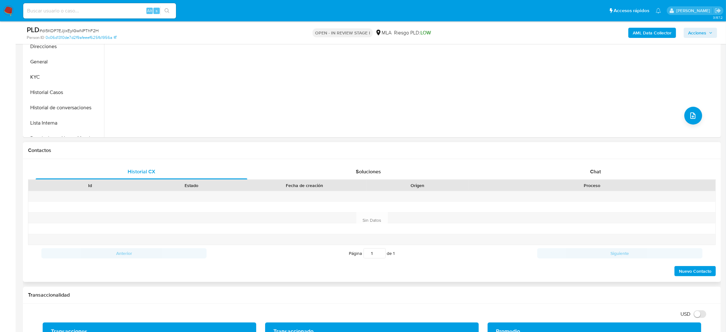
click at [614, 160] on div "Historial CX Soluciones Chat Id Estado Fecha de creación Origen Proceso Anterio…" at bounding box center [372, 220] width 698 height 123
click at [619, 165] on div "Chat" at bounding box center [595, 171] width 212 height 15
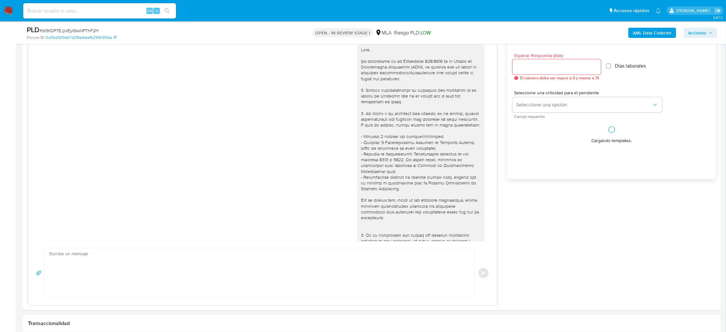
scroll to position [382, 0]
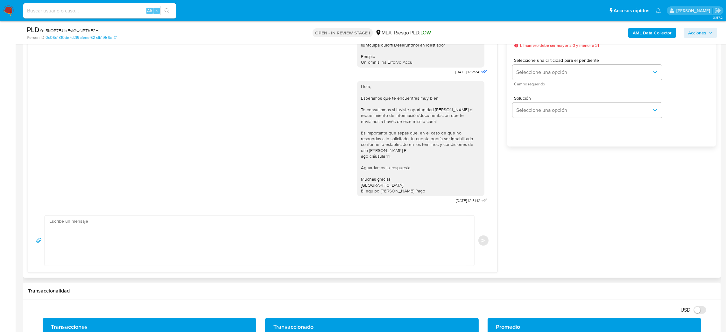
click at [106, 230] on textarea at bounding box center [257, 240] width 417 height 50
paste textarea "Hola, Esperamos que te encuentres muy bien. Te consultamos si tuviste oportunid…"
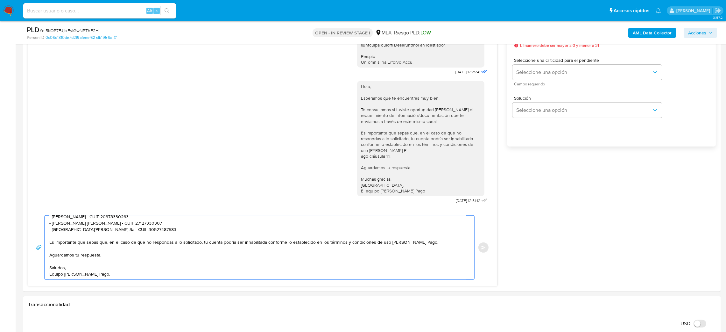
scroll to position [334, 0]
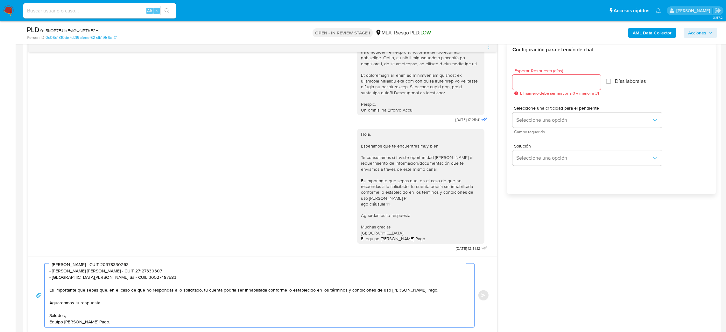
type textarea "Hola, Esperamos que te encuentres muy bien. Te consultamos si tuviste oportunid…"
click at [521, 81] on input "Esperar Respuesta (días)" at bounding box center [556, 82] width 88 height 8
type input "3"
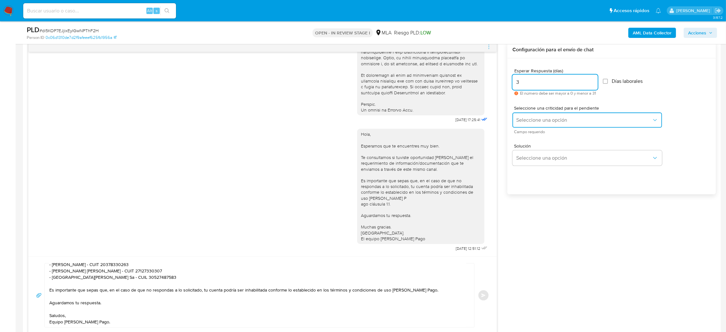
click at [525, 119] on span "Seleccione una opción" at bounding box center [584, 120] width 136 height 6
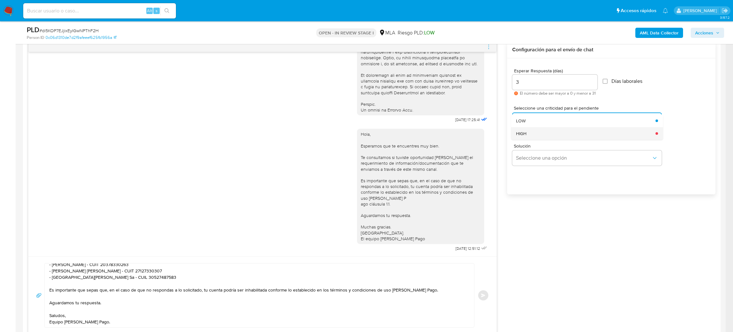
click at [534, 135] on div "HIGH" at bounding box center [584, 133] width 136 height 13
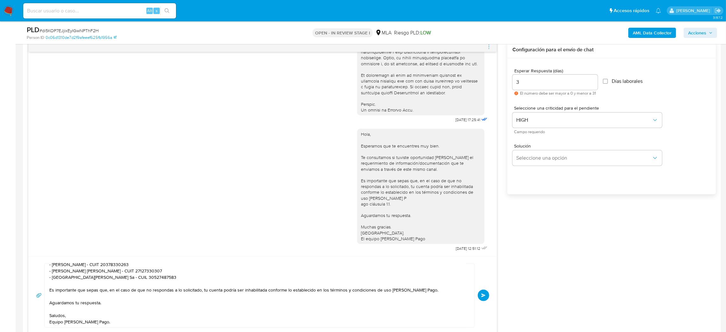
click at [485, 293] on span "Enviar" at bounding box center [483, 295] width 4 height 4
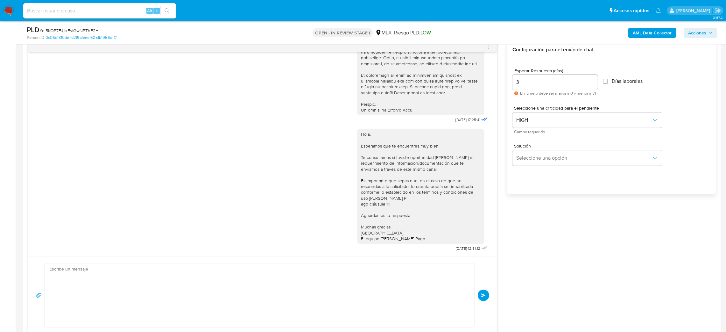
scroll to position [459, 0]
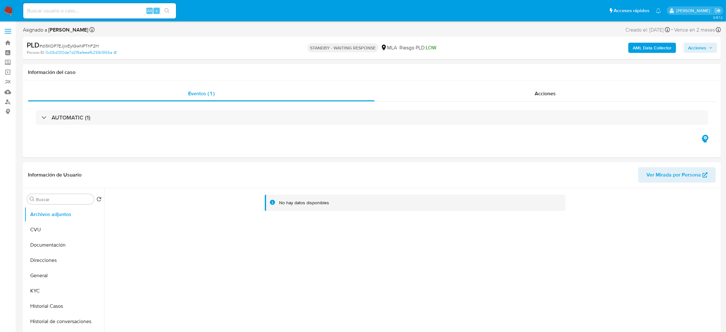
select select "10"
click at [115, 6] on div "Alt s" at bounding box center [99, 10] width 153 height 15
click at [115, 13] on input at bounding box center [99, 11] width 153 height 8
paste input "7iaTTO78ffj0c9TXaERWWnzj"
type input "7iaTTO78ffj0c9TXaERWWnzj"
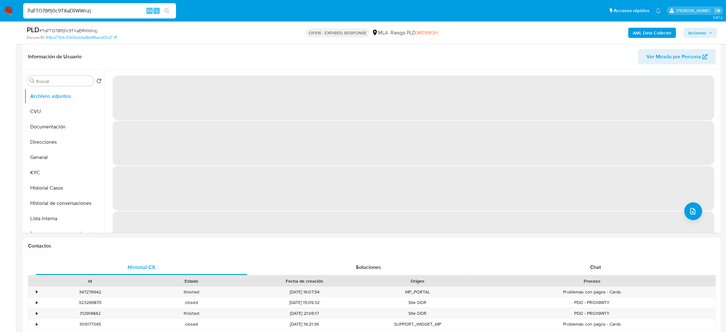
select select "10"
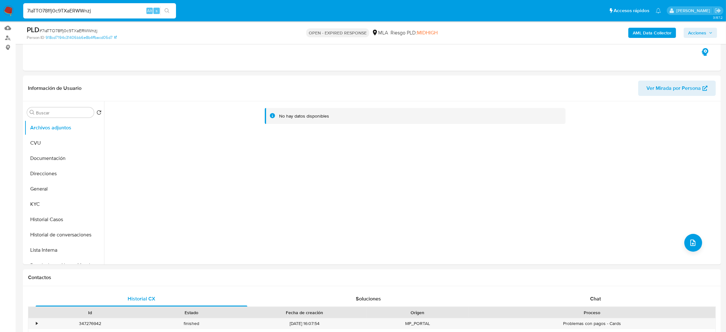
scroll to position [48, 0]
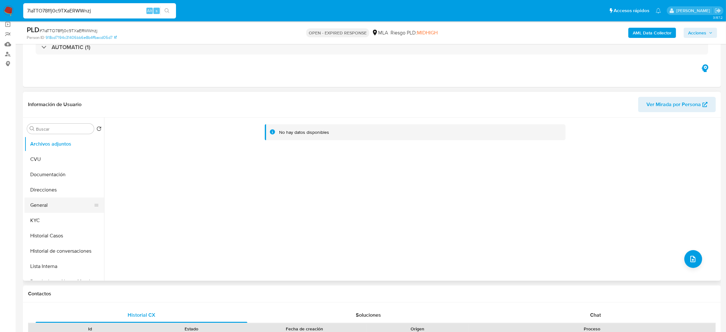
click at [52, 204] on button "General" at bounding box center [61, 204] width 74 height 15
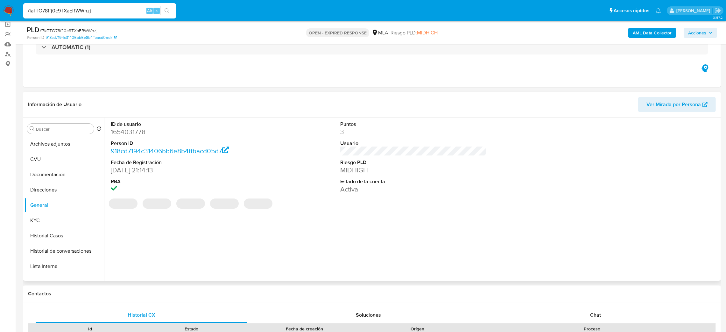
click at [133, 132] on dd "1654031778" at bounding box center [184, 131] width 147 height 9
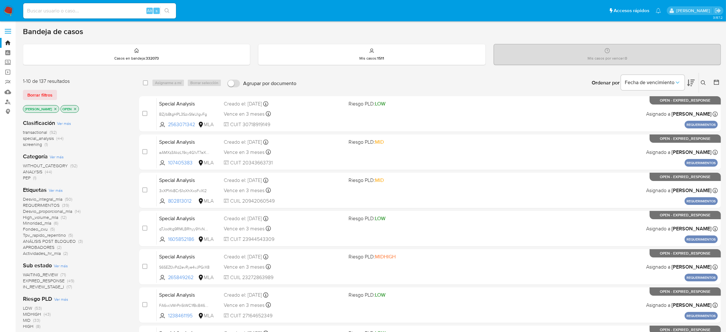
click at [701, 84] on icon at bounding box center [703, 82] width 5 height 5
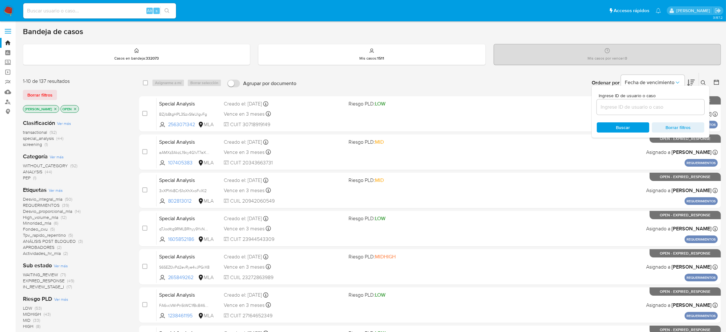
click at [655, 107] on input at bounding box center [651, 107] width 108 height 8
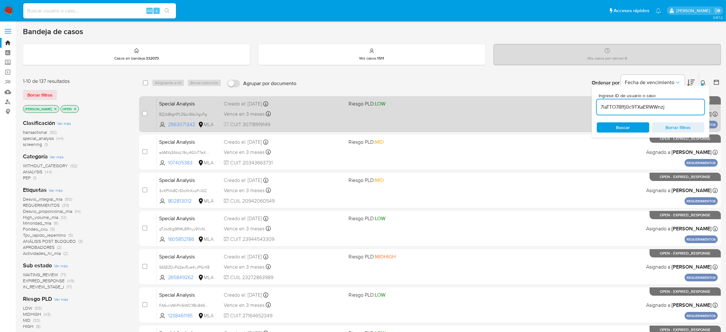
type input "7iaTTO78ffj0c9TXaERWWnzj"
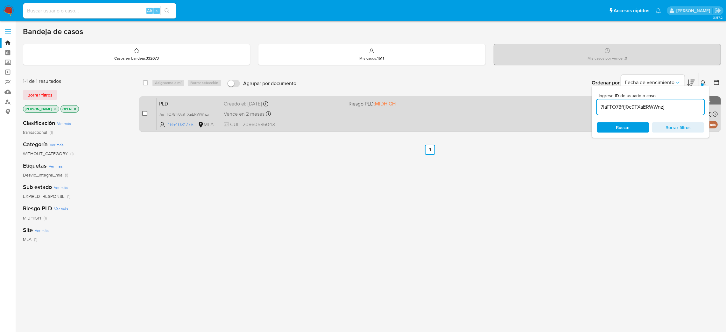
click at [144, 111] on input "checkbox" at bounding box center [144, 113] width 5 height 5
checkbox input "true"
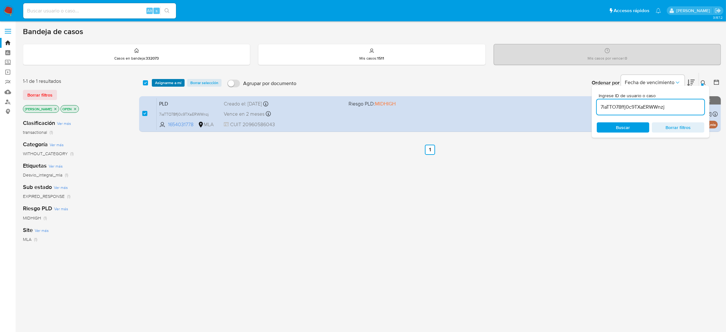
click at [165, 80] on span "Asignarme a mí" at bounding box center [168, 83] width 26 height 6
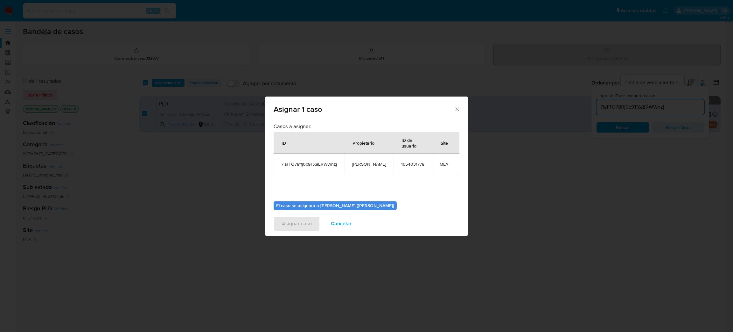
click at [360, 166] on span "[PERSON_NAME]" at bounding box center [369, 164] width 34 height 6
copy span "[PERSON_NAME]"
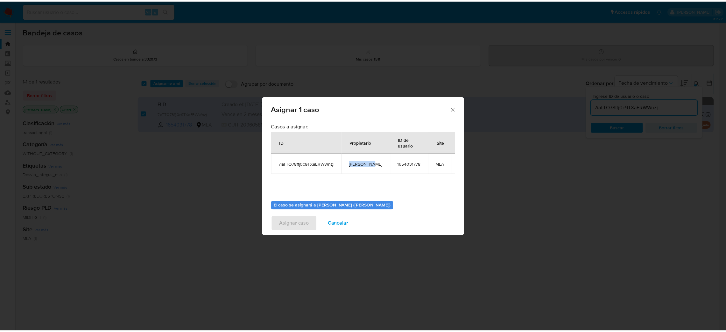
scroll to position [33, 0]
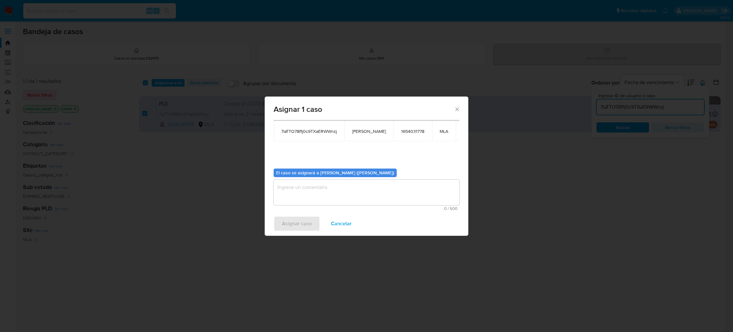
click at [290, 187] on textarea "assign-modal" at bounding box center [367, 191] width 186 height 25
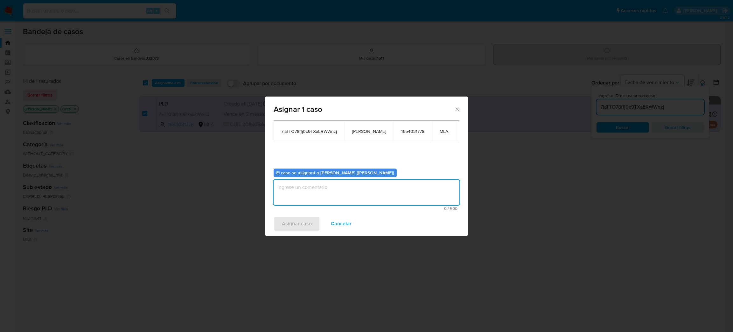
paste textarea "[PERSON_NAME]"
type textarea "[PERSON_NAME]"
click at [297, 226] on span "Asignar caso" at bounding box center [297, 223] width 30 height 14
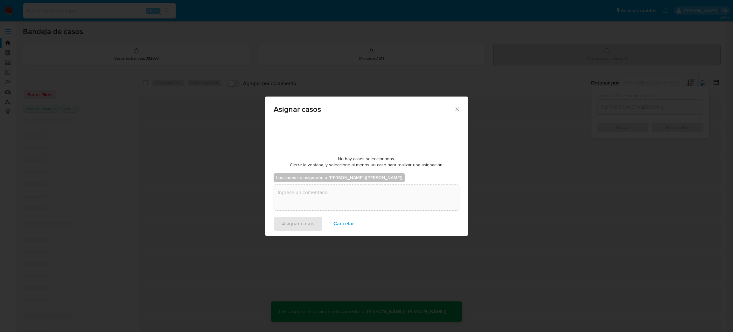
checkbox input "false"
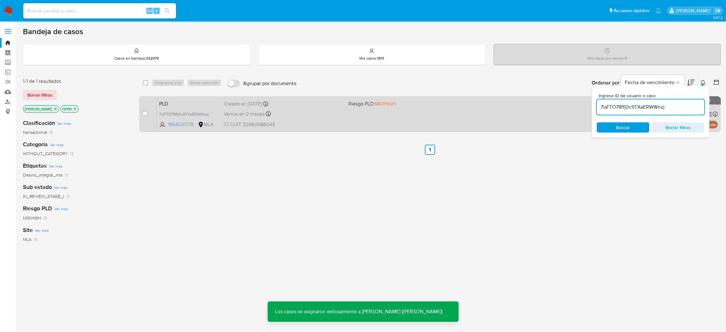
click at [187, 101] on span "PLD" at bounding box center [189, 103] width 60 height 8
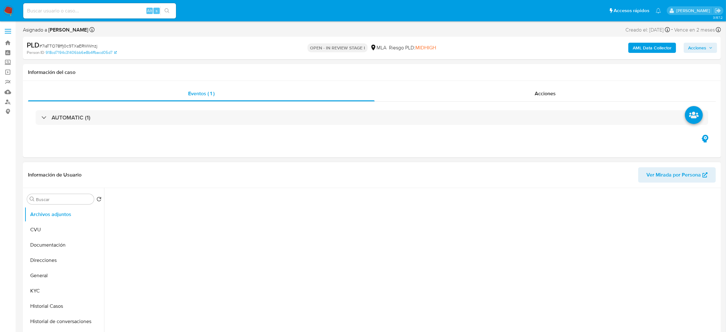
select select "10"
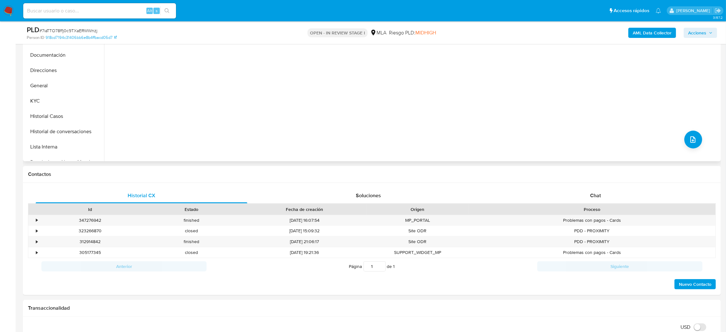
scroll to position [191, 0]
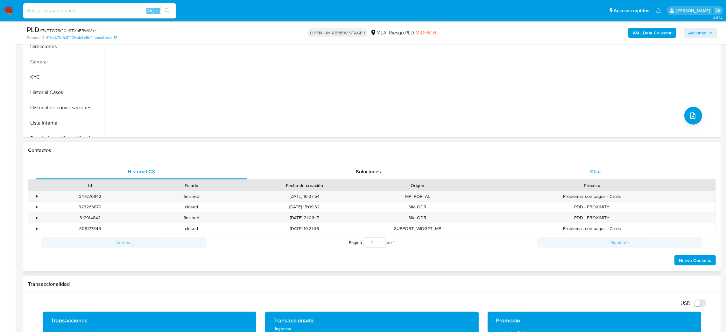
click at [612, 167] on div "Chat" at bounding box center [595, 171] width 212 height 15
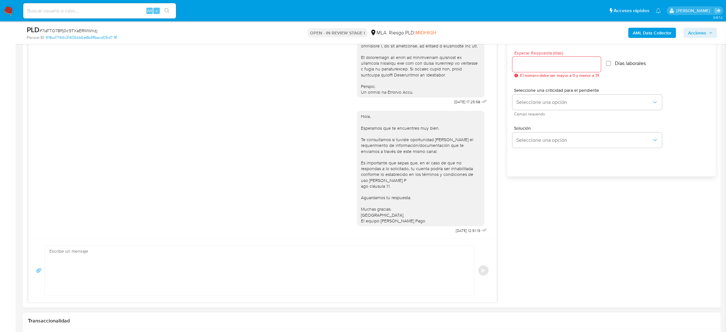
scroll to position [429, 0]
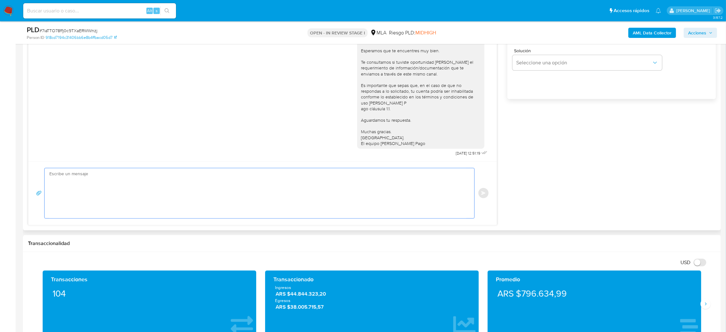
click at [109, 191] on textarea at bounding box center [257, 193] width 417 height 50
paste textarea "Hola, Esperamos que te encuentres muy bien. Te consultamos si tuviste oportunid…"
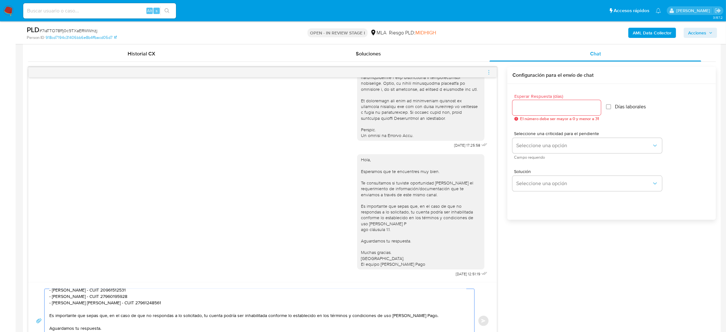
scroll to position [286, 0]
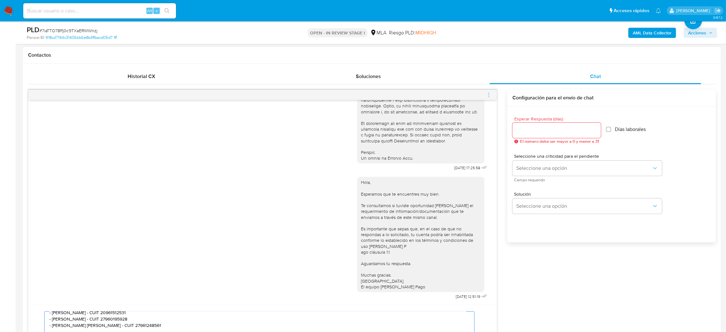
type textarea "Hola, Esperamos que te encuentres muy bien. Te consultamos si tuviste oportunid…"
click at [535, 131] on input "Esperar Respuesta (días)" at bounding box center [556, 130] width 88 height 8
type input "3"
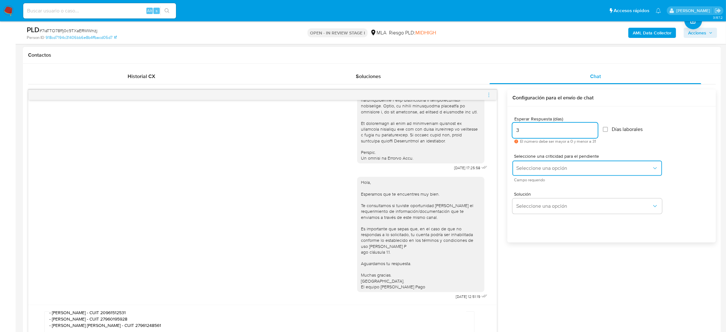
click at [532, 167] on span "Seleccione una opción" at bounding box center [584, 168] width 136 height 6
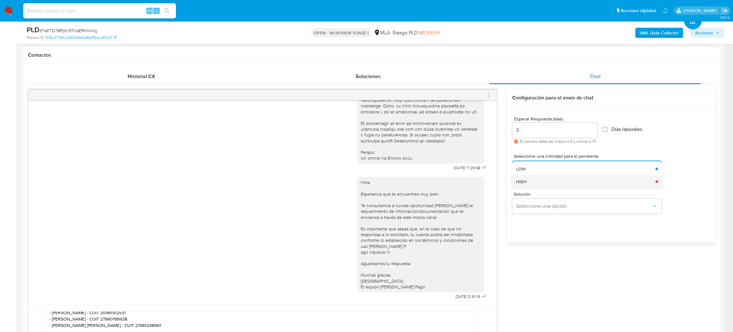
click at [532, 186] on div "HIGH" at bounding box center [584, 181] width 136 height 13
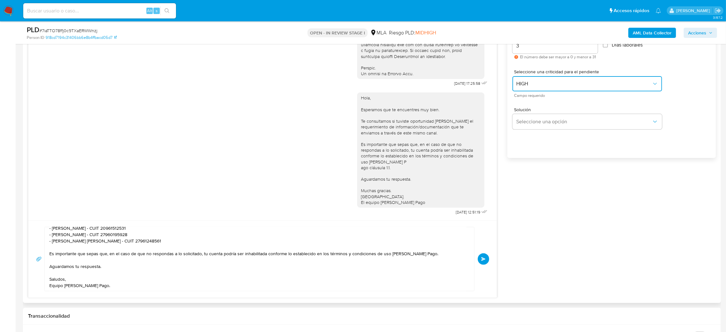
scroll to position [382, 0]
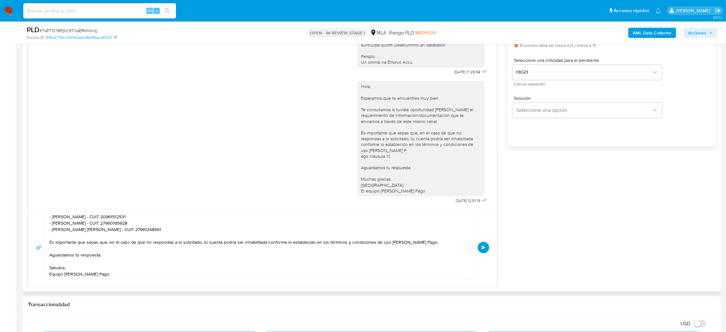
click at [481, 249] on span "Enviar" at bounding box center [483, 247] width 4 height 4
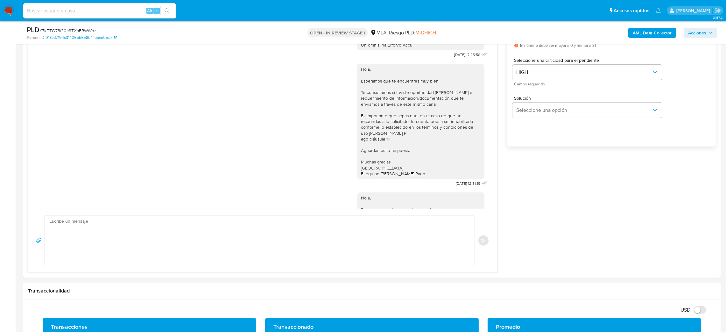
scroll to position [459, 0]
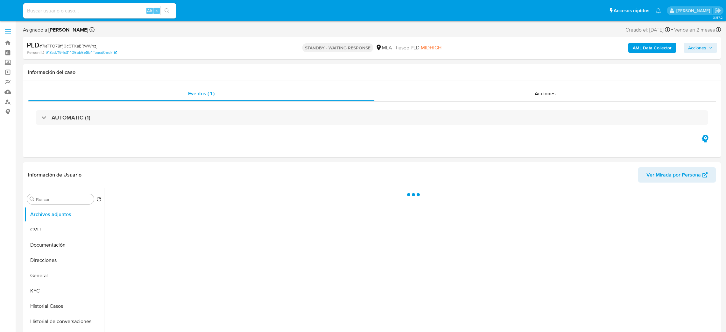
select select "10"
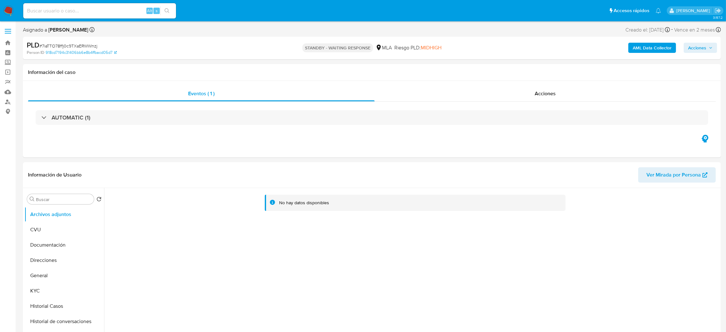
click at [117, 15] on div "Alt s" at bounding box center [99, 10] width 153 height 15
click at [117, 7] on input at bounding box center [99, 11] width 153 height 8
paste input "9wnmuJ4Aj7pszM9LGe0hi7xe"
type input "9wnmuJ4Aj7pszM9LGe0hi7xe"
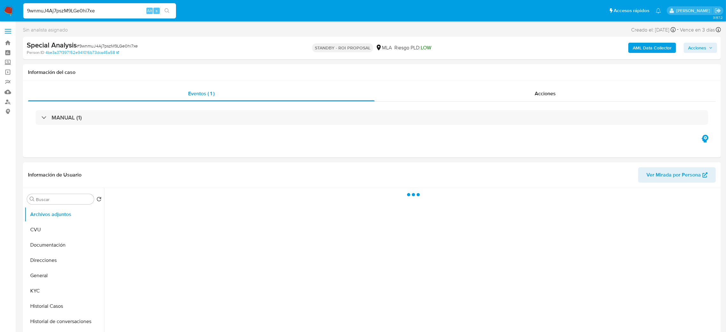
select select "10"
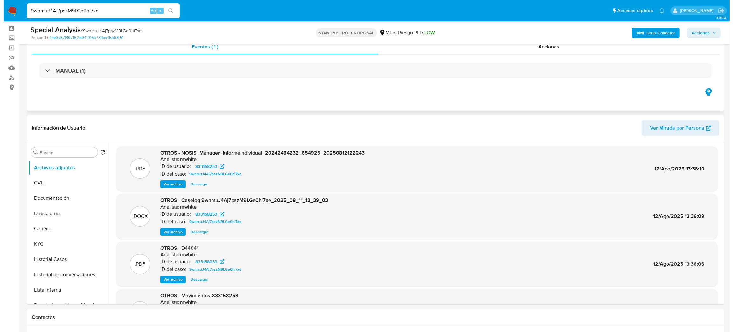
scroll to position [48, 0]
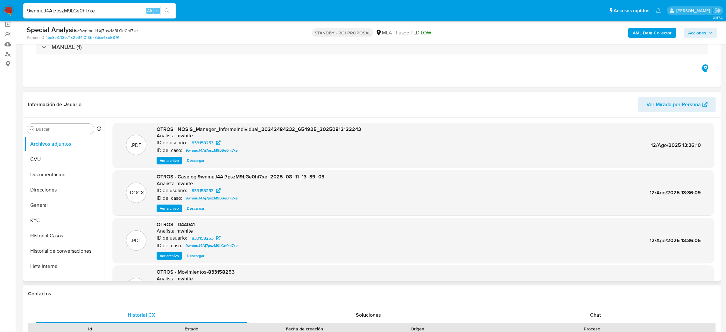
click at [162, 207] on span "Ver archivo" at bounding box center [169, 208] width 19 height 6
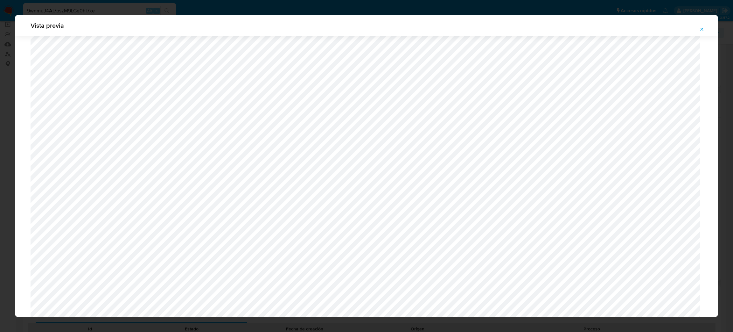
scroll to position [130, 0]
click at [702, 29] on icon "Attachment preview" at bounding box center [701, 29] width 5 height 5
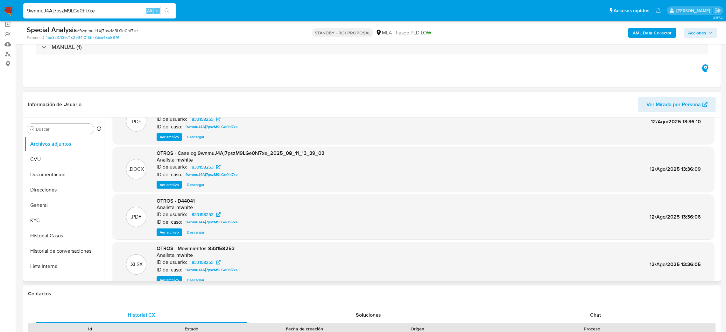
scroll to position [53, 0]
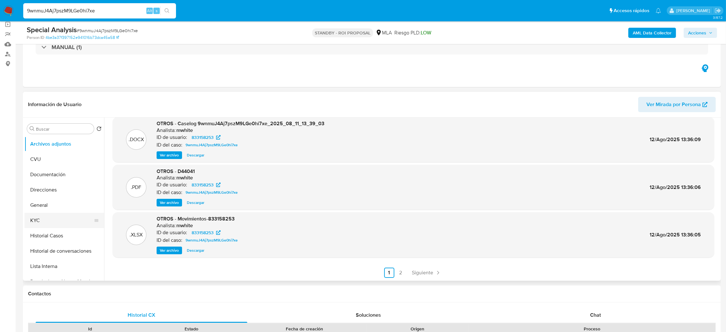
click at [55, 217] on button "KYC" at bounding box center [61, 220] width 74 height 15
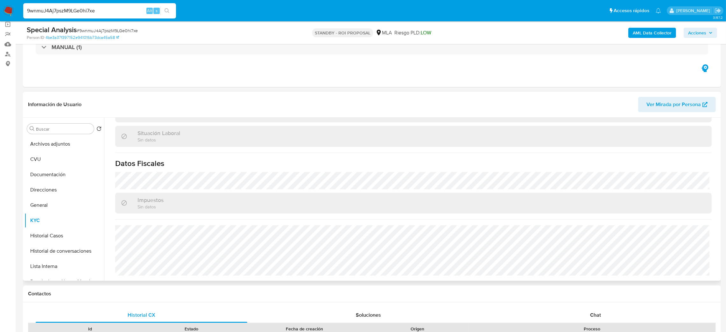
scroll to position [91, 0]
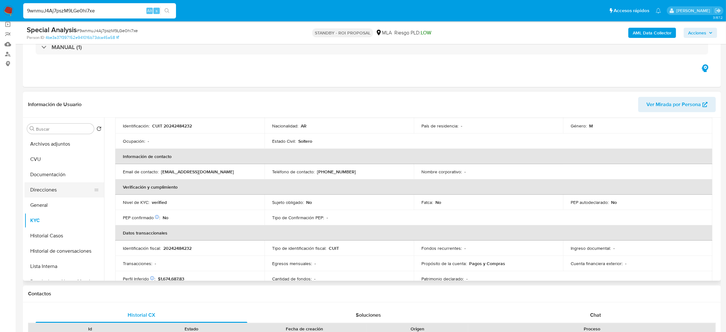
click at [45, 188] on button "Direcciones" at bounding box center [61, 189] width 74 height 15
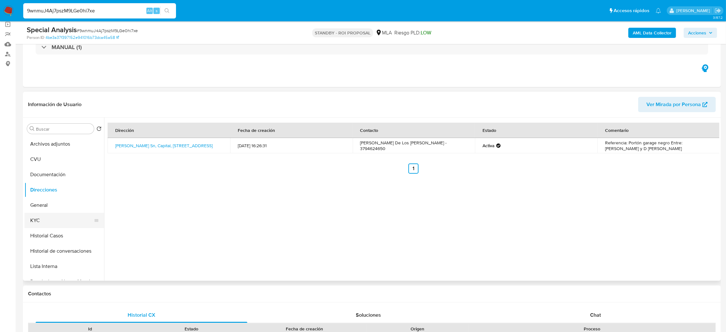
click at [65, 217] on button "KYC" at bounding box center [61, 220] width 74 height 15
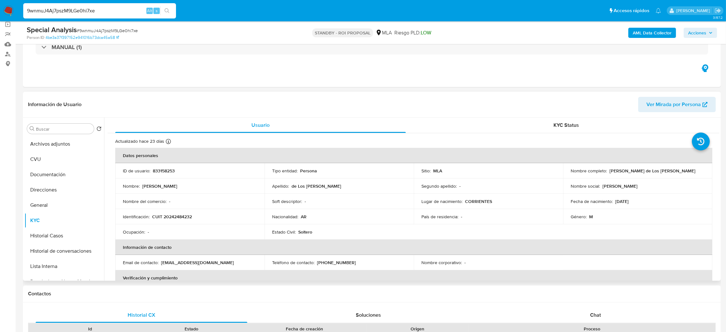
drag, startPoint x: 239, startPoint y: 216, endPoint x: 209, endPoint y: 232, distance: 33.9
click at [209, 232] on div "Ocupación : -" at bounding box center [190, 232] width 134 height 6
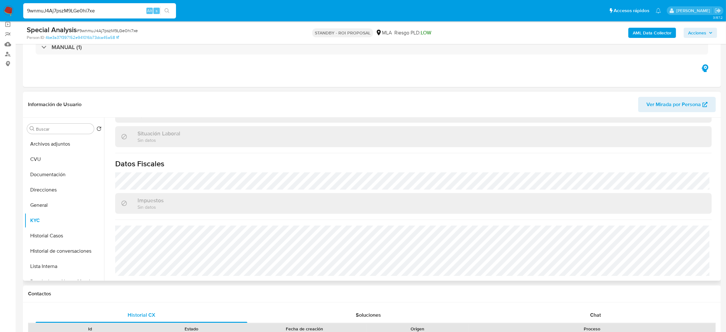
scroll to position [329, 0]
click at [41, 175] on button "Documentación" at bounding box center [61, 174] width 74 height 15
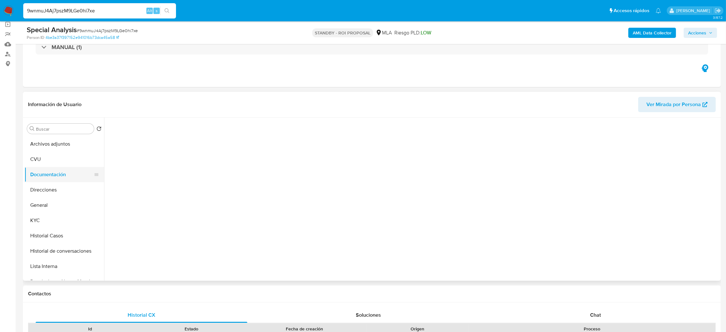
scroll to position [0, 0]
click at [57, 186] on button "Direcciones" at bounding box center [61, 189] width 74 height 15
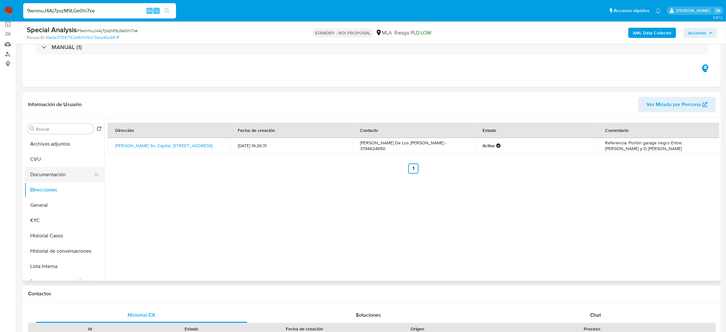
click at [57, 178] on button "Documentación" at bounding box center [61, 174] width 74 height 15
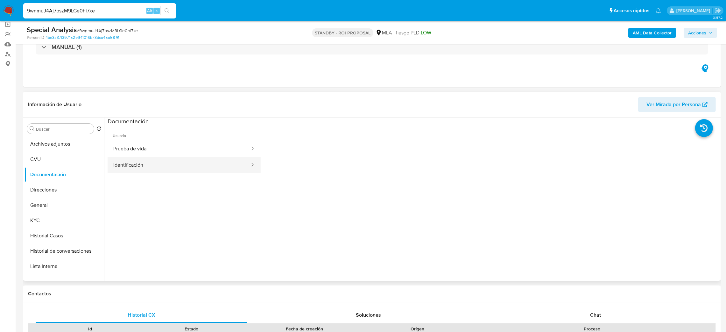
drag, startPoint x: 166, startPoint y: 171, endPoint x: 193, endPoint y: 167, distance: 27.0
click at [166, 170] on button "Identificación" at bounding box center [179, 165] width 143 height 16
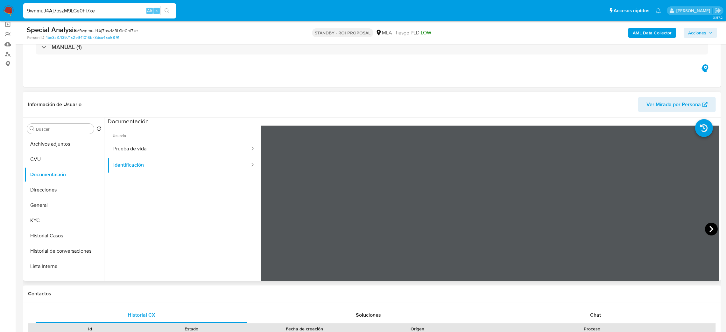
click at [709, 222] on icon at bounding box center [711, 228] width 13 height 13
click at [51, 214] on button "KYC" at bounding box center [61, 220] width 74 height 15
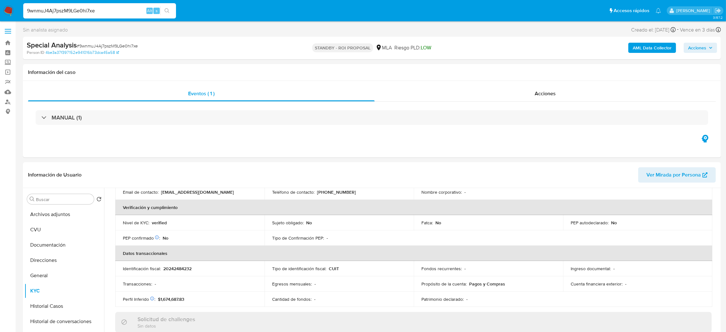
scroll to position [91, 0]
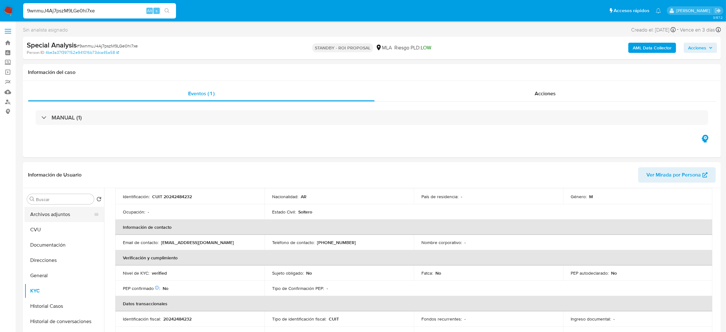
click at [47, 219] on button "Archivos adjuntos" at bounding box center [61, 213] width 74 height 15
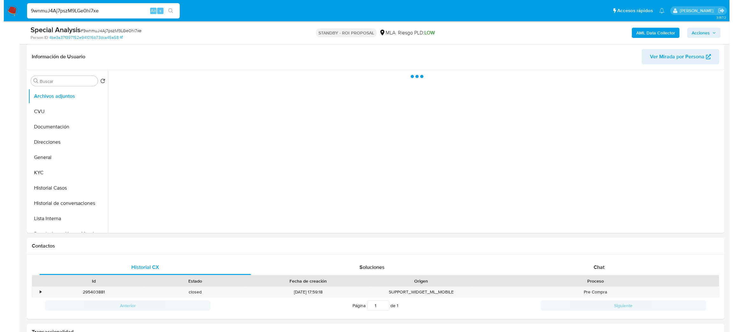
scroll to position [48, 0]
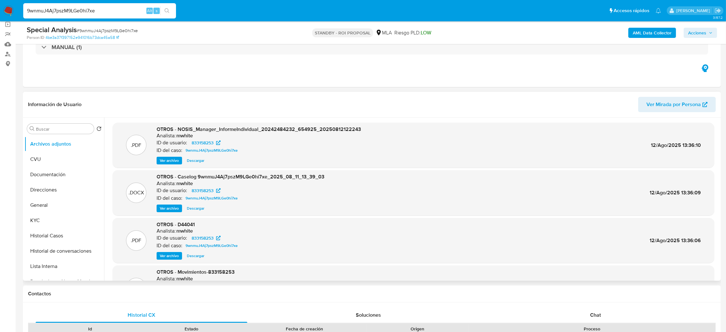
click at [163, 207] on span "Ver archivo" at bounding box center [169, 208] width 19 height 6
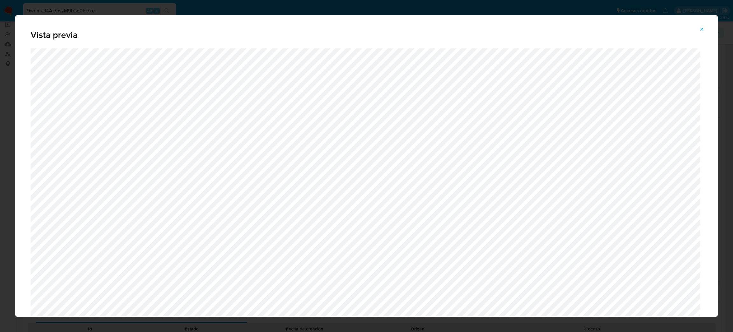
scroll to position [274, 0]
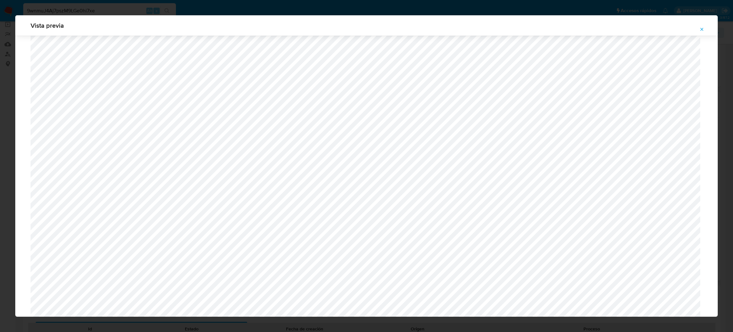
click at [704, 27] on icon "Attachment preview" at bounding box center [701, 29] width 5 height 5
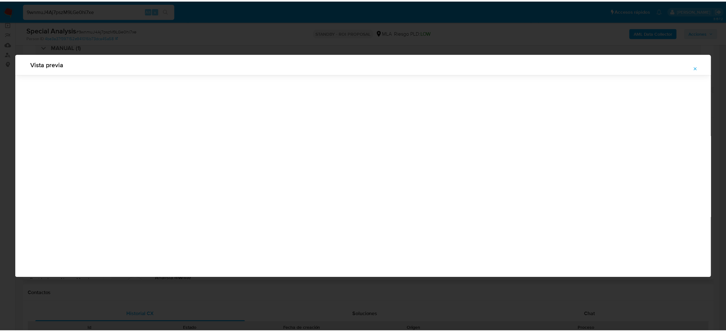
scroll to position [0, 0]
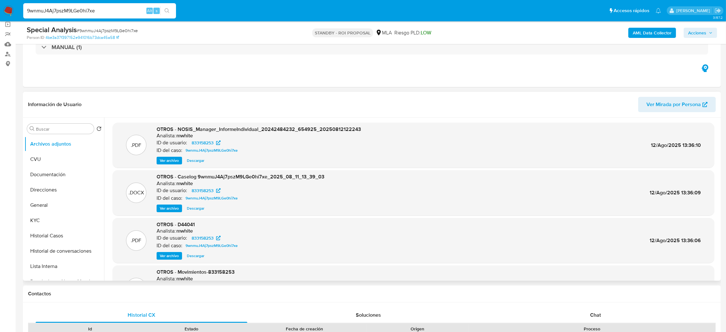
drag, startPoint x: 121, startPoint y: 7, endPoint x: 0, endPoint y: 19, distance: 121.9
click at [0, 19] on nav "Pausado Ver notificaciones 9wnmuJ4Aj7pszM9LGe0hi7xe Alt s Accesos rápidos Presi…" at bounding box center [363, 10] width 726 height 21
paste input "eE6mAWb8lwyUdafQg34YygtT"
type input "eE6mAWb8lwyUdafQg34YygtT"
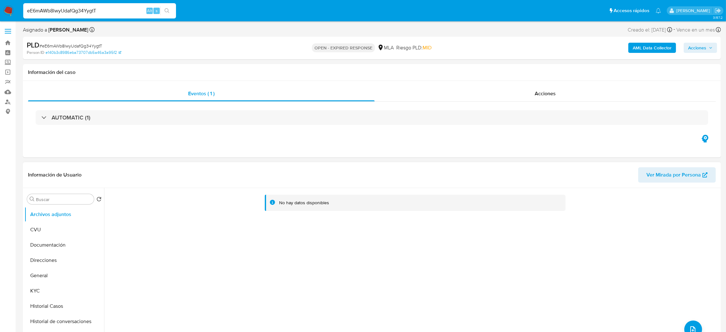
select select "10"
click at [66, 47] on span "# eE6mAWb8lwyUdafQg34YygtT" at bounding box center [70, 46] width 63 height 6
copy span "eE6mAWb8lwyUdafQg34YygtT"
click at [10, 10] on img at bounding box center [8, 10] width 11 height 11
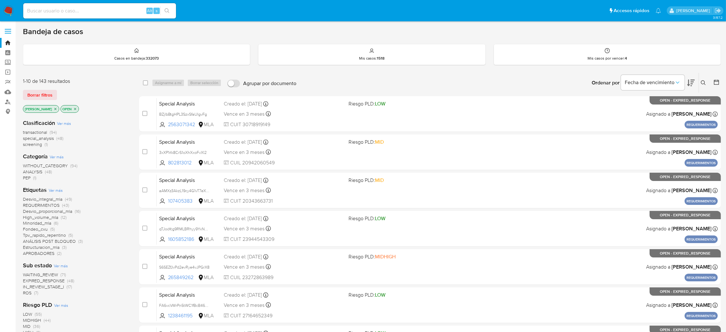
click at [704, 82] on icon at bounding box center [703, 82] width 5 height 5
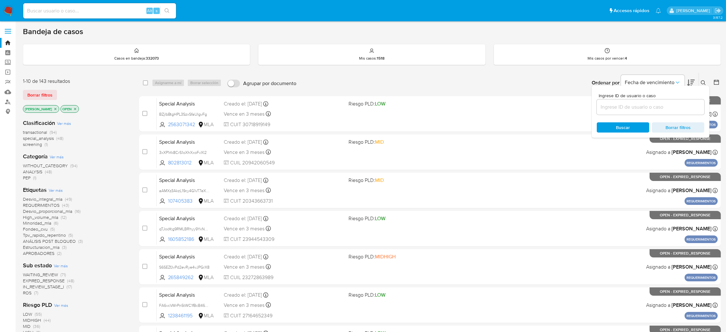
click at [636, 103] on input at bounding box center [651, 107] width 108 height 8
type input "eE6mAWb8lwyUdafQg34YygtT"
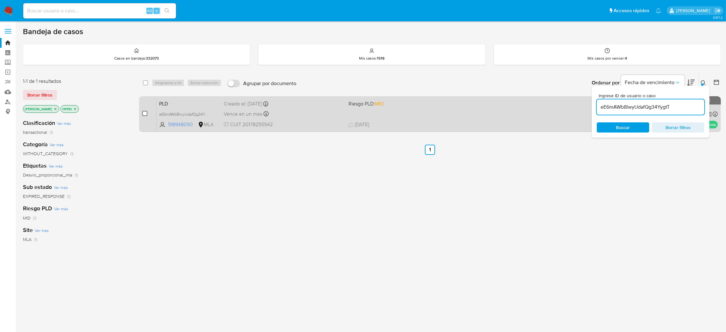
click at [145, 112] on input "checkbox" at bounding box center [144, 113] width 5 height 5
checkbox input "true"
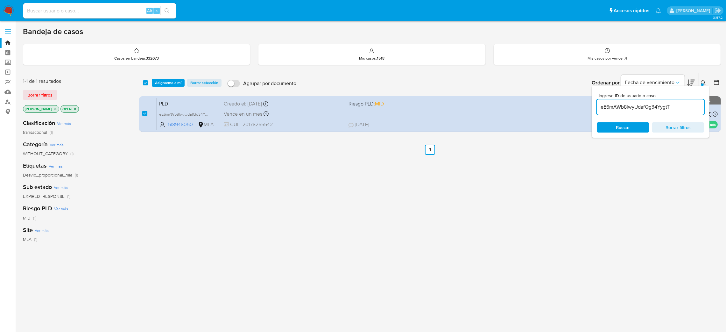
click at [162, 87] on div "select-all-cases-checkbox Asignarme a mí Borrar selección Agrupar por documento…" at bounding box center [430, 83] width 582 height 20
click at [163, 83] on span "Asignarme a mí" at bounding box center [168, 83] width 26 height 6
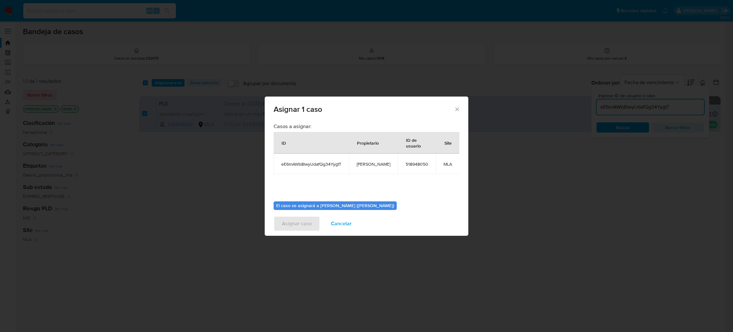
click at [375, 164] on span "[PERSON_NAME]" at bounding box center [374, 164] width 34 height 6
copy span "[PERSON_NAME]"
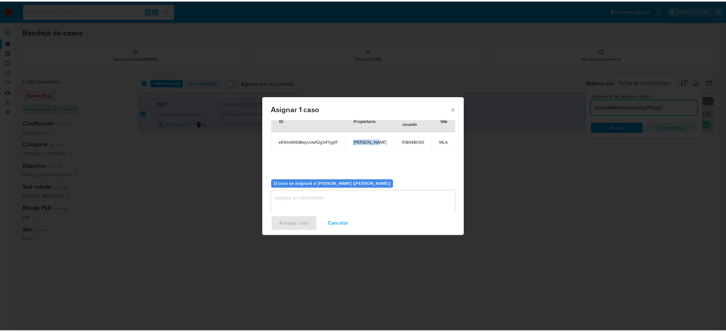
scroll to position [33, 0]
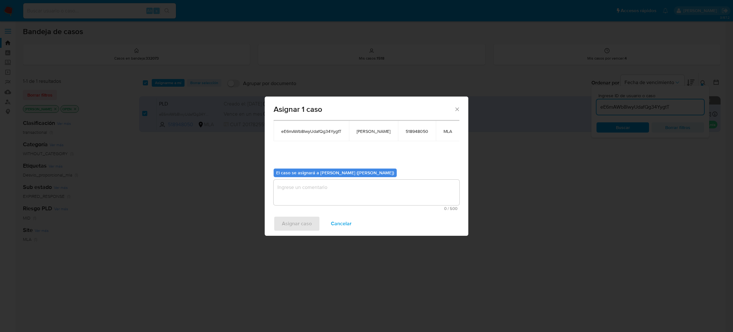
click at [318, 193] on textarea "assign-modal" at bounding box center [367, 191] width 186 height 25
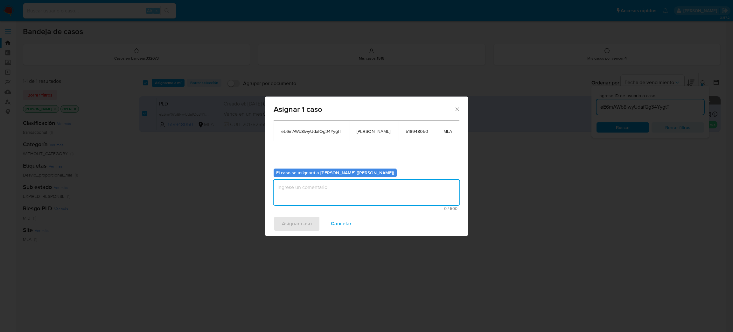
paste textarea "[PERSON_NAME]"
type textarea "[PERSON_NAME]"
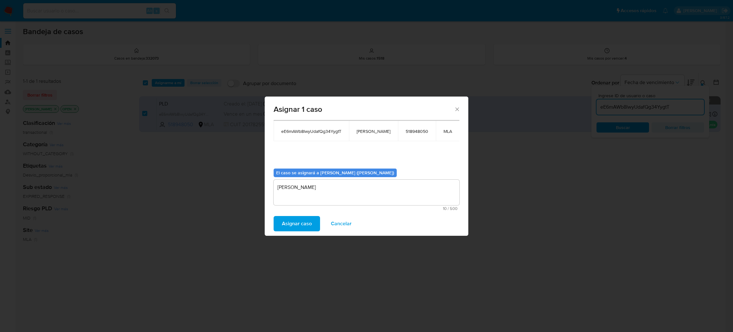
click at [306, 221] on span "Asignar caso" at bounding box center [297, 223] width 30 height 14
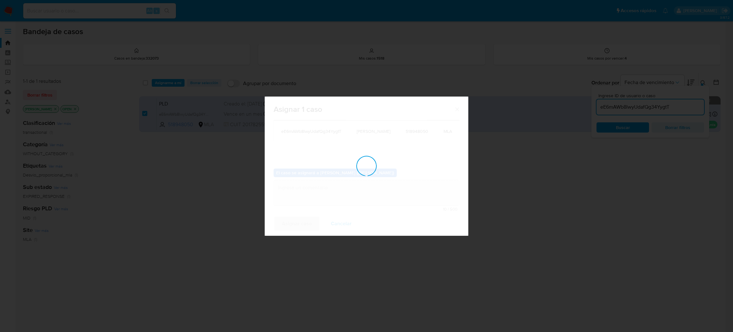
checkbox input "false"
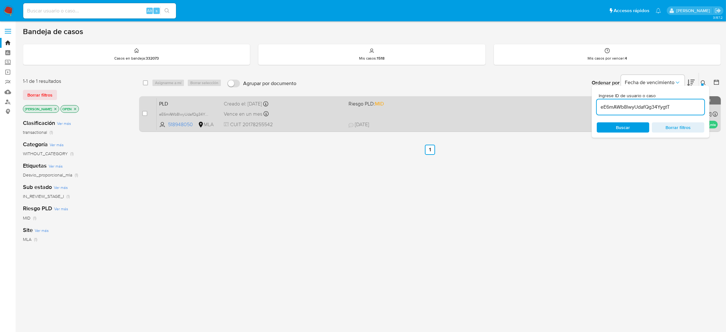
click at [320, 110] on div "Vence en un mes Vence el [DATE] 03:31:44" at bounding box center [284, 113] width 120 height 9
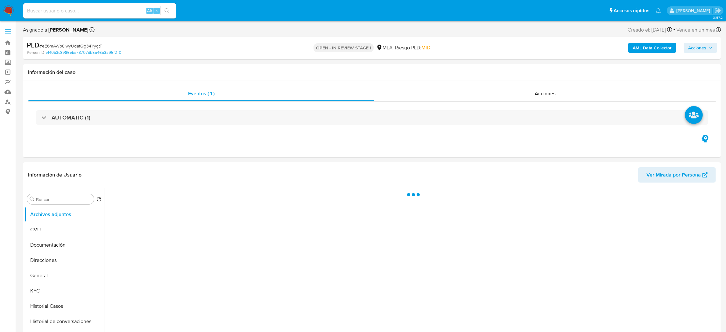
select select "10"
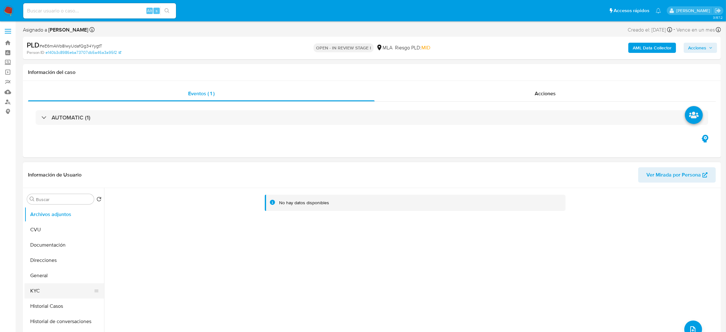
click at [46, 291] on button "KYC" at bounding box center [61, 290] width 74 height 15
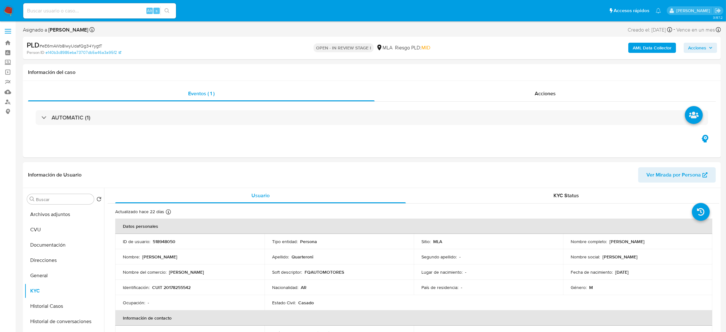
scroll to position [48, 0]
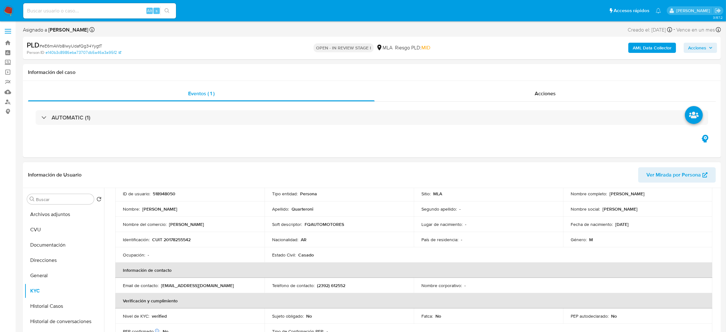
click at [171, 238] on p "CUIT 20178255542" at bounding box center [171, 239] width 38 height 6
drag, startPoint x: 171, startPoint y: 238, endPoint x: 160, endPoint y: 255, distance: 19.8
drag, startPoint x: 160, startPoint y: 255, endPoint x: 157, endPoint y: 239, distance: 16.5
click at [157, 239] on p "CUIT 20178255542" at bounding box center [171, 239] width 38 height 6
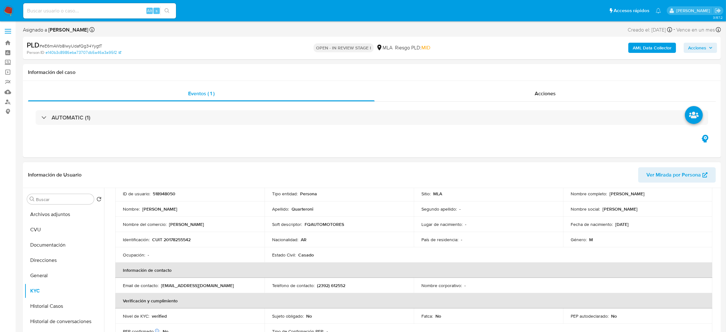
click at [166, 241] on p "CUIT 20178255542" at bounding box center [171, 239] width 38 height 6
copy p "20178255542"
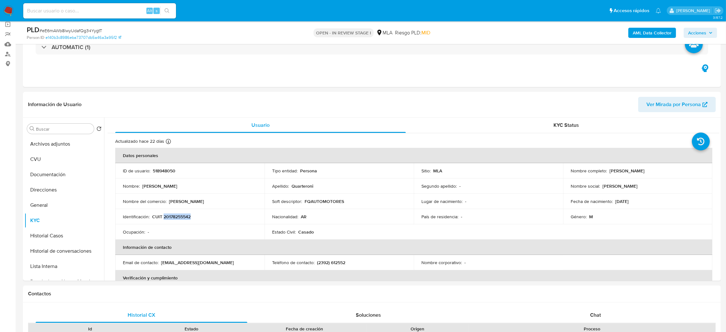
scroll to position [191, 0]
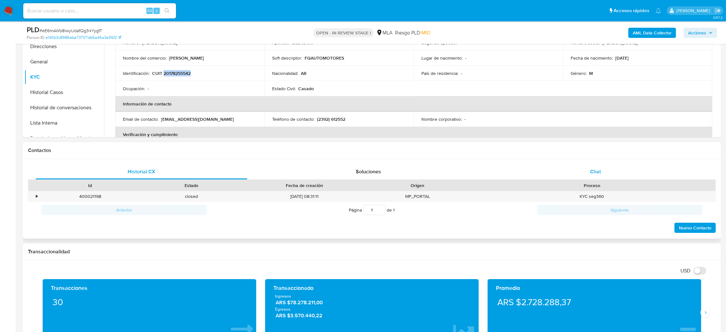
click at [613, 168] on div "Chat" at bounding box center [595, 171] width 212 height 15
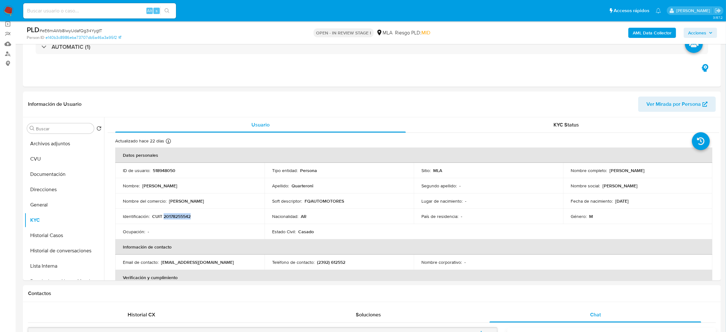
scroll to position [48, 0]
click at [66, 23] on div "PLD # eE6mAWb8lwyUdafQg34YygtT Person ID e140b3c8986eba73707db5a46a3a95f2 OPEN …" at bounding box center [372, 32] width 698 height 23
click at [72, 28] on span "# eE6mAWb8lwyUdafQg34YygtT" at bounding box center [70, 30] width 63 height 6
copy span "eE6mAWb8lwyUdafQg34YygtT"
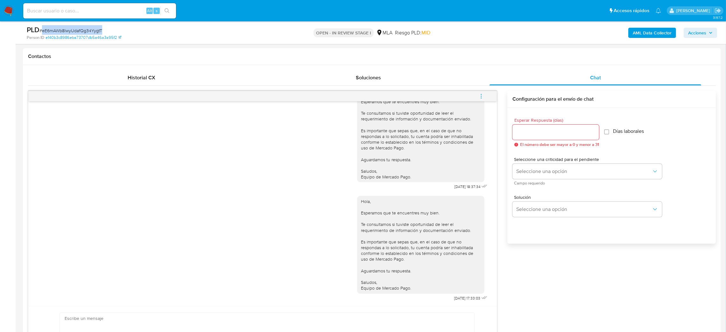
scroll to position [334, 0]
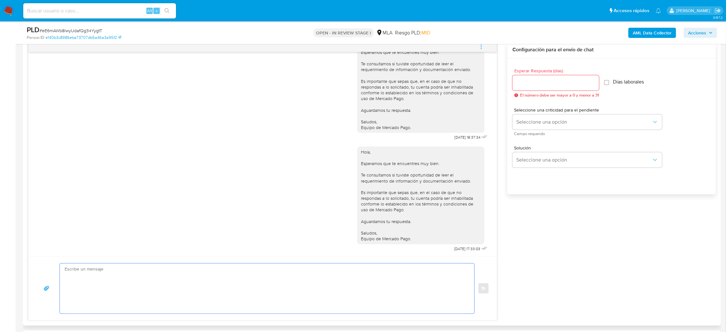
click at [93, 276] on textarea at bounding box center [266, 288] width 402 height 50
paste textarea "Hola Hector, Muchas gracias por la respuesta. Analizamos tu caso y verificamos …"
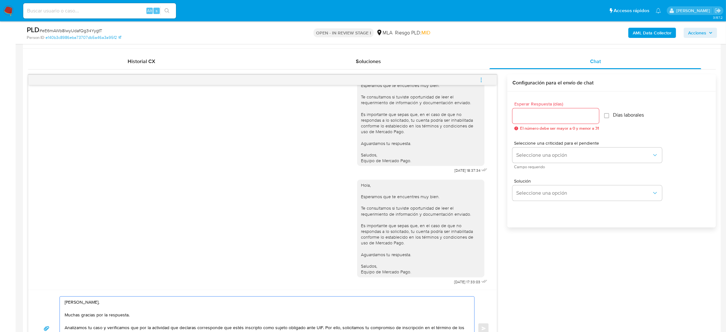
scroll to position [286, 0]
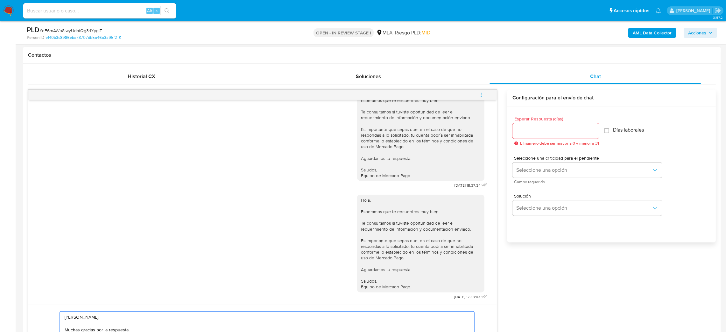
type textarea "Hola Hector, Muchas gracias por la respuesta. Analizamos tu caso y verificamos …"
click at [528, 130] on input "Esperar Respuesta (días)" at bounding box center [555, 131] width 87 height 8
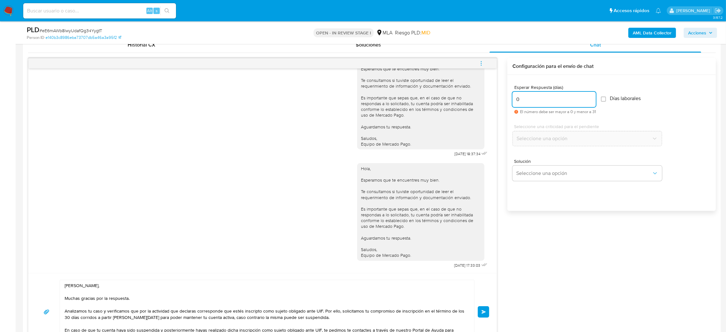
scroll to position [334, 0]
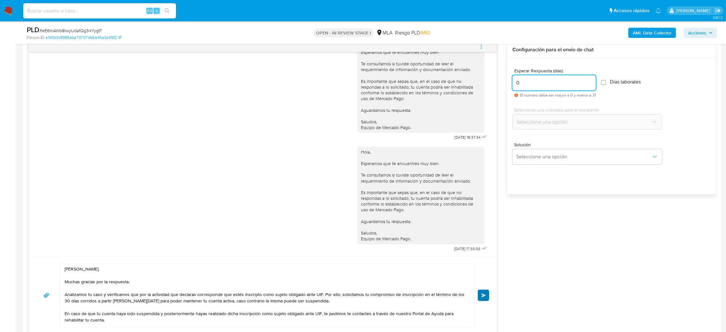
type input "0"
click at [480, 296] on button "Enviar" at bounding box center [483, 294] width 11 height 11
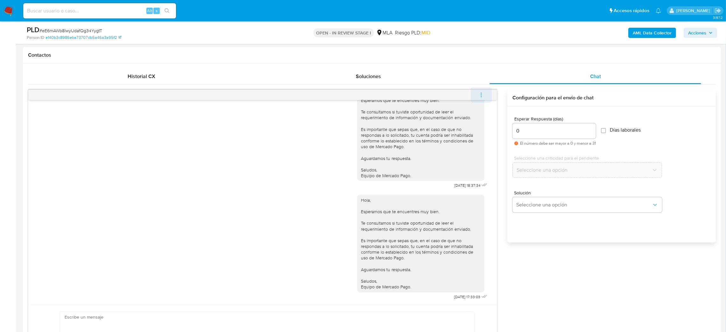
scroll to position [1091, 0]
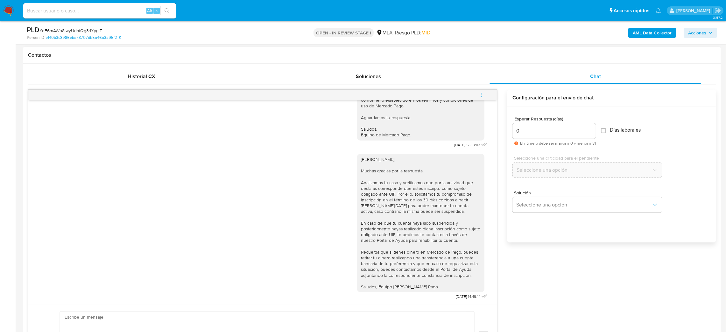
click at [478, 96] on button "menu-action" at bounding box center [481, 94] width 21 height 15
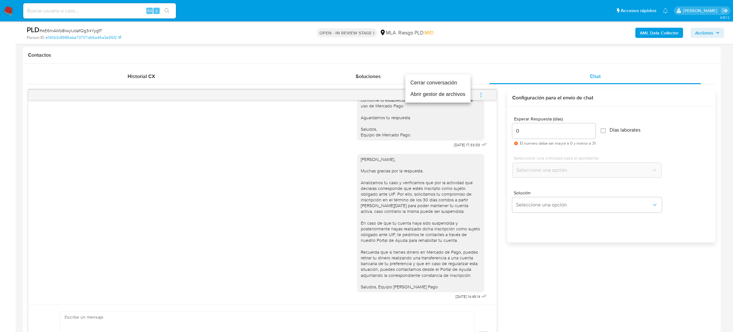
click at [425, 78] on li "Cerrar conversación" at bounding box center [437, 82] width 65 height 11
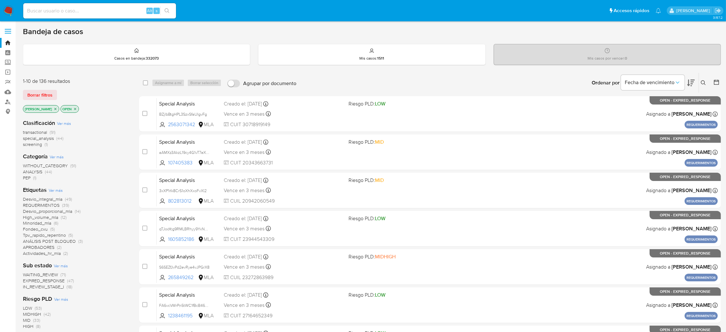
click at [705, 85] on button at bounding box center [704, 83] width 10 height 8
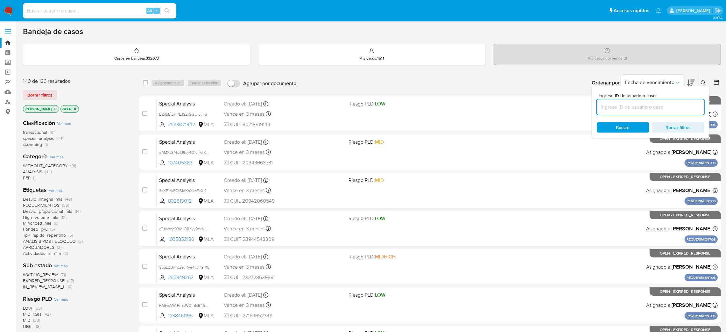
click at [660, 108] on input at bounding box center [651, 107] width 108 height 8
type input "eE6mAWb8lwyUdafQg34YygtT"
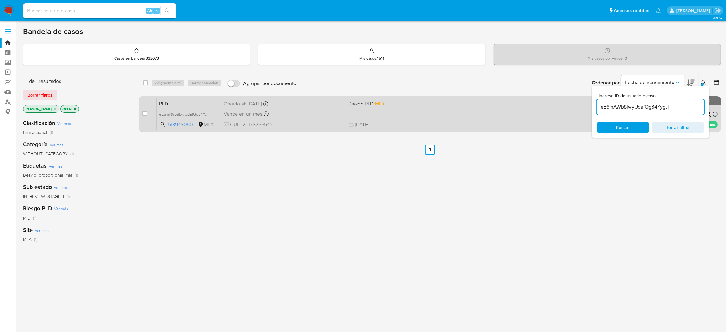
drag, startPoint x: 145, startPoint y: 114, endPoint x: 158, endPoint y: 95, distance: 22.7
click at [145, 114] on input "checkbox" at bounding box center [144, 113] width 5 height 5
checkbox input "true"
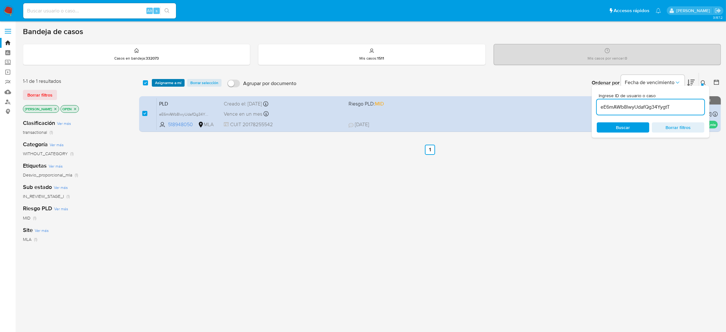
click at [165, 83] on span "Asignarme a mí" at bounding box center [168, 83] width 26 height 6
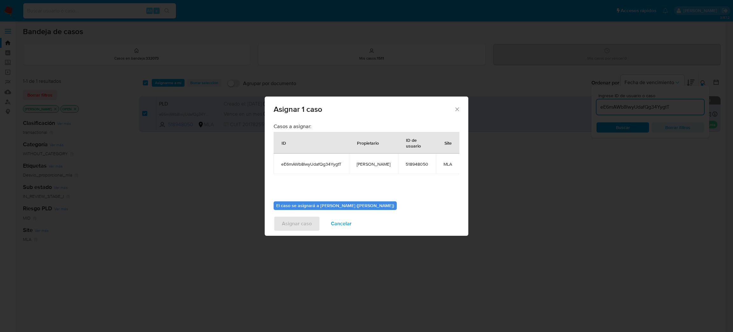
click at [364, 162] on span "[PERSON_NAME]" at bounding box center [374, 164] width 34 height 6
copy span "[PERSON_NAME]"
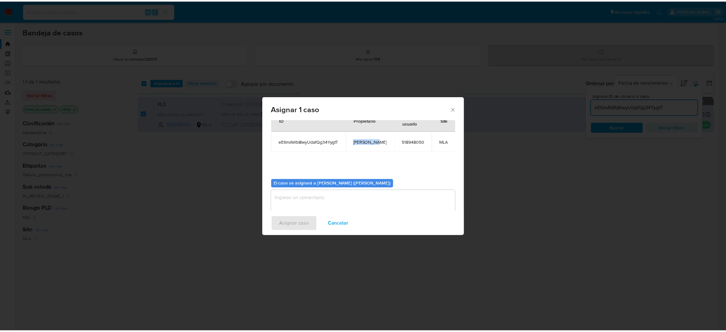
scroll to position [33, 0]
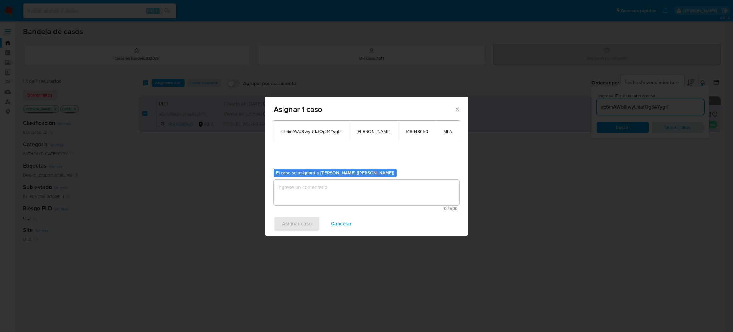
click at [322, 194] on textarea "assign-modal" at bounding box center [367, 191] width 186 height 25
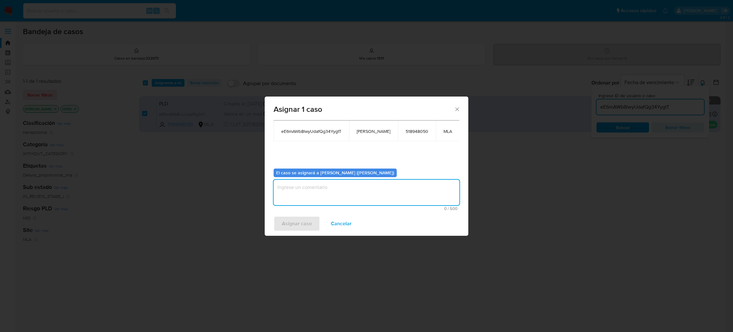
paste textarea "[PERSON_NAME]"
type textarea "[PERSON_NAME]"
click at [300, 220] on span "Asignar caso" at bounding box center [297, 223] width 30 height 14
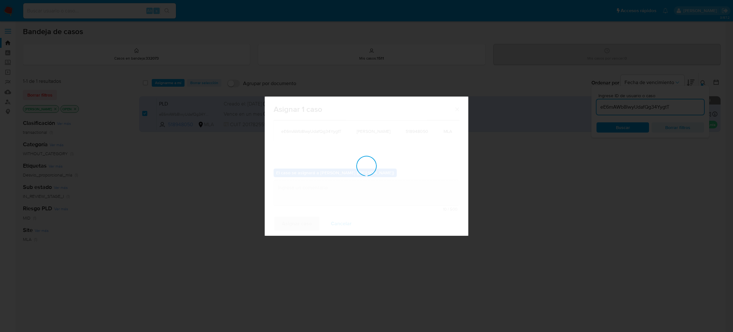
checkbox input "false"
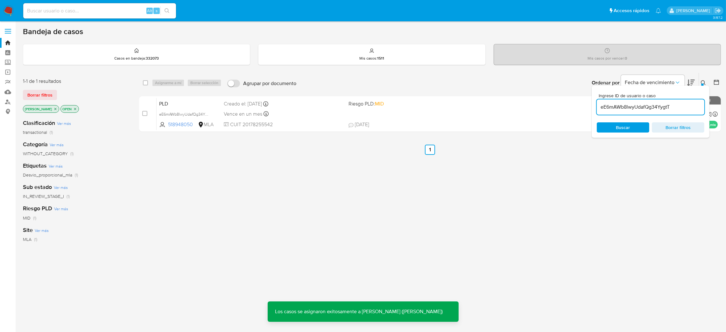
click at [187, 100] on span "PLD" at bounding box center [189, 103] width 60 height 8
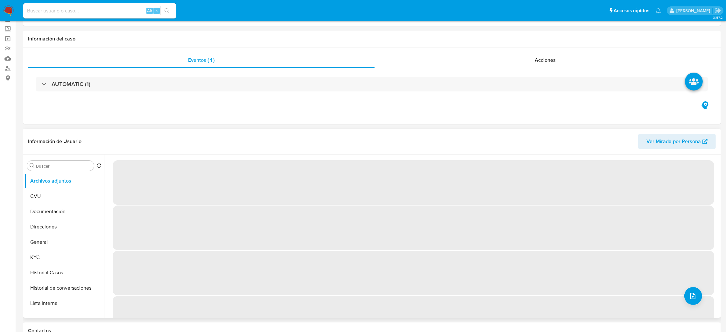
select select "10"
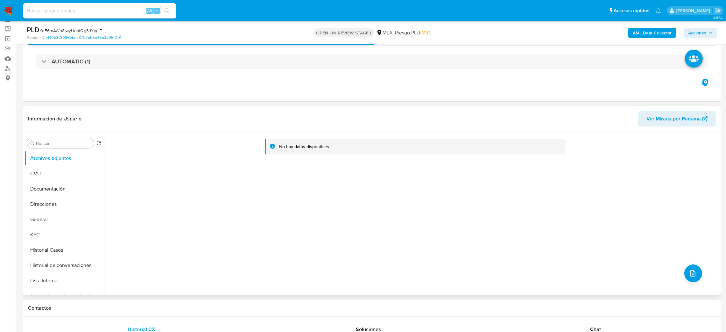
scroll to position [95, 0]
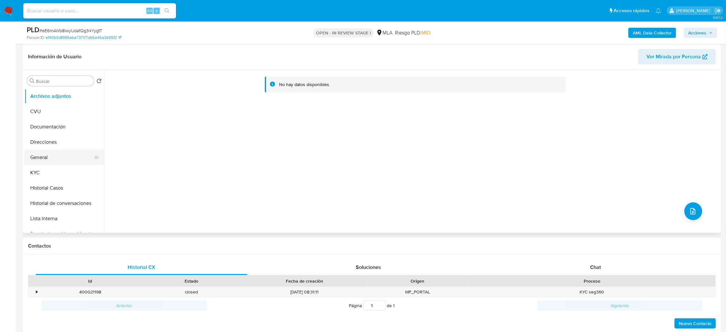
click at [52, 155] on button "General" at bounding box center [61, 157] width 74 height 15
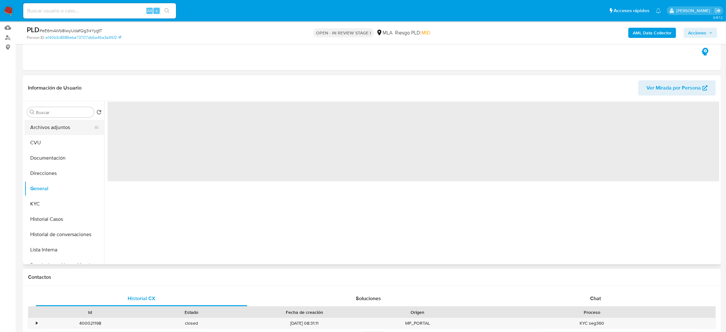
scroll to position [48, 0]
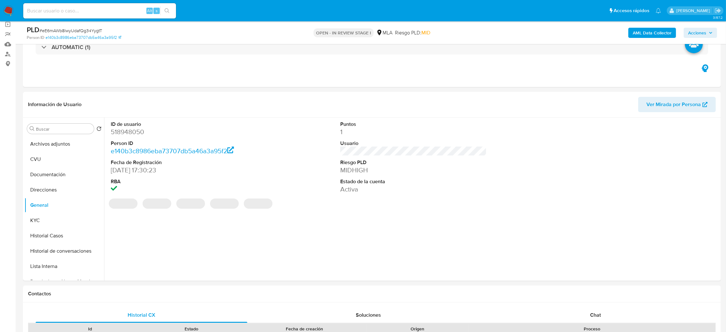
click at [118, 128] on dd "518948050" at bounding box center [184, 131] width 147 height 9
copy dd "518948050"
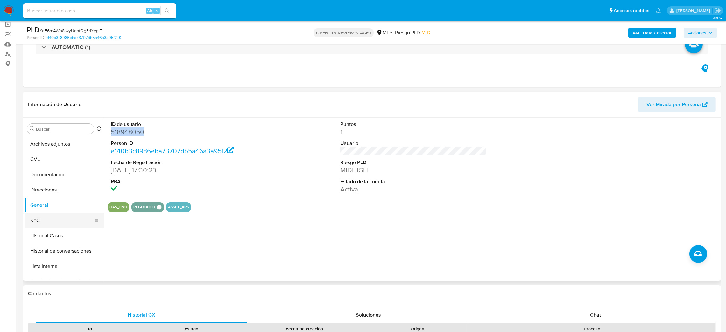
click at [49, 222] on button "KYC" at bounding box center [61, 220] width 74 height 15
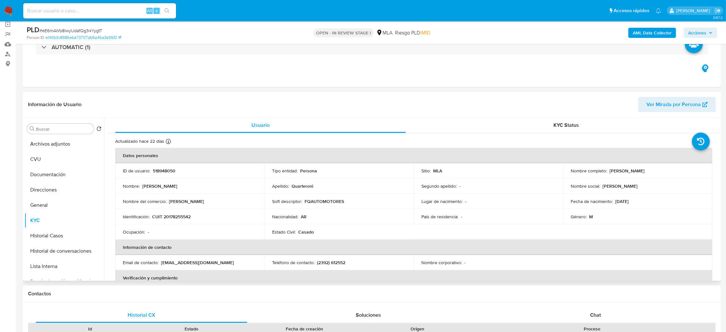
drag, startPoint x: 607, startPoint y: 168, endPoint x: 678, endPoint y: 170, distance: 71.3
click at [678, 170] on div "Nombre completo : Hector Fabian Quarteroni" at bounding box center [637, 171] width 134 height 6
copy p "[PERSON_NAME]"
click at [177, 217] on p "CUIT 20178255542" at bounding box center [171, 216] width 38 height 6
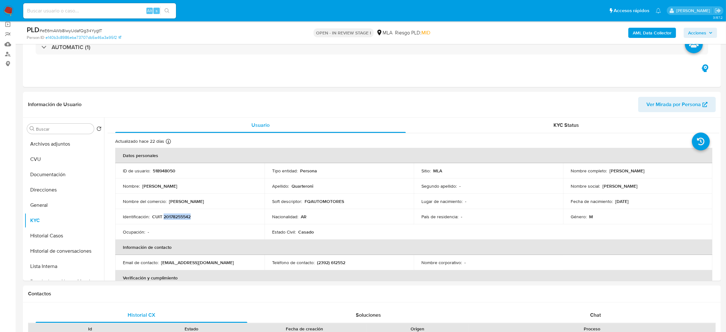
copy p "20178255542"
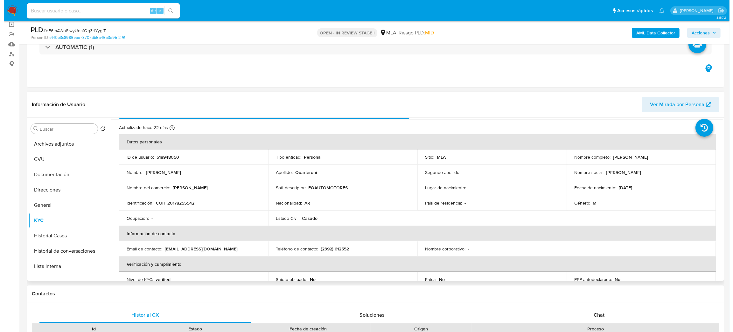
scroll to position [0, 0]
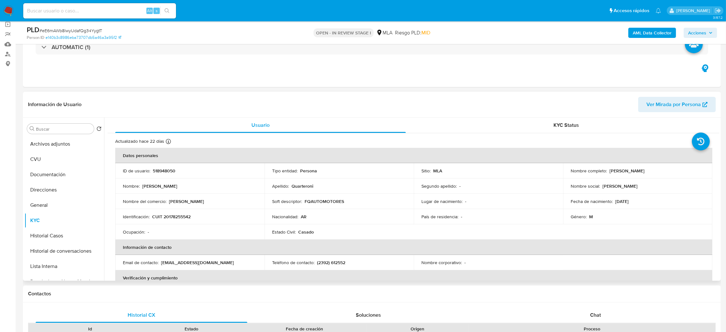
click at [174, 218] on p "CUIT 20178255542" at bounding box center [171, 216] width 38 height 6
copy p "20178255542"
click at [162, 172] on p "518948050" at bounding box center [164, 171] width 23 height 6
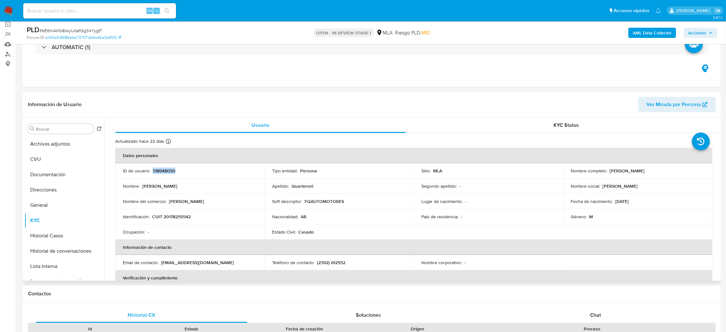
copy p "518948050"
click at [644, 31] on b "AML Data Collector" at bounding box center [652, 33] width 39 height 10
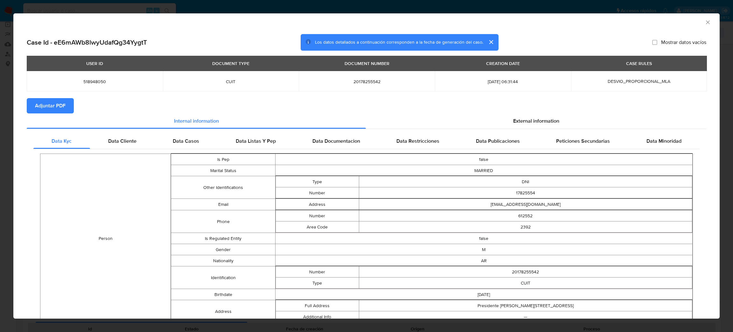
click at [41, 103] on span "Adjuntar PDF" at bounding box center [50, 106] width 31 height 14
click at [705, 23] on icon "Cerrar ventana" at bounding box center [708, 22] width 6 height 6
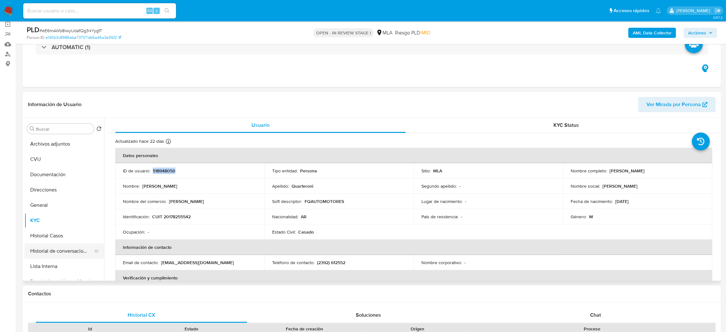
click at [50, 248] on button "Historial de conversaciones" at bounding box center [61, 250] width 74 height 15
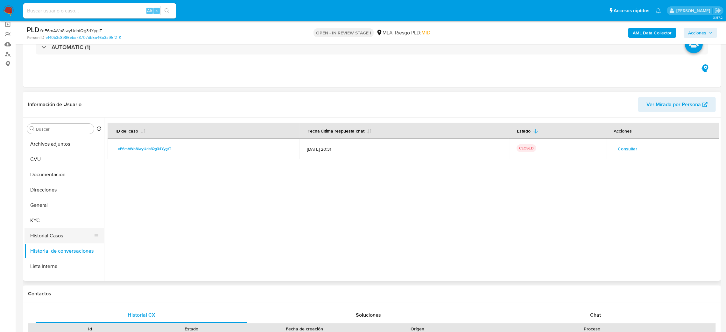
click at [57, 238] on button "Historial Casos" at bounding box center [61, 235] width 74 height 15
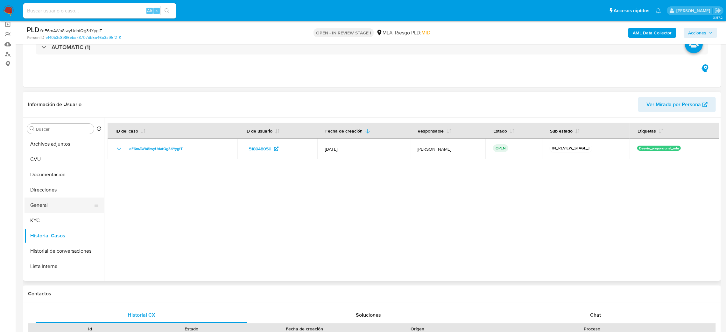
click at [32, 207] on button "General" at bounding box center [61, 204] width 74 height 15
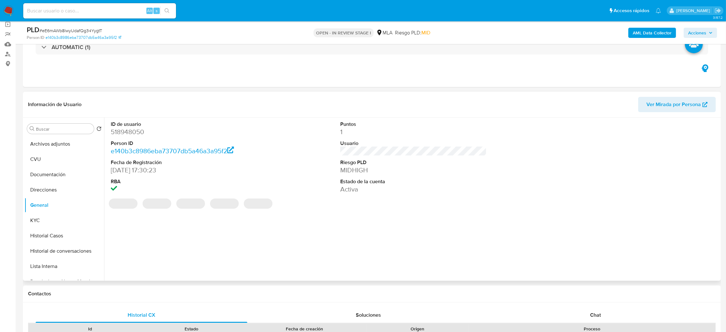
click at [123, 133] on dd "518948050" at bounding box center [184, 131] width 147 height 9
copy dd "518948050"
click at [53, 136] on button "Archivos adjuntos" at bounding box center [61, 143] width 74 height 15
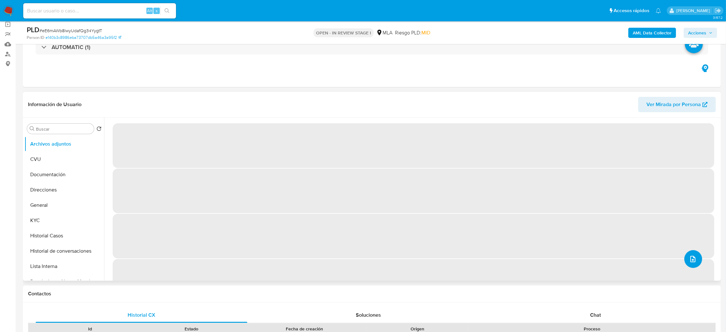
click at [689, 255] on icon "upload-file" at bounding box center [693, 259] width 8 height 8
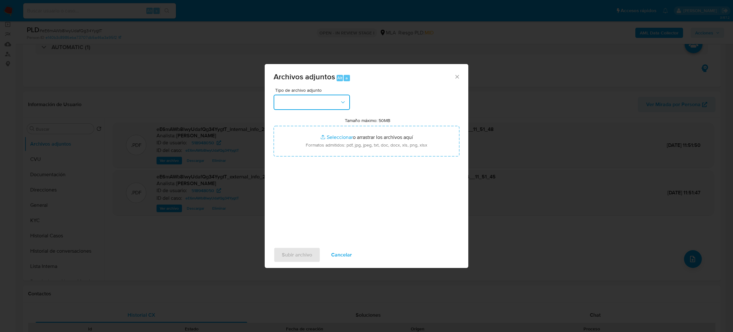
click at [294, 98] on button "button" at bounding box center [312, 101] width 76 height 15
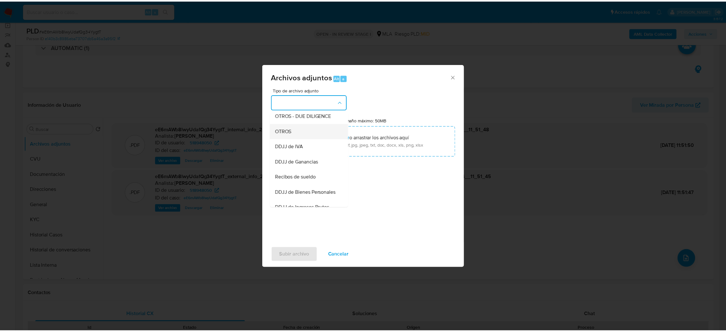
scroll to position [95, 0]
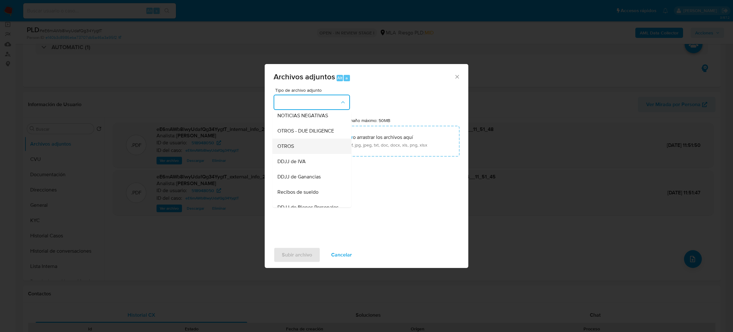
click at [297, 152] on div "OTROS" at bounding box center [309, 145] width 65 height 15
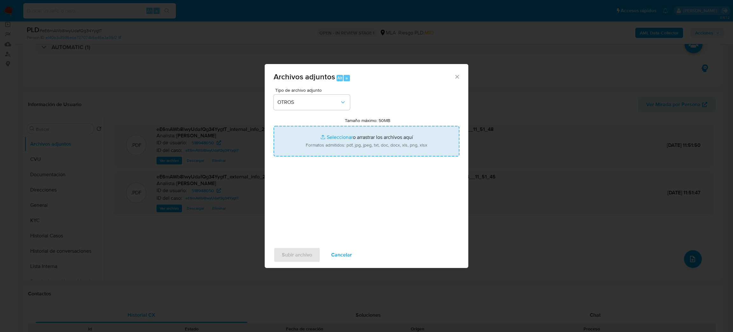
click at [351, 145] on input "Tamaño máximo: 50MB Seleccionar archivos" at bounding box center [367, 141] width 186 height 31
type input "C:\fakepath\Caselog eE6mAWb8lwyUdafQg34YygtT_2025_07_18_17_11_27.docx"
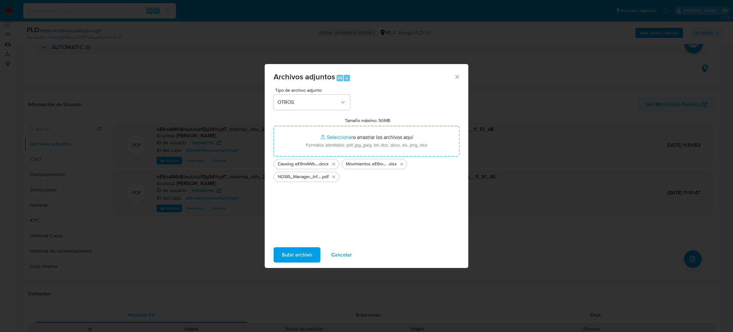
click at [288, 253] on span "Subir archivo" at bounding box center [297, 255] width 30 height 14
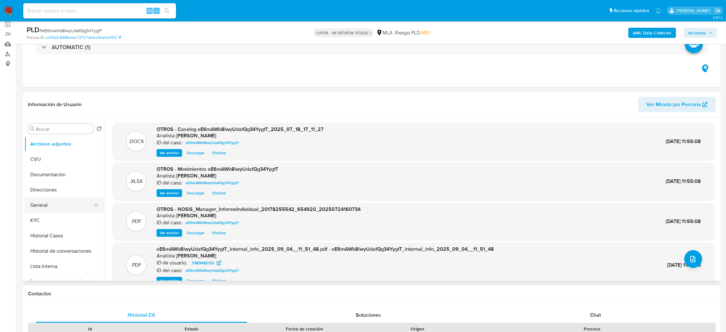
click at [32, 203] on button "General" at bounding box center [61, 204] width 74 height 15
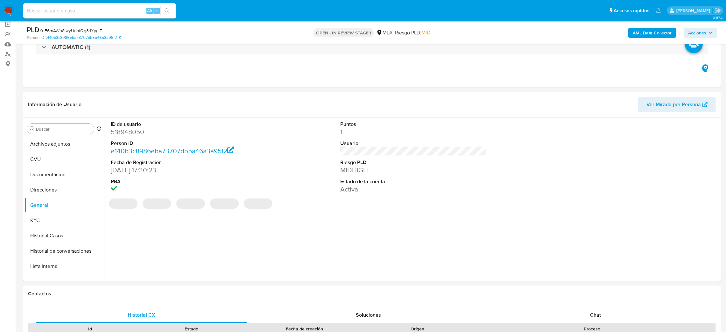
click at [128, 130] on dd "518948050" at bounding box center [184, 131] width 147 height 9
copy dd "518948050"
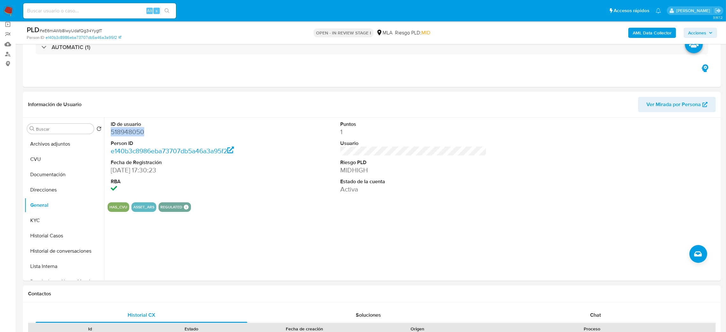
click at [700, 31] on span "Acciones" at bounding box center [697, 33] width 18 height 10
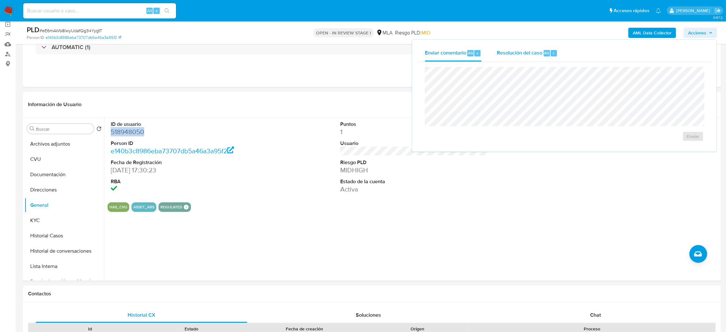
click at [512, 48] on div "Resolución del caso Alt r" at bounding box center [527, 53] width 61 height 17
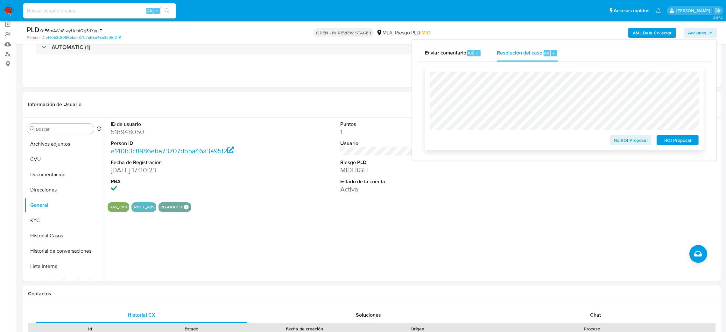
click at [614, 143] on span "No ROI Proposal" at bounding box center [630, 140] width 33 height 9
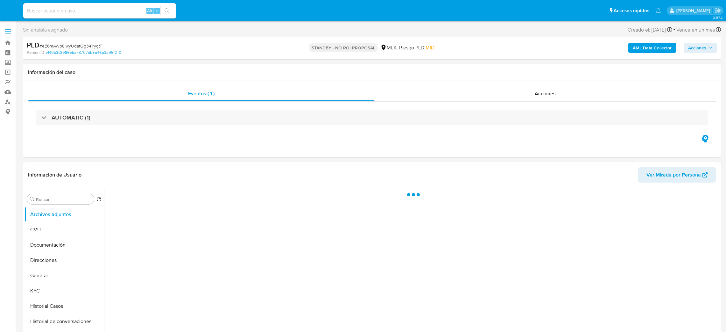
select select "10"
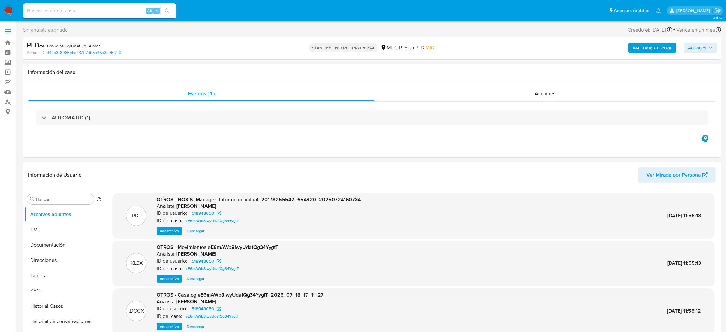
click at [5, 13] on img at bounding box center [8, 10] width 11 height 11
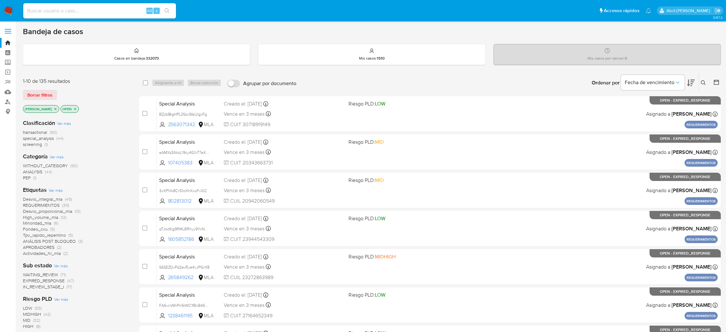
click at [102, 9] on input at bounding box center [99, 11] width 153 height 8
paste input "0yuoC9csZ6YdtgDsFVoWI37e"
type input "0yuoC9csZ6YdtgDsFVoWI37e"
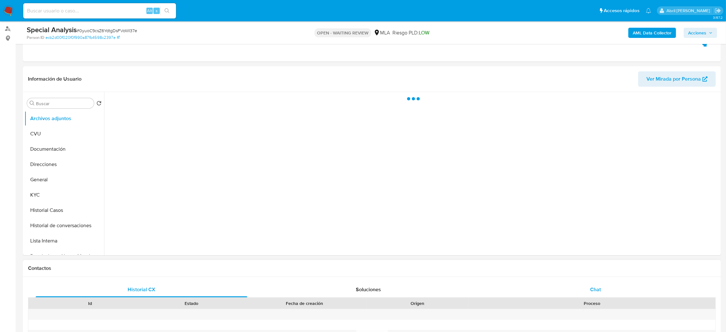
scroll to position [191, 0]
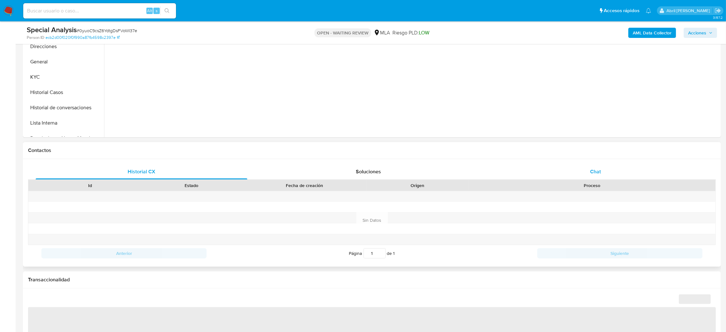
click at [629, 170] on div "Chat" at bounding box center [595, 171] width 212 height 15
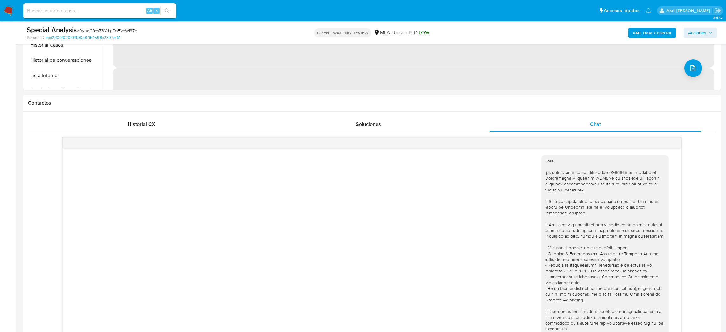
scroll to position [881, 0]
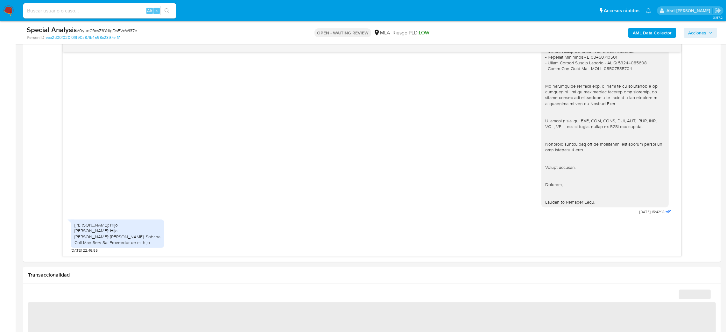
select select "10"
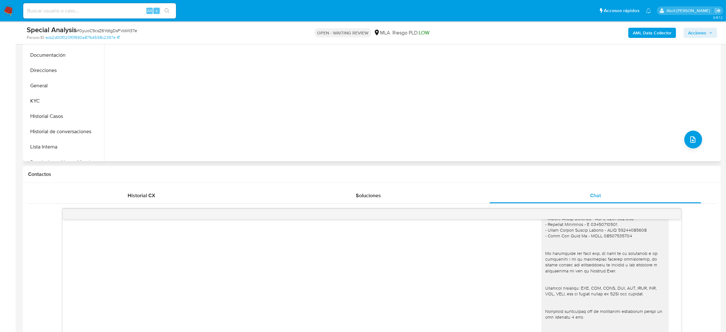
scroll to position [95, 0]
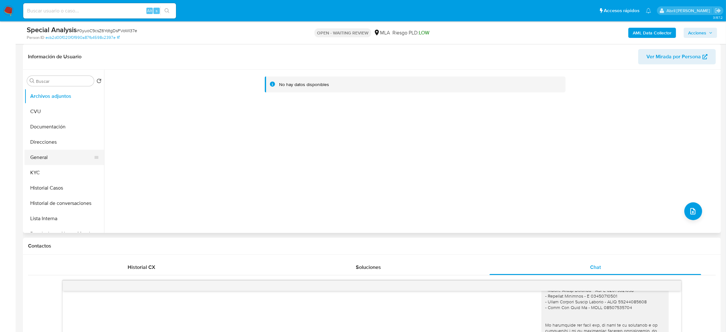
click at [59, 157] on button "General" at bounding box center [61, 157] width 74 height 15
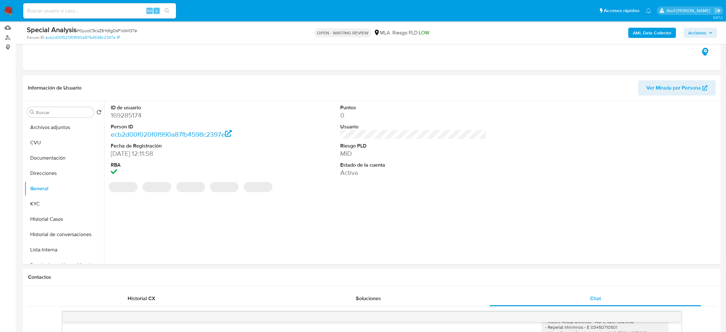
scroll to position [48, 0]
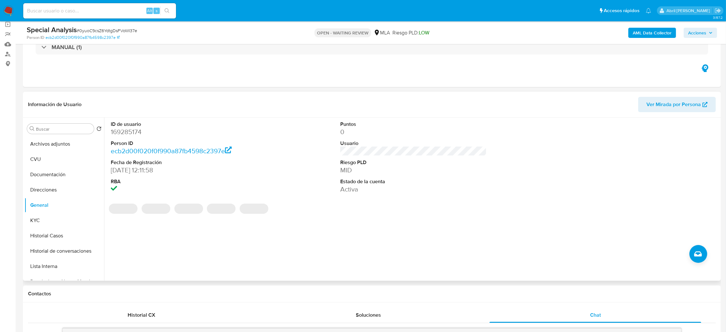
click at [123, 129] on dd "169285174" at bounding box center [184, 131] width 147 height 9
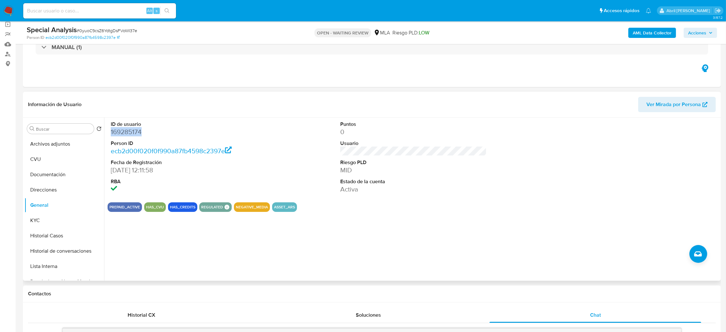
copy dd "169285174"
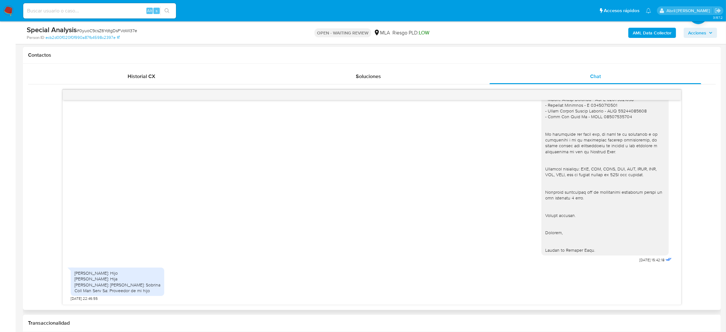
scroll to position [881, 0]
drag, startPoint x: 72, startPoint y: 270, endPoint x: 150, endPoint y: 295, distance: 81.8
click at [151, 296] on div "Lucas Graneros: Hijo Victoria Graneros: Hija Silvia Graneros: Hermana Maria Pri…" at bounding box center [118, 282] width 94 height 37
copy div "Lucas Graneros: Hijo Victoria Graneros: Hija Silvia Graneros: Hermana Maria Pri…"
click at [193, 240] on div "26/08/2025 15:42:18" at bounding box center [372, 95] width 602 height 337
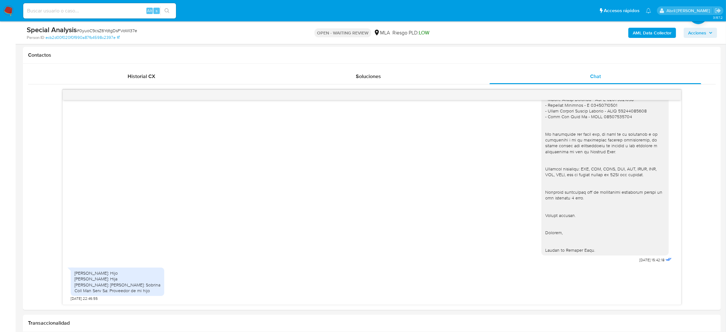
click at [90, 33] on span "# 0yuoC9csZ6YdtgDsFVoWI37e" at bounding box center [107, 30] width 60 height 6
copy span "0yuoC9csZ6YdtgDsFVoWI37e"
click at [9, 12] on img at bounding box center [8, 10] width 11 height 11
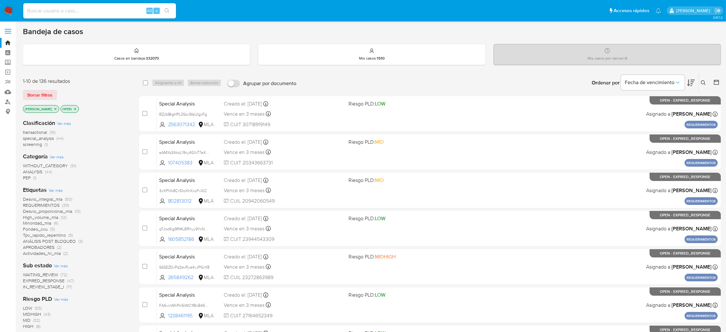
click at [488, 82] on icon at bounding box center [703, 82] width 5 height 5
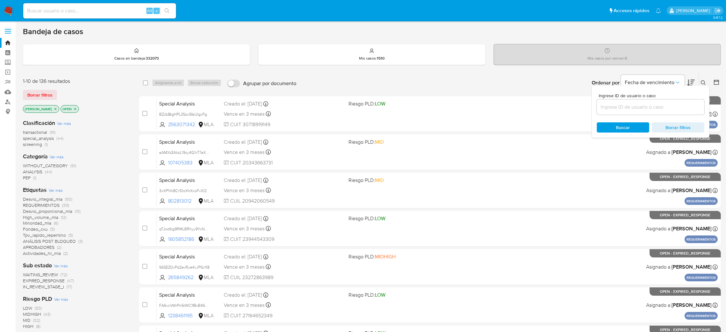
click at [488, 104] on input at bounding box center [651, 107] width 108 height 8
type input "0yuoC9csZ6YdtgDsFVoWI37e"
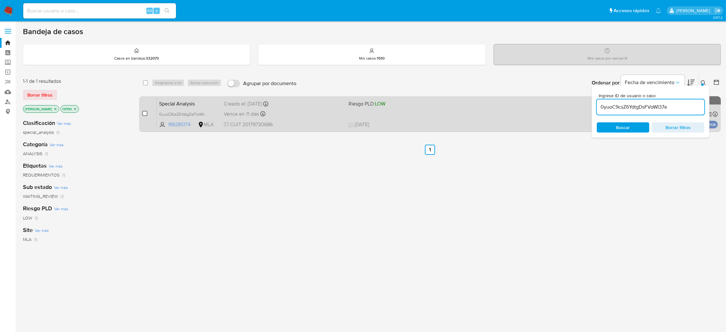
click at [146, 112] on input "checkbox" at bounding box center [144, 113] width 5 height 5
checkbox input "true"
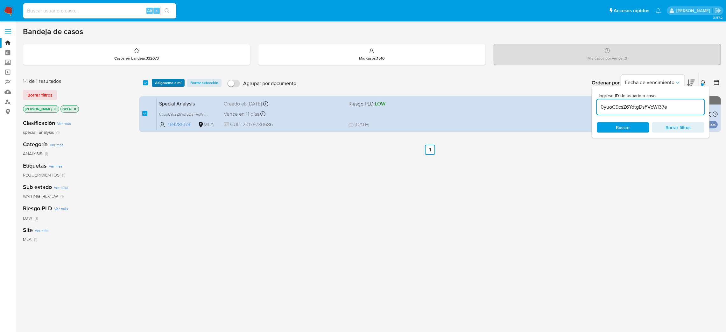
click at [162, 85] on span "Asignarme a mí" at bounding box center [168, 83] width 26 height 6
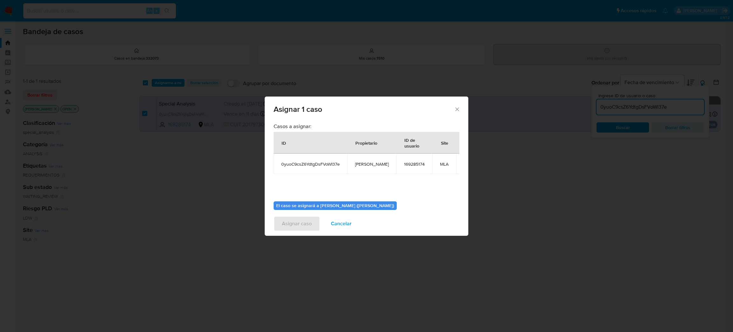
click at [365, 165] on span "[PERSON_NAME]" at bounding box center [372, 164] width 34 height 6
copy span "[PERSON_NAME]"
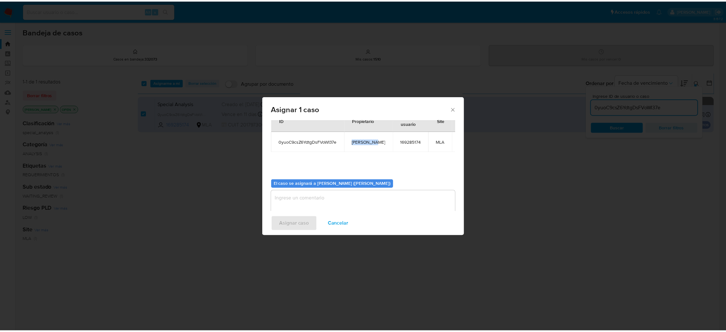
scroll to position [33, 0]
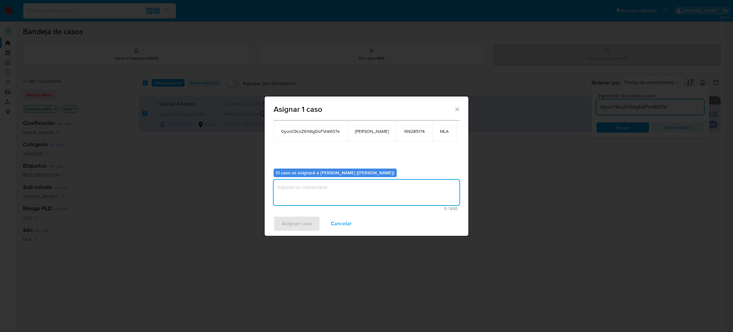
click at [322, 197] on textarea "assign-modal" at bounding box center [367, 191] width 186 height 25
paste textarea "[PERSON_NAME]"
type textarea "[PERSON_NAME]"
click at [292, 221] on span "Asignar caso" at bounding box center [297, 223] width 30 height 14
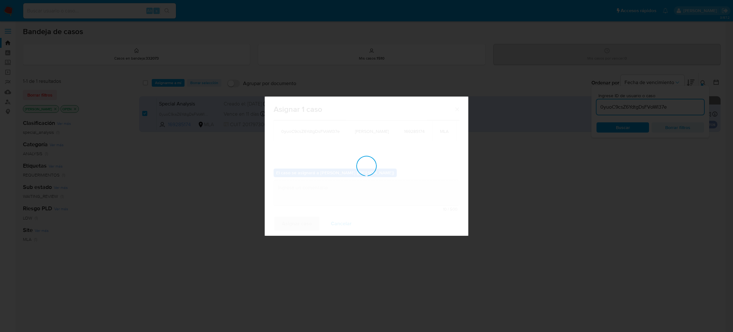
checkbox input "false"
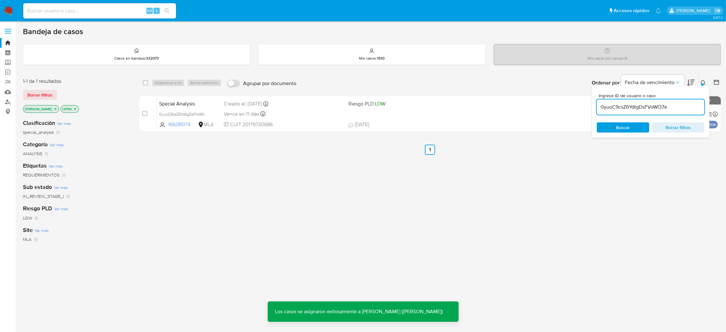
click at [187, 102] on span "Special Analysis" at bounding box center [189, 103] width 60 height 8
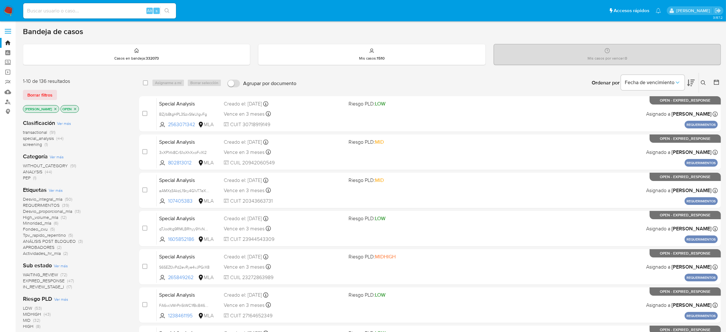
click at [701, 81] on icon at bounding box center [703, 82] width 5 height 5
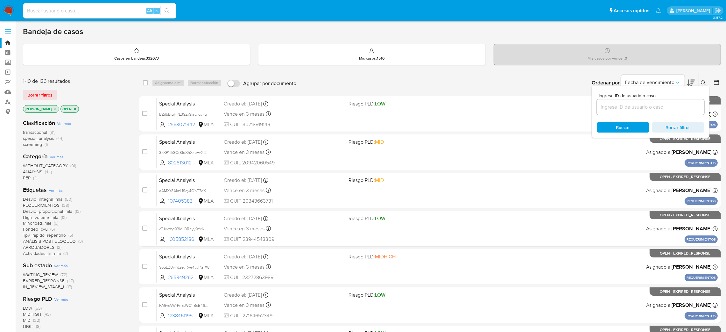
click at [629, 106] on input at bounding box center [651, 107] width 108 height 8
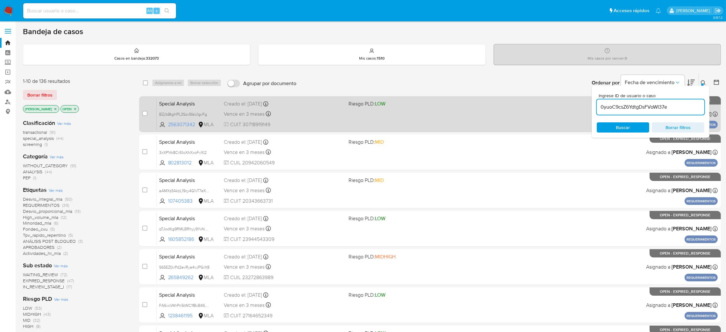
type input "0yuoC9csZ6YdtgDsFVoWI37e"
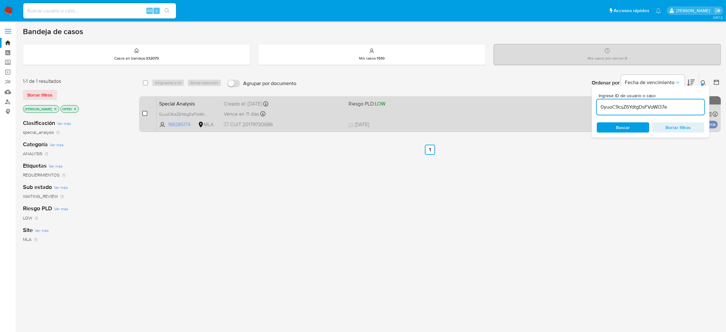
click at [146, 113] on input "checkbox" at bounding box center [144, 113] width 5 height 5
checkbox input "true"
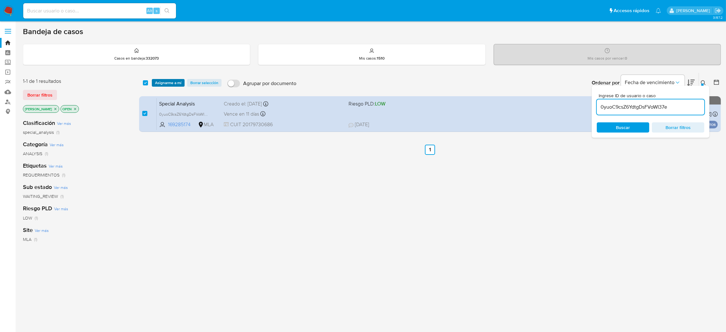
click at [175, 81] on span "Asignarme a mí" at bounding box center [168, 83] width 26 height 6
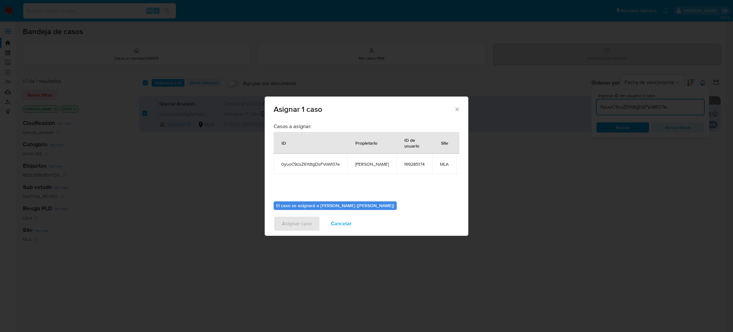
click at [360, 167] on span "[PERSON_NAME]" at bounding box center [372, 164] width 34 height 6
copy span "[PERSON_NAME]"
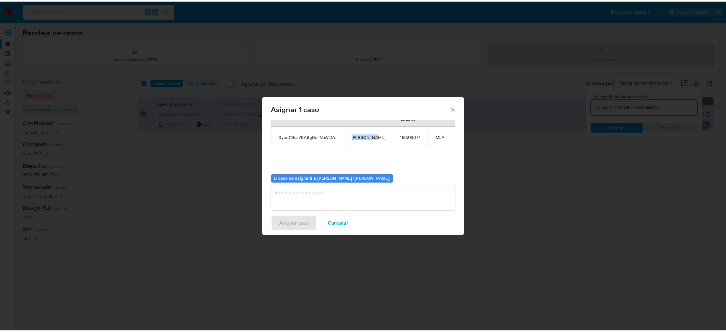
scroll to position [33, 0]
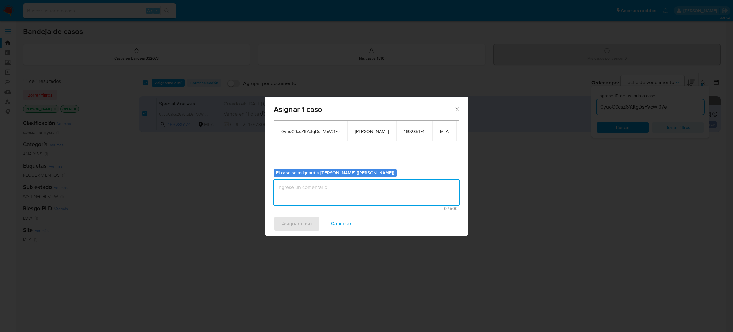
click at [326, 186] on textarea "assign-modal" at bounding box center [367, 191] width 186 height 25
paste textarea "[PERSON_NAME]"
type textarea "[PERSON_NAME]"
click at [293, 222] on span "Asignar caso" at bounding box center [297, 223] width 30 height 14
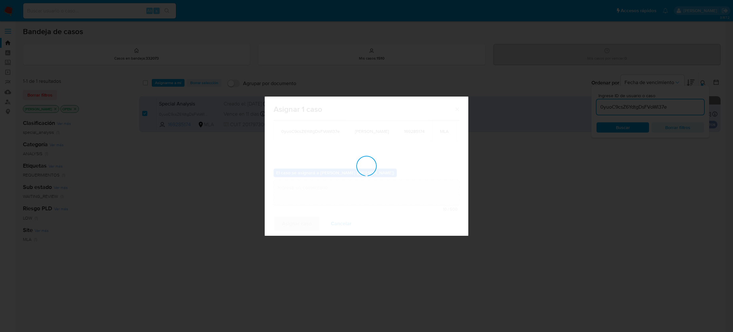
checkbox input "false"
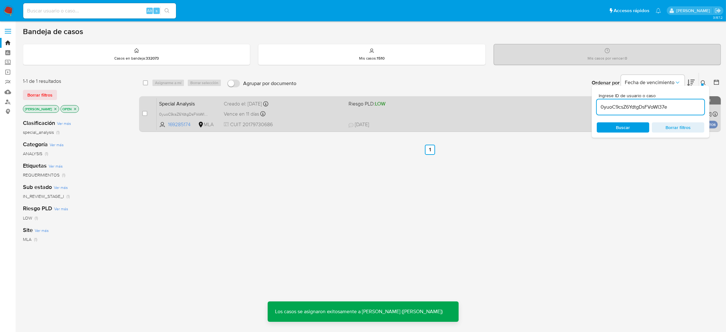
click at [320, 115] on div "Vence en 11 días Vence el [DATE] 18:10:20" at bounding box center [284, 113] width 120 height 9
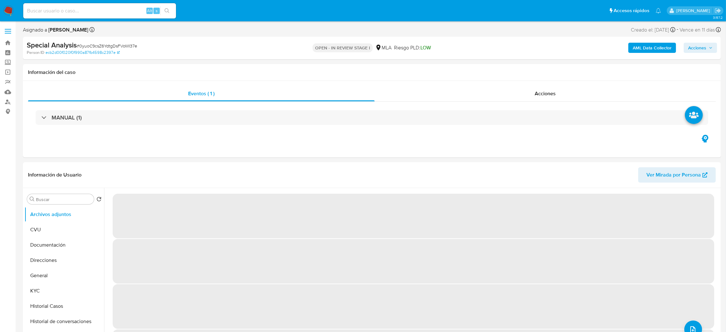
select select "10"
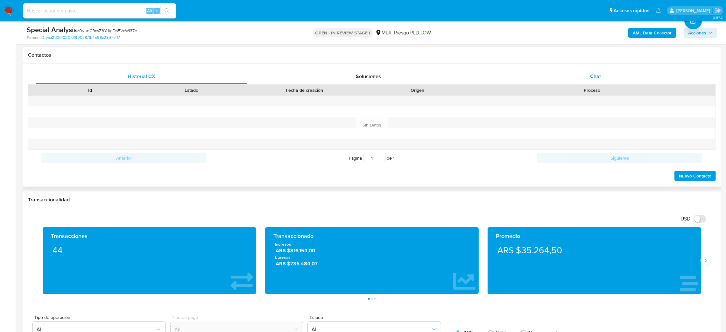
click at [606, 78] on div "Chat" at bounding box center [595, 76] width 212 height 15
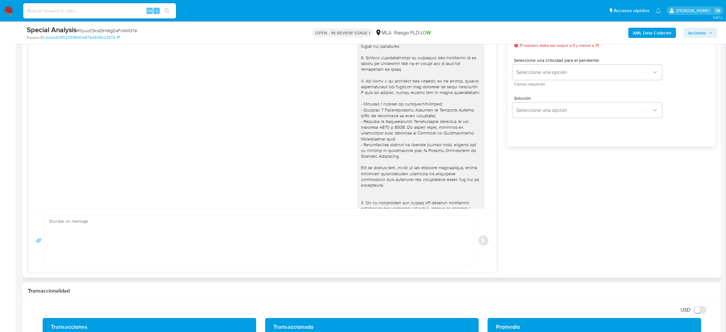
scroll to position [881, 0]
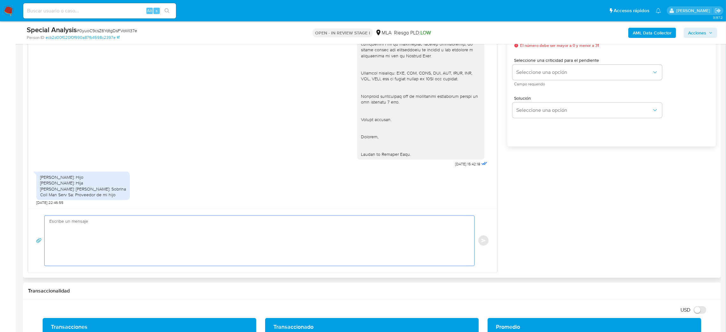
click at [103, 236] on textarea at bounding box center [257, 240] width 417 height 50
paste textarea "Hola, Muchas gracias por la respuesta. Analizamos tu caso y notamos que la info…"
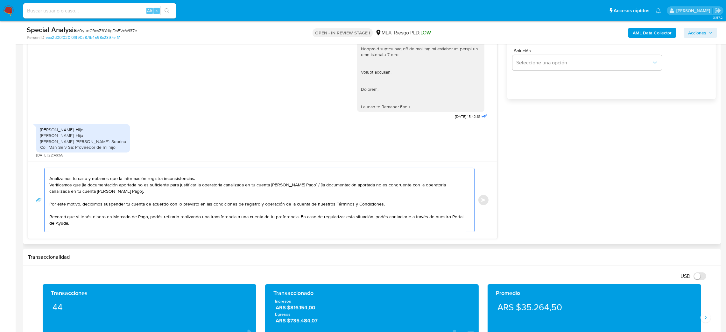
scroll to position [0, 0]
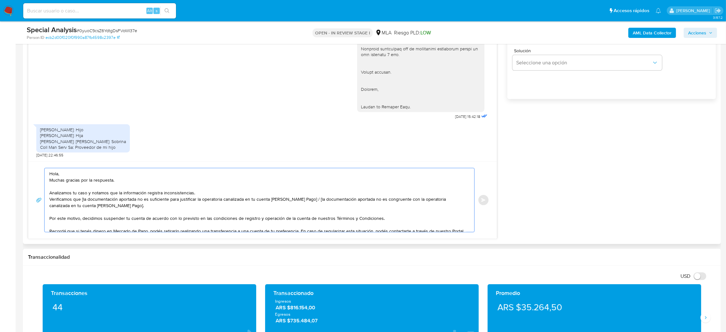
click at [83, 199] on textarea "Hola, Muchas gracias por la respuesta. Analizamos tu caso y notamos que la info…" at bounding box center [257, 200] width 417 height 64
drag, startPoint x: 123, startPoint y: 209, endPoint x: 302, endPoint y: 200, distance: 178.7
click at [302, 200] on textarea "Hola, Muchas gracias por la respuesta. Analizamos tu caso y notamos que la info…" at bounding box center [257, 200] width 417 height 64
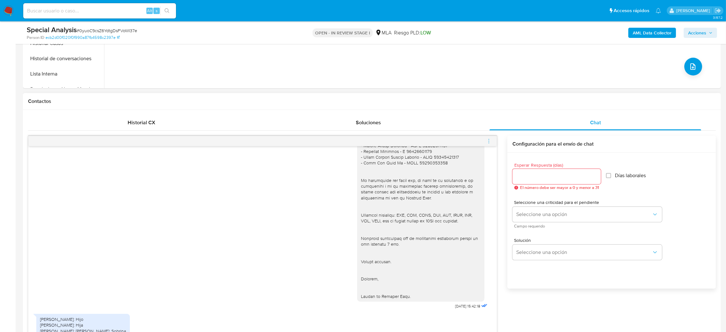
scroll to position [238, 0]
type textarea "Hola, Muchas gracias por la respuesta. Analizamos tu caso y notamos que la info…"
click at [535, 178] on input "Esperar Respuesta (días)" at bounding box center [556, 178] width 88 height 8
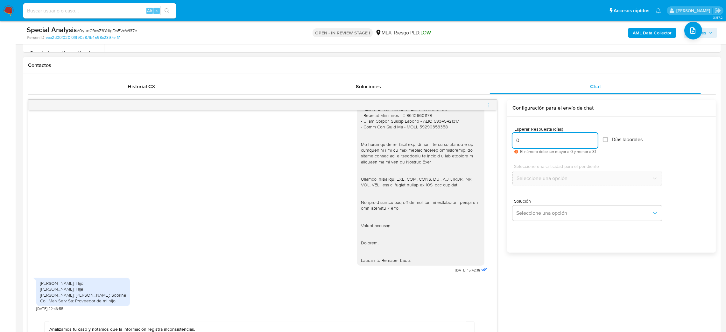
scroll to position [334, 0]
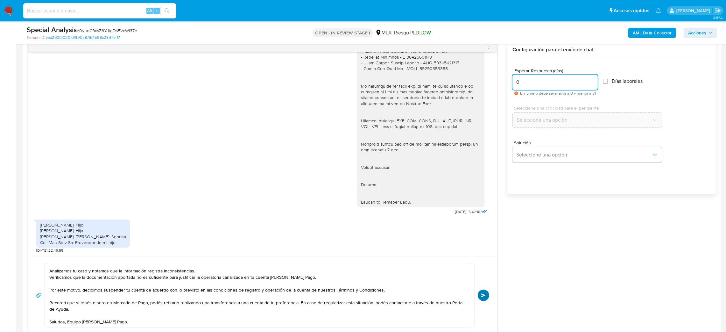
type input "0"
click at [479, 293] on button "Enviar" at bounding box center [483, 294] width 11 height 11
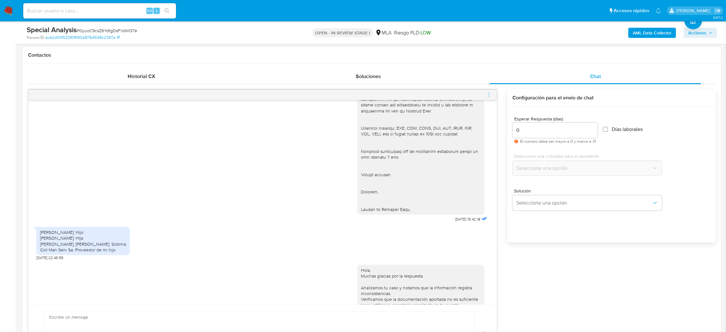
scroll to position [1010, 0]
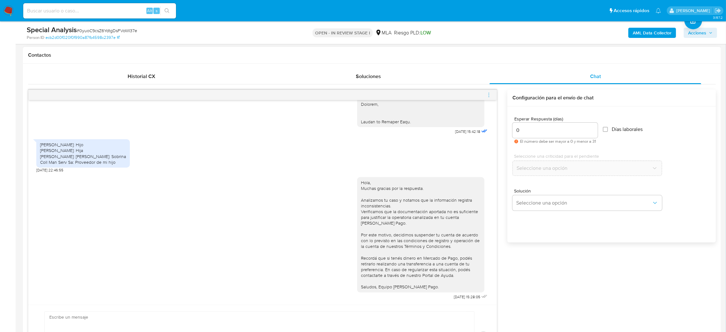
click at [487, 94] on icon "menu-action" at bounding box center [489, 95] width 6 height 6
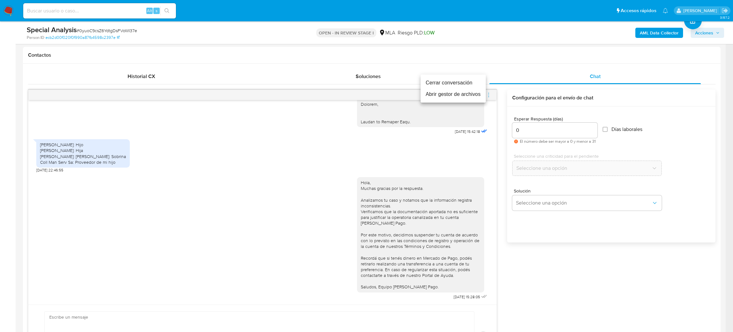
click at [444, 78] on li "Cerrar conversación" at bounding box center [453, 82] width 65 height 11
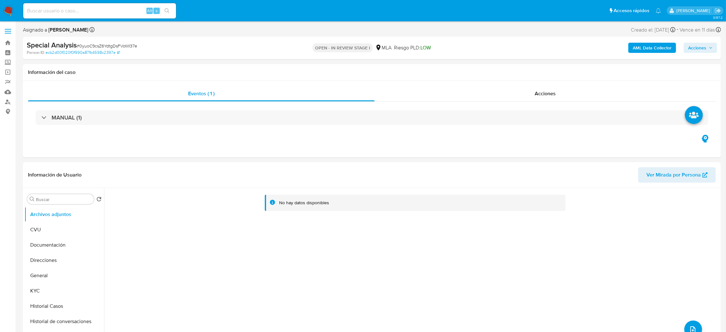
click at [644, 51] on b "AML Data Collector" at bounding box center [652, 48] width 39 height 10
select select "10"
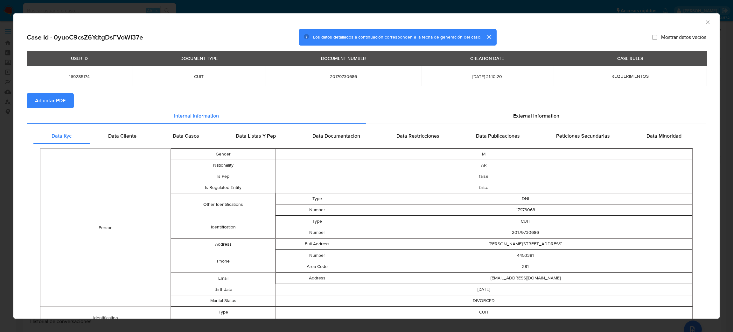
click at [45, 104] on span "Adjuntar PDF" at bounding box center [50, 101] width 31 height 14
click at [706, 22] on icon "Cerrar ventana" at bounding box center [707, 21] width 3 height 3
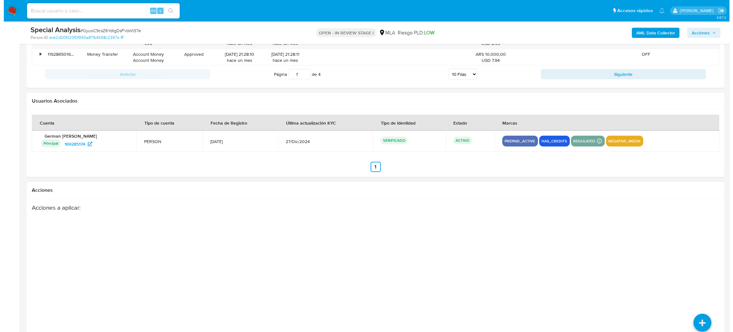
scroll to position [935, 0]
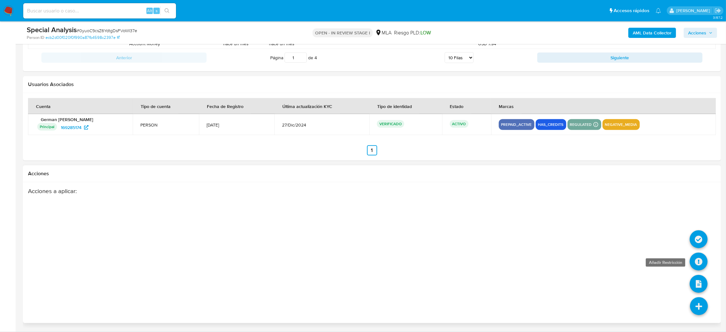
click at [698, 267] on icon at bounding box center [698, 261] width 18 height 18
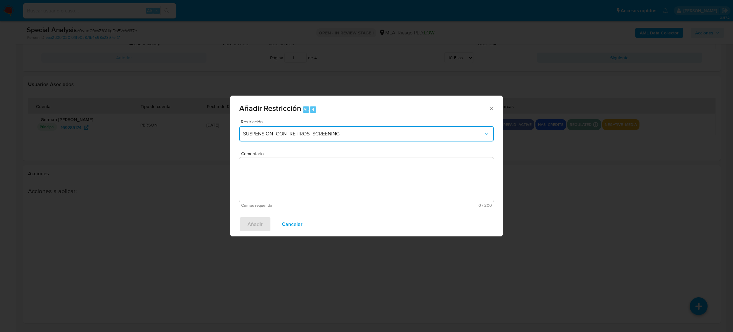
click at [322, 138] on button "SUSPENSION_CON_RETIROS_SCREENING" at bounding box center [366, 133] width 255 height 15
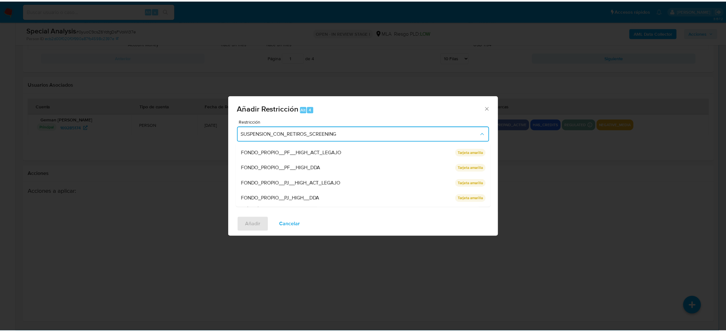
scroll to position [135, 0]
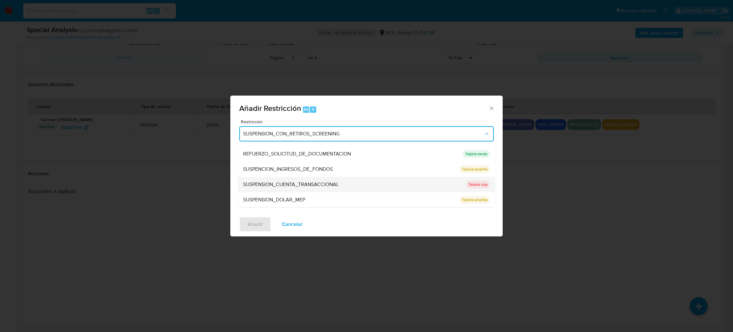
click at [299, 179] on div "SUSPENSION_CUENTA_TRANSACCIONAL" at bounding box center [352, 184] width 219 height 15
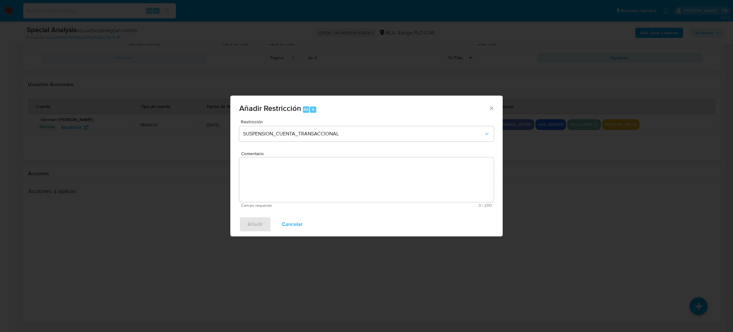
click at [299, 179] on textarea "Comentario" at bounding box center [366, 179] width 255 height 45
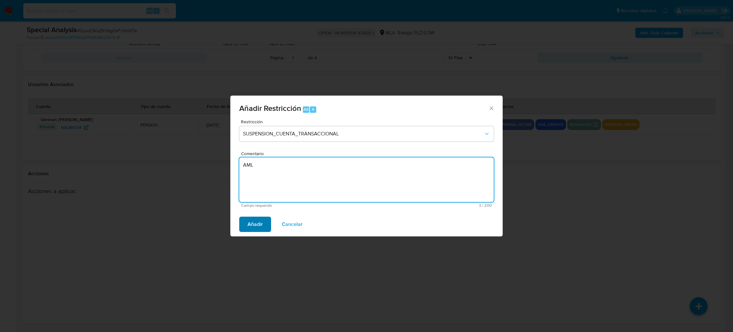
type textarea "AML"
click at [257, 223] on span "Añadir" at bounding box center [255, 224] width 15 height 14
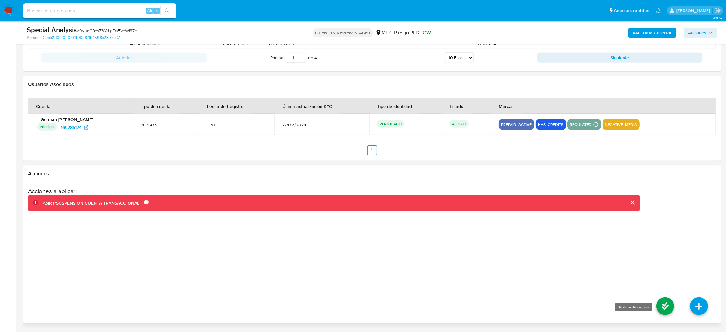
click at [658, 309] on icon at bounding box center [665, 306] width 18 height 18
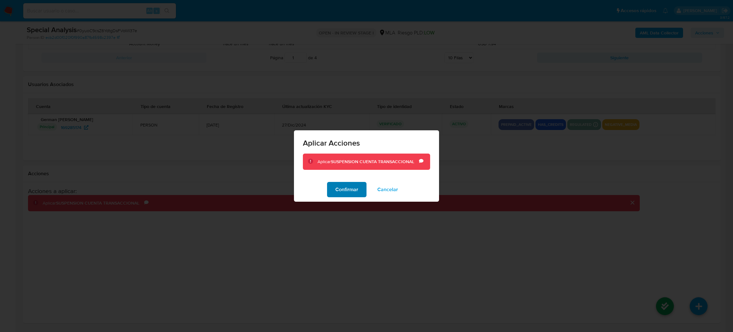
click at [349, 190] on span "Confirmar" at bounding box center [346, 189] width 23 height 14
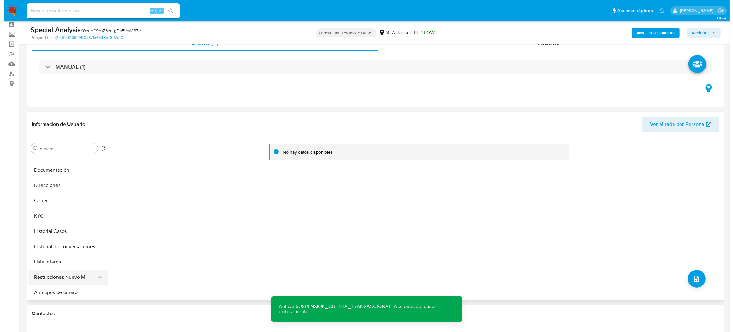
scroll to position [48, 0]
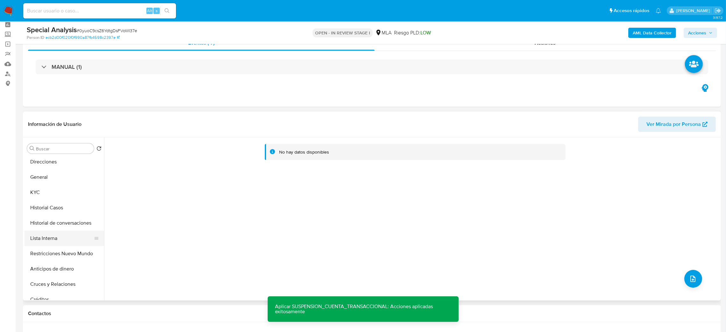
click at [52, 237] on button "Lista Interna" at bounding box center [61, 237] width 74 height 15
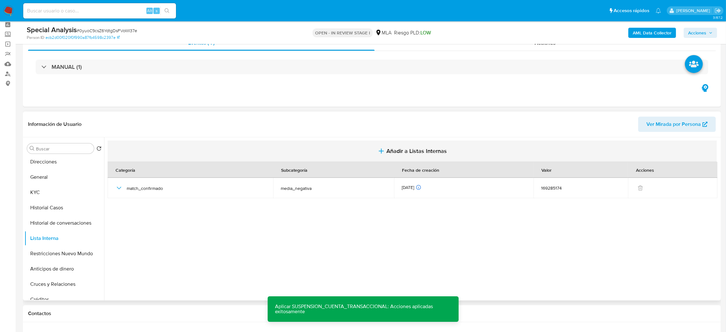
click at [405, 154] on span "Añadir a Listas Internas" at bounding box center [416, 150] width 60 height 7
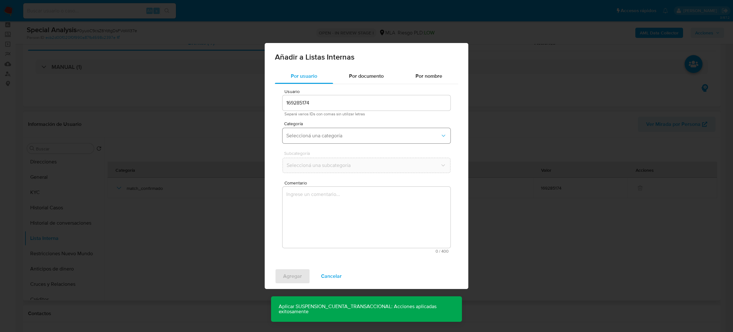
click at [318, 138] on span "Seleccioná una categoría" at bounding box center [363, 135] width 154 height 6
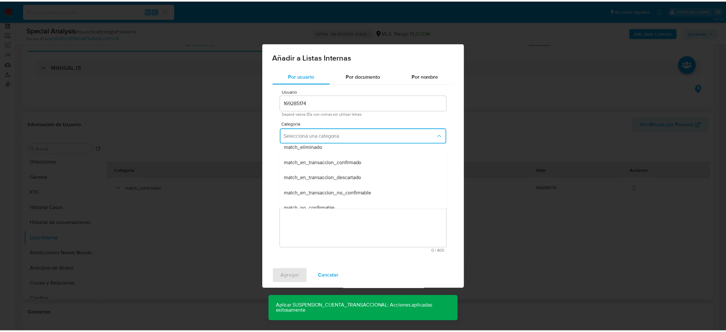
scroll to position [165, 0]
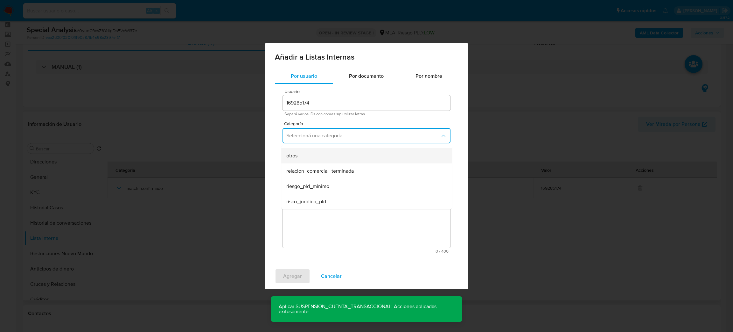
click at [307, 158] on div "otros" at bounding box center [364, 155] width 157 height 15
click at [322, 206] on textarea "Comentario" at bounding box center [367, 216] width 168 height 61
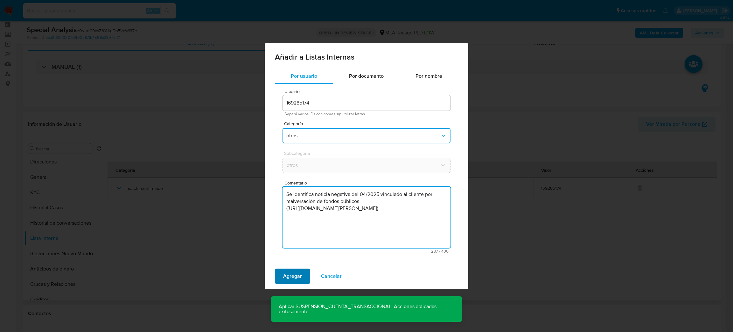
type textarea "Se identifica noticia negativa del 04/2025 vinculado al cliente por malversació…"
click at [292, 276] on span "Agregar" at bounding box center [292, 276] width 19 height 14
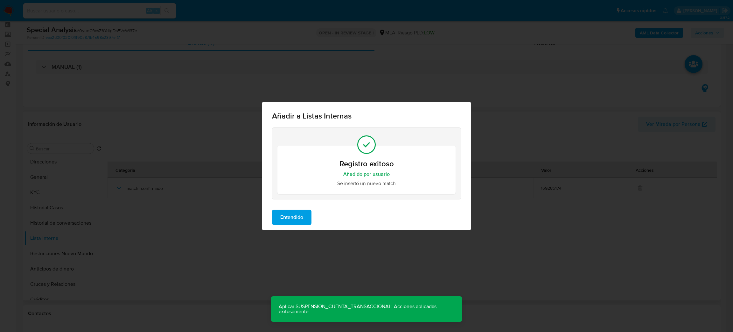
click at [295, 218] on span "Entendido" at bounding box center [291, 217] width 23 height 14
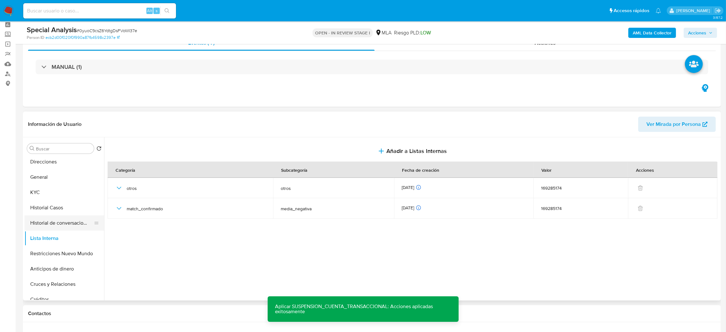
click at [52, 221] on button "Historial de conversaciones" at bounding box center [61, 222] width 74 height 15
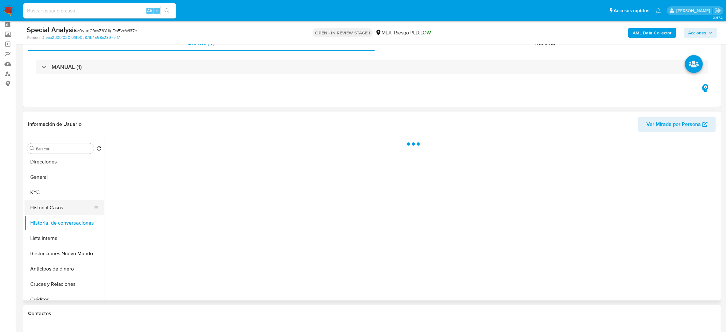
click at [51, 207] on button "Historial Casos" at bounding box center [61, 207] width 74 height 15
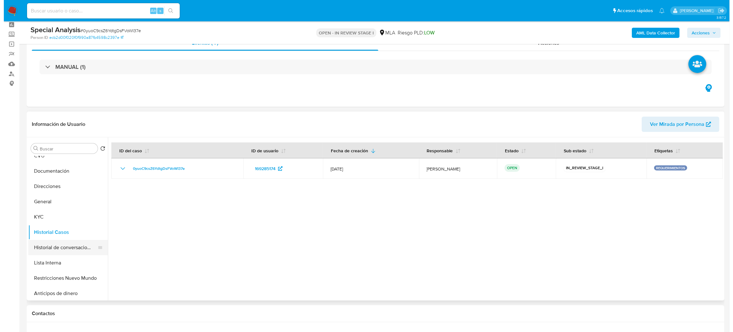
scroll to position [0, 0]
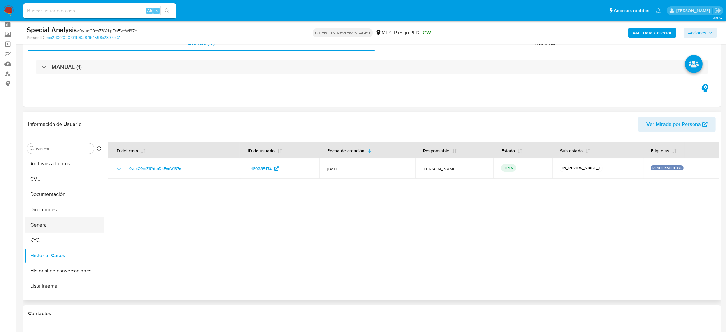
click at [55, 223] on button "General" at bounding box center [61, 224] width 74 height 15
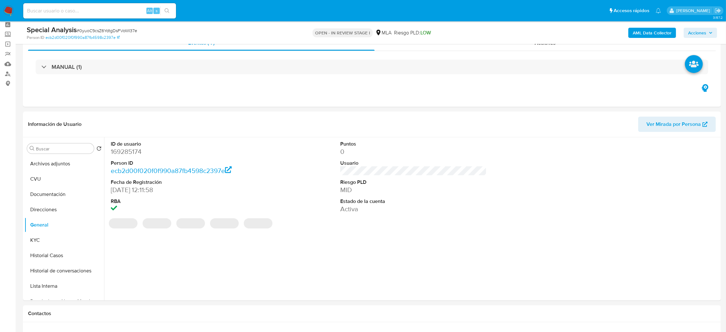
click at [123, 149] on dd "169285174" at bounding box center [184, 151] width 147 height 9
copy dd "169285174"
click at [43, 160] on button "Archivos adjuntos" at bounding box center [61, 163] width 74 height 15
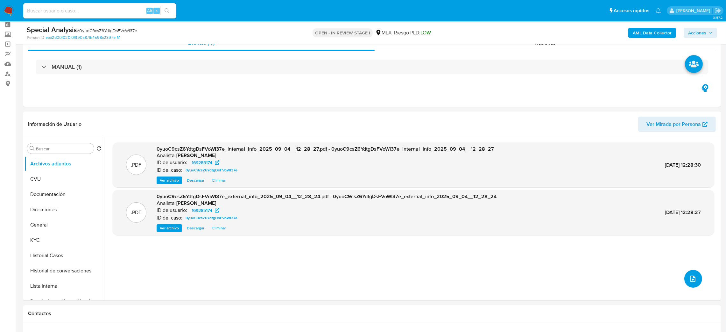
click at [691, 279] on icon "upload-file" at bounding box center [693, 279] width 8 height 8
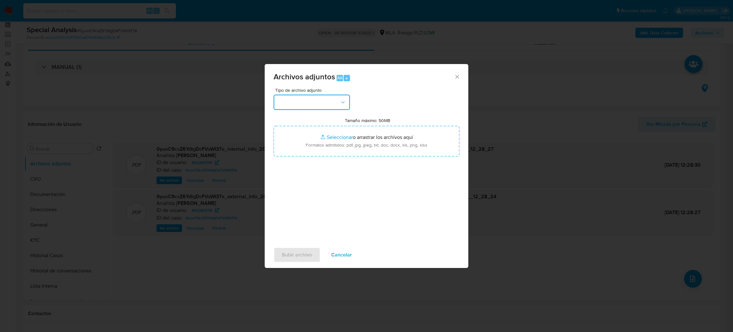
click at [328, 102] on button "button" at bounding box center [312, 101] width 76 height 15
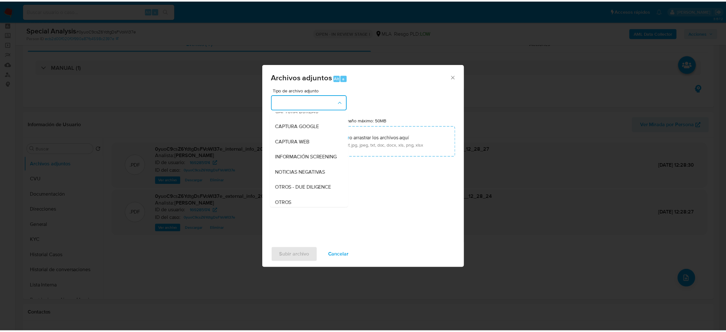
scroll to position [95, 0]
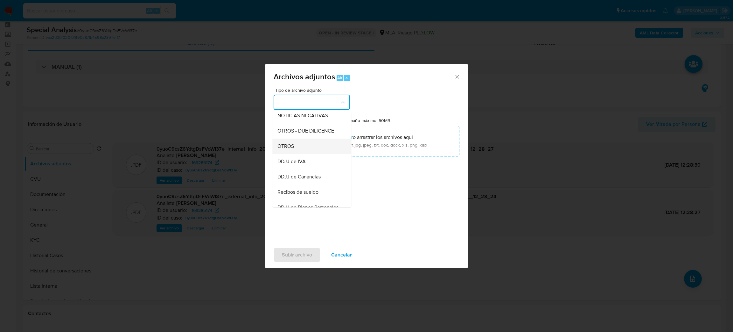
click at [299, 152] on div "OTROS" at bounding box center [309, 145] width 65 height 15
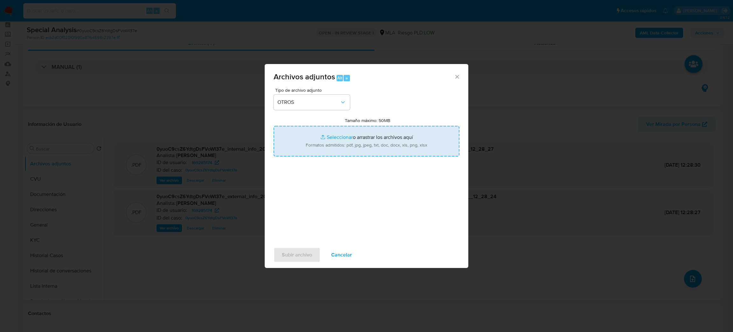
click at [333, 141] on input "Tamaño máximo: 50MB Seleccionar archivos" at bounding box center [367, 141] width 186 height 31
type input "C:\fakepath\Caselog 0yuoC9csZ6YdtgDsFVoWI37e_2025_08_19_18_22_36.docx"
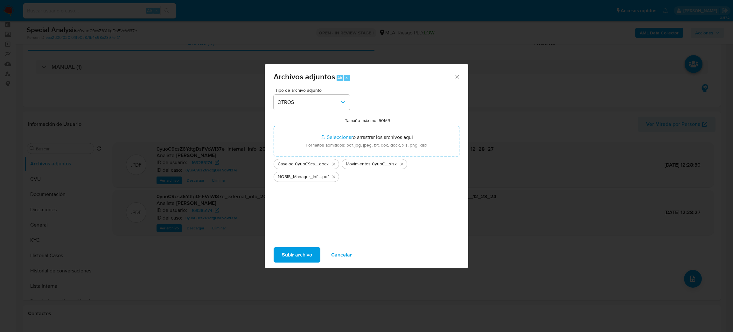
click at [289, 255] on span "Subir archivo" at bounding box center [297, 255] width 30 height 14
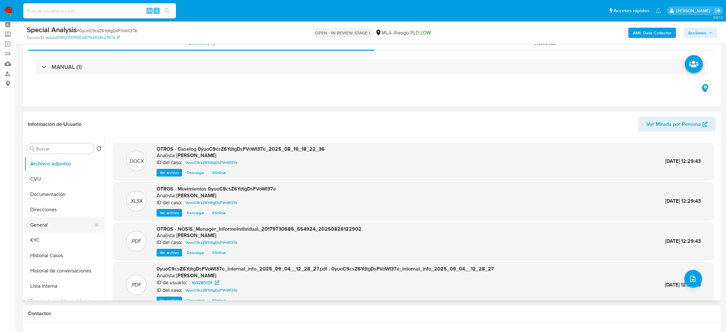
click at [41, 221] on button "General" at bounding box center [61, 224] width 74 height 15
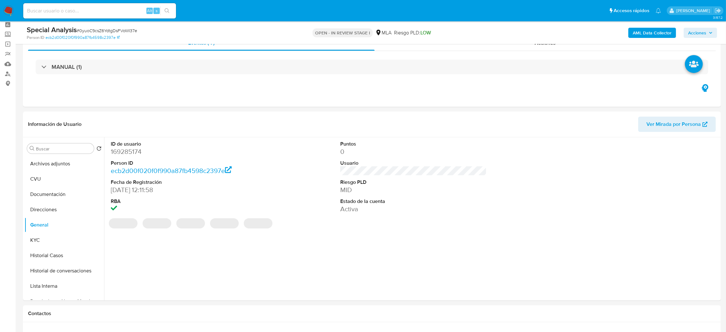
click at [127, 148] on dd "169285174" at bounding box center [184, 151] width 147 height 9
copy dd "169285174"
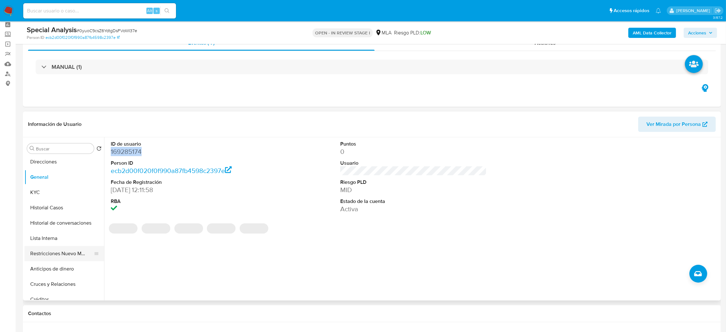
click at [56, 247] on button "Restricciones Nuevo Mundo" at bounding box center [61, 253] width 74 height 15
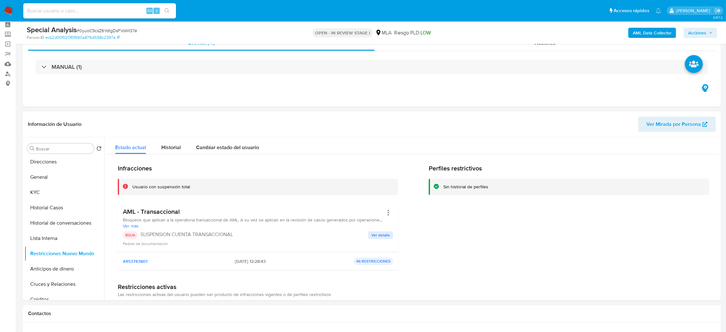
click at [696, 34] on span "Acciones" at bounding box center [697, 33] width 18 height 10
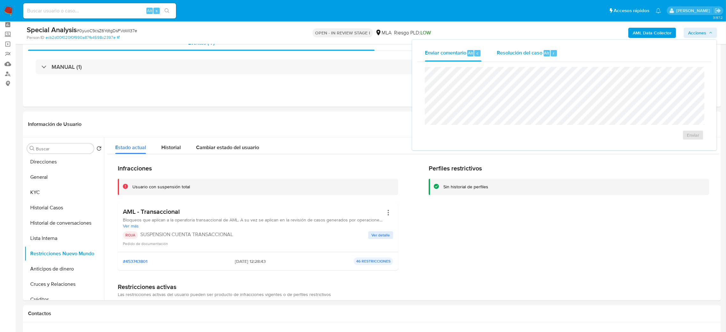
click at [525, 54] on span "Resolución del caso" at bounding box center [519, 52] width 45 height 7
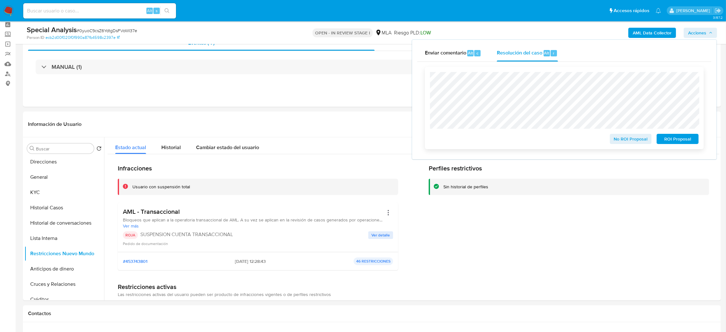
click at [678, 143] on span "ROI Proposal" at bounding box center [677, 138] width 33 height 9
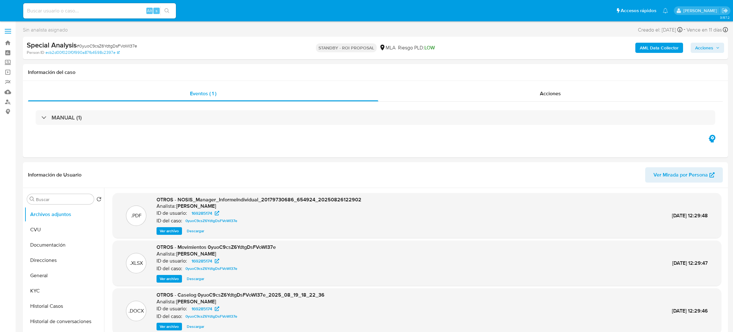
select select "10"
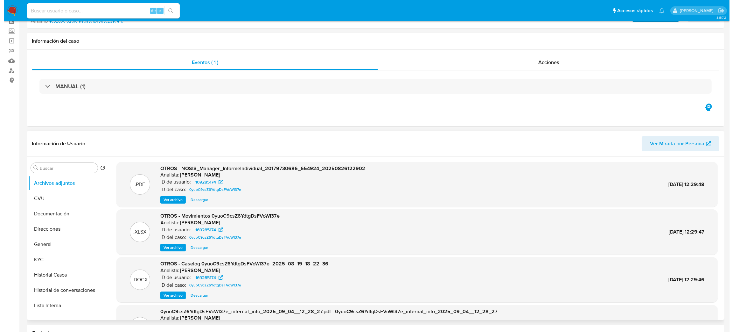
scroll to position [48, 0]
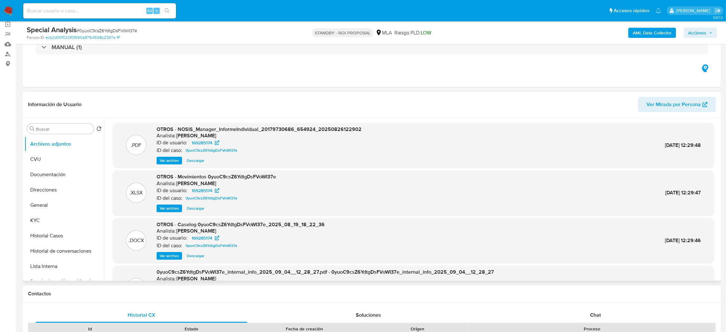
click at [165, 259] on span "Ver archivo" at bounding box center [169, 255] width 19 height 6
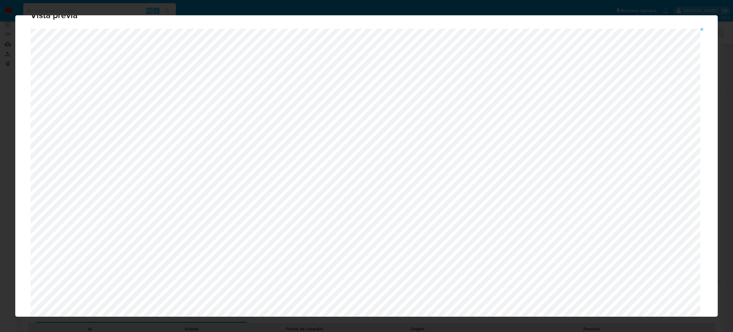
scroll to position [0, 0]
click at [702, 29] on icon "Attachment preview" at bounding box center [702, 29] width 3 height 3
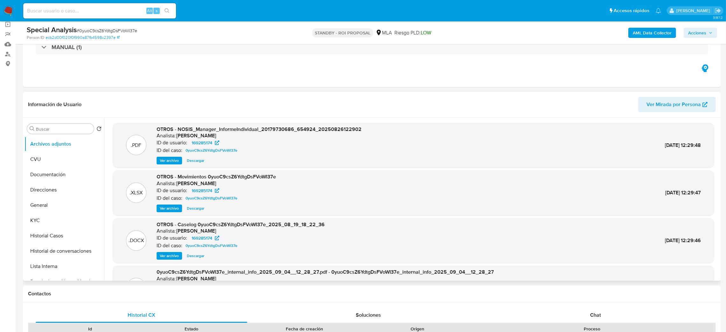
drag, startPoint x: 157, startPoint y: 255, endPoint x: 171, endPoint y: 254, distance: 14.1
click at [157, 255] on button "Ver archivo" at bounding box center [169, 256] width 25 height 8
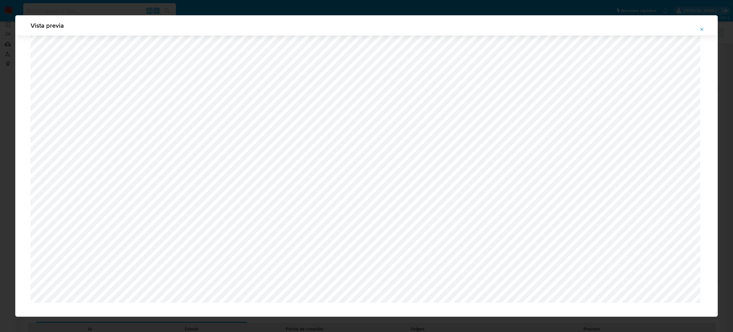
scroll to position [1674, 0]
click at [699, 28] on button "Attachment preview" at bounding box center [702, 29] width 14 height 10
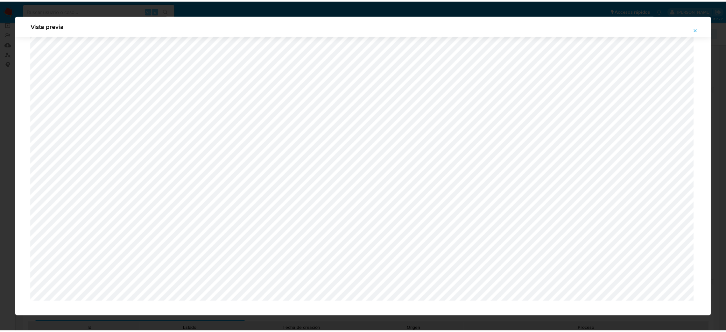
scroll to position [0, 0]
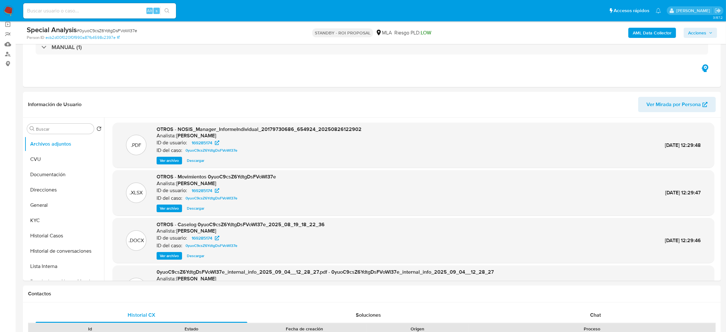
click at [8, 5] on img at bounding box center [8, 10] width 11 height 11
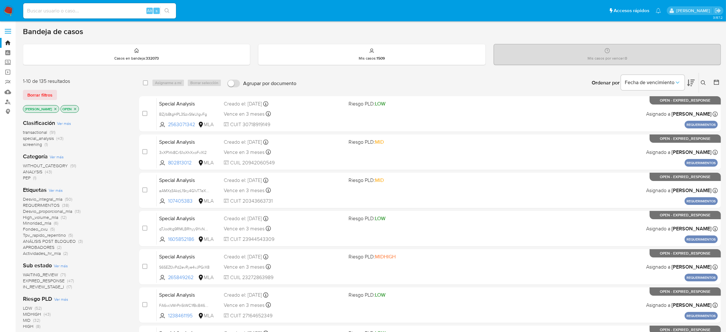
click at [121, 114] on div "Clasificación Ver más transactional (91) special_analysis (43) screening (1) Ca…" at bounding box center [76, 232] width 106 height 236
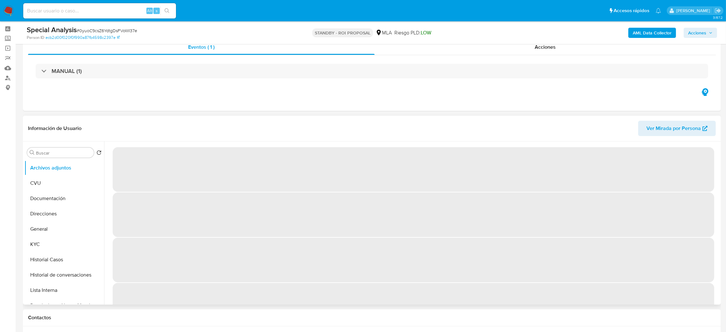
scroll to position [66, 0]
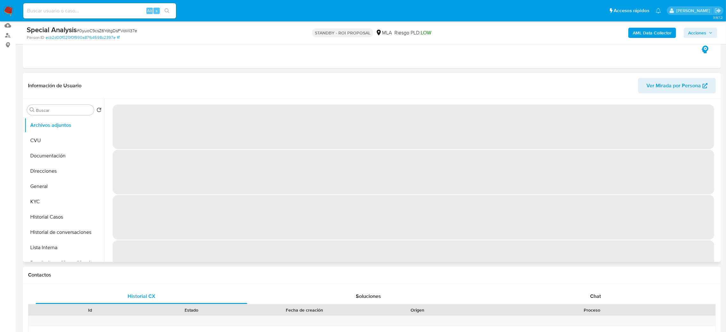
select select "10"
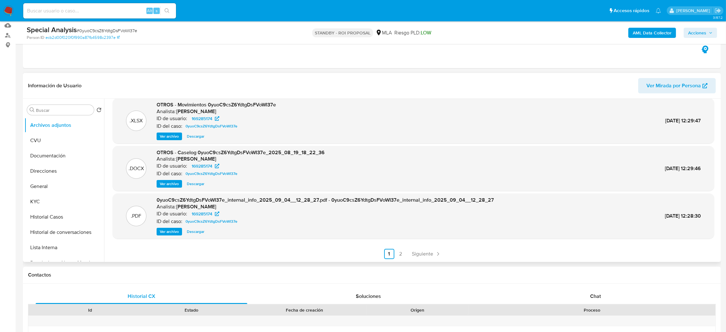
scroll to position [0, 0]
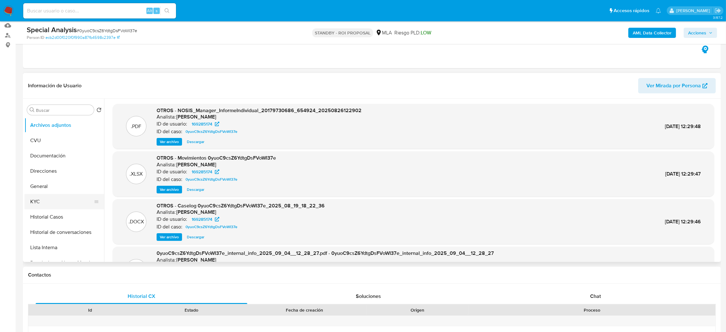
click at [49, 199] on button "KYC" at bounding box center [61, 201] width 74 height 15
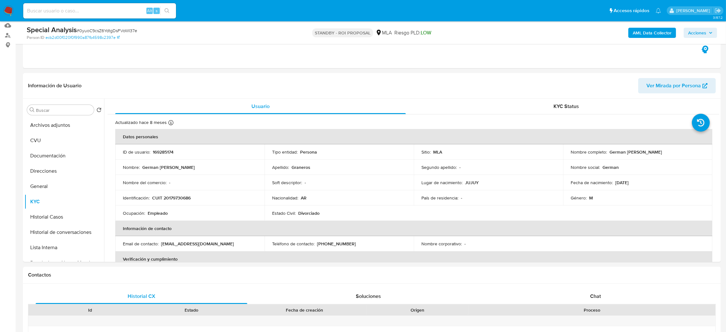
click at [7, 10] on img at bounding box center [8, 10] width 11 height 11
